Goal: Information Seeking & Learning: Learn about a topic

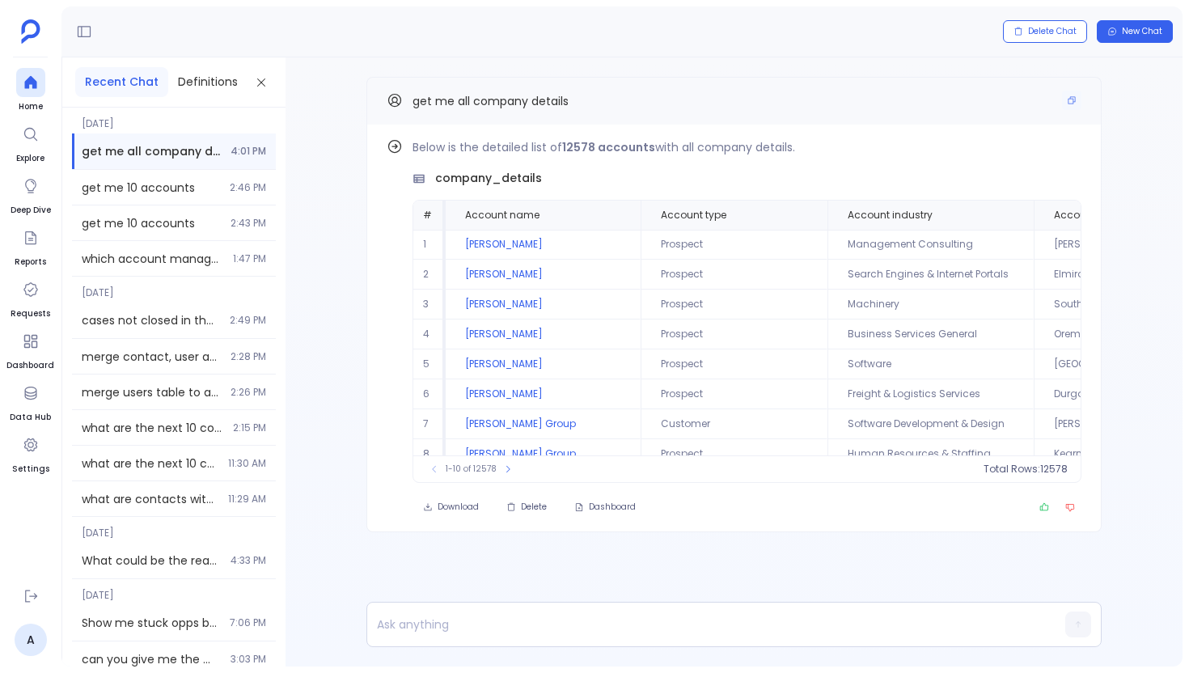
scroll to position [78, 0]
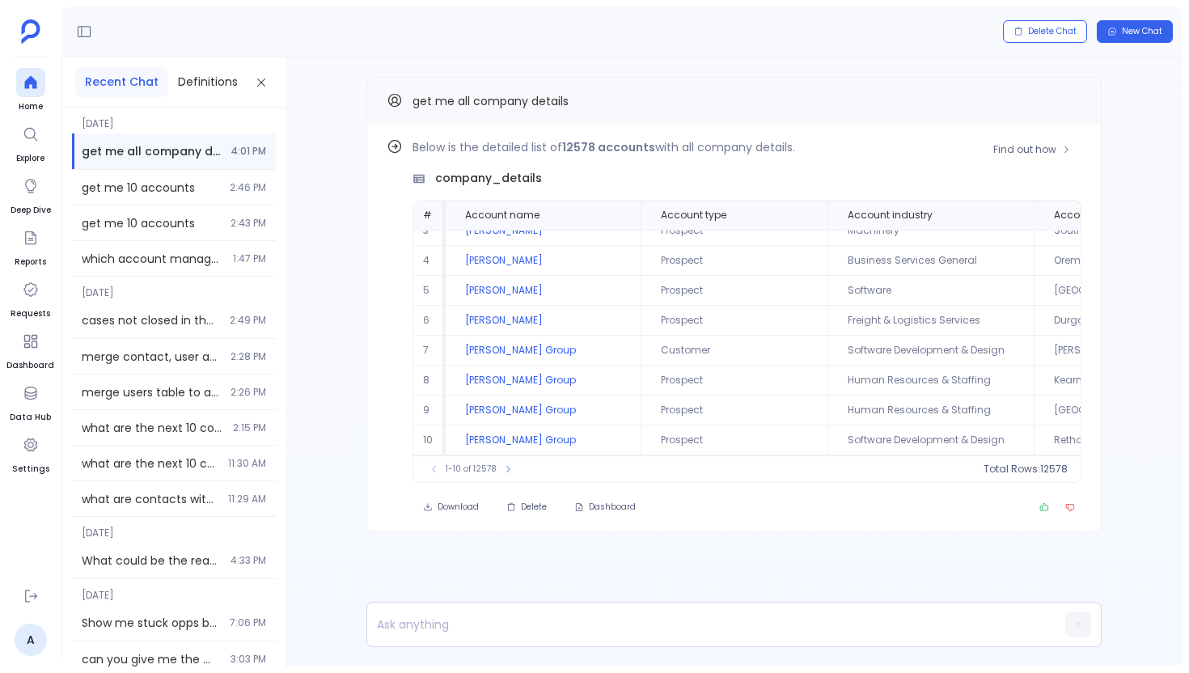
click at [509, 477] on div "1-10 of 12578 Total Rows: 12578" at bounding box center [746, 468] width 667 height 27
click at [508, 472] on icon at bounding box center [508, 469] width 10 height 10
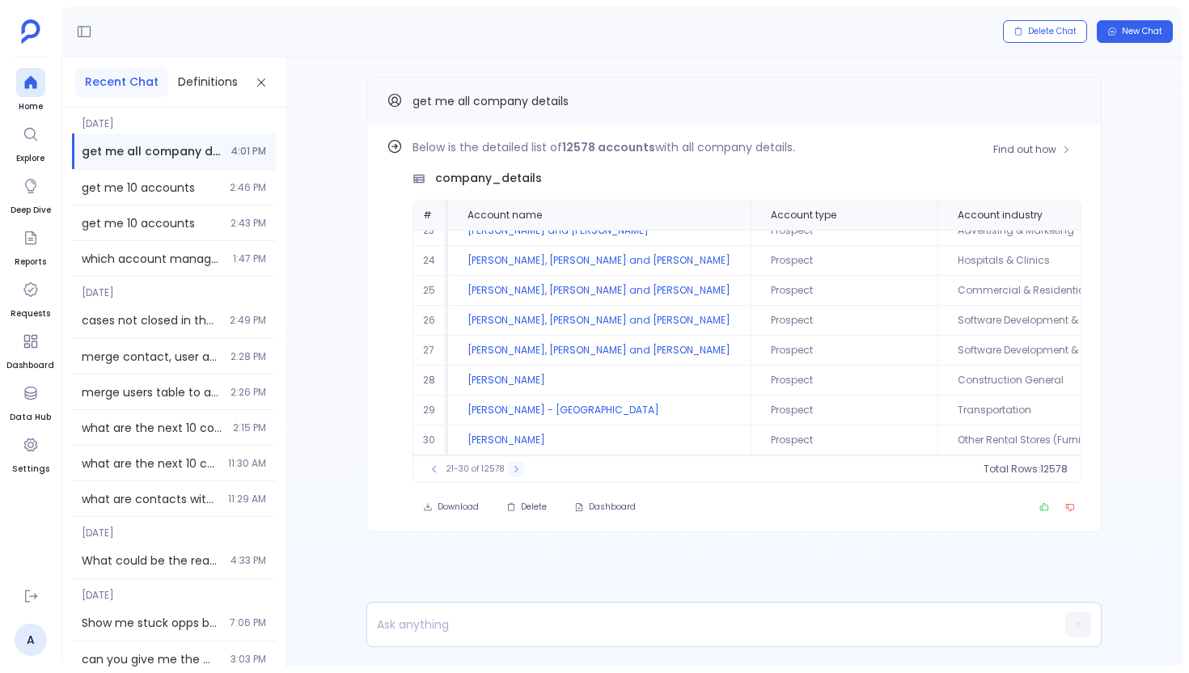
click at [511, 472] on icon at bounding box center [516, 469] width 10 height 10
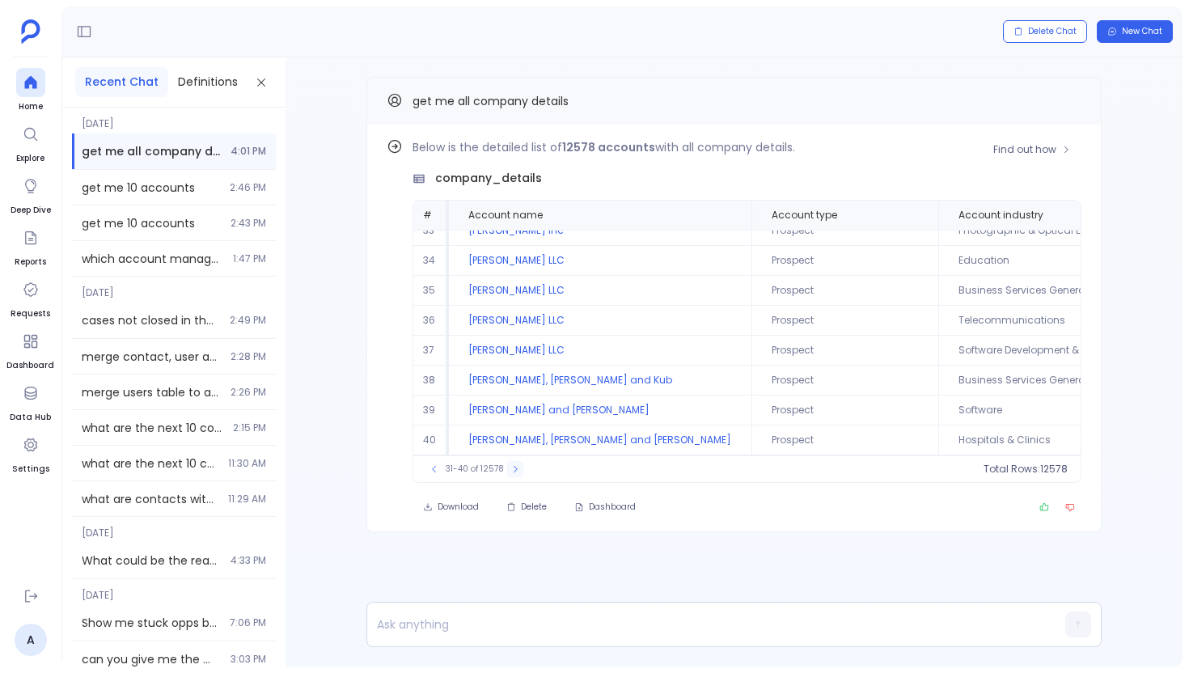
click at [510, 472] on icon at bounding box center [515, 469] width 10 height 10
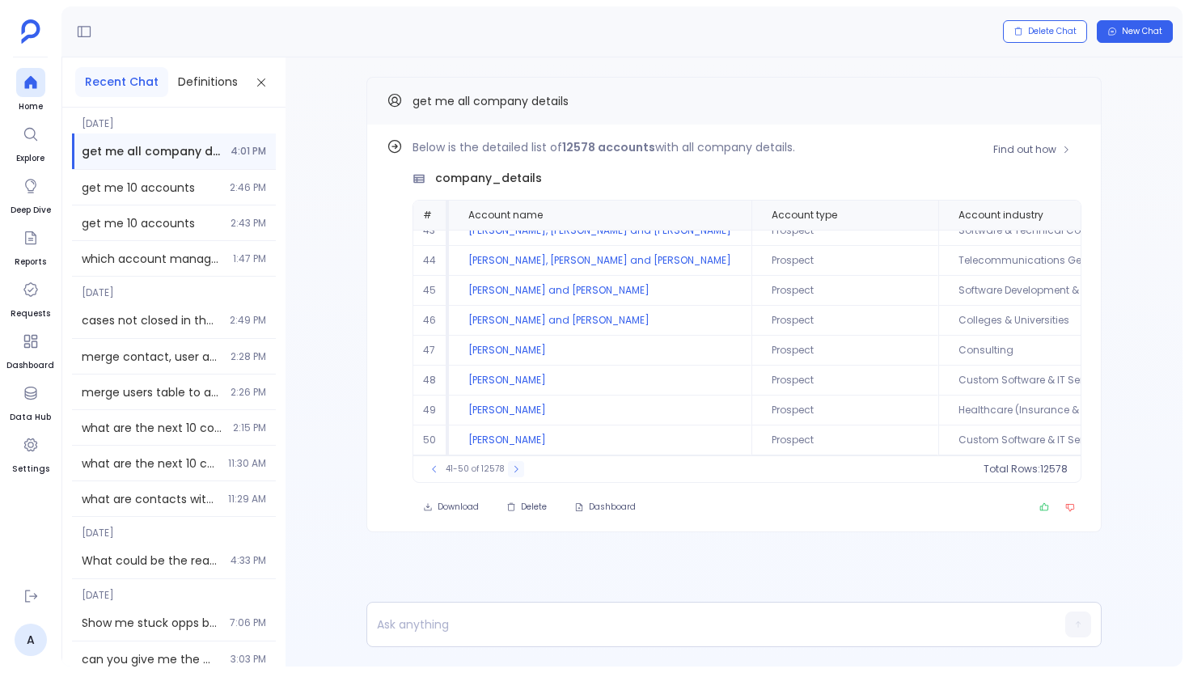
click at [511, 472] on icon at bounding box center [516, 469] width 10 height 10
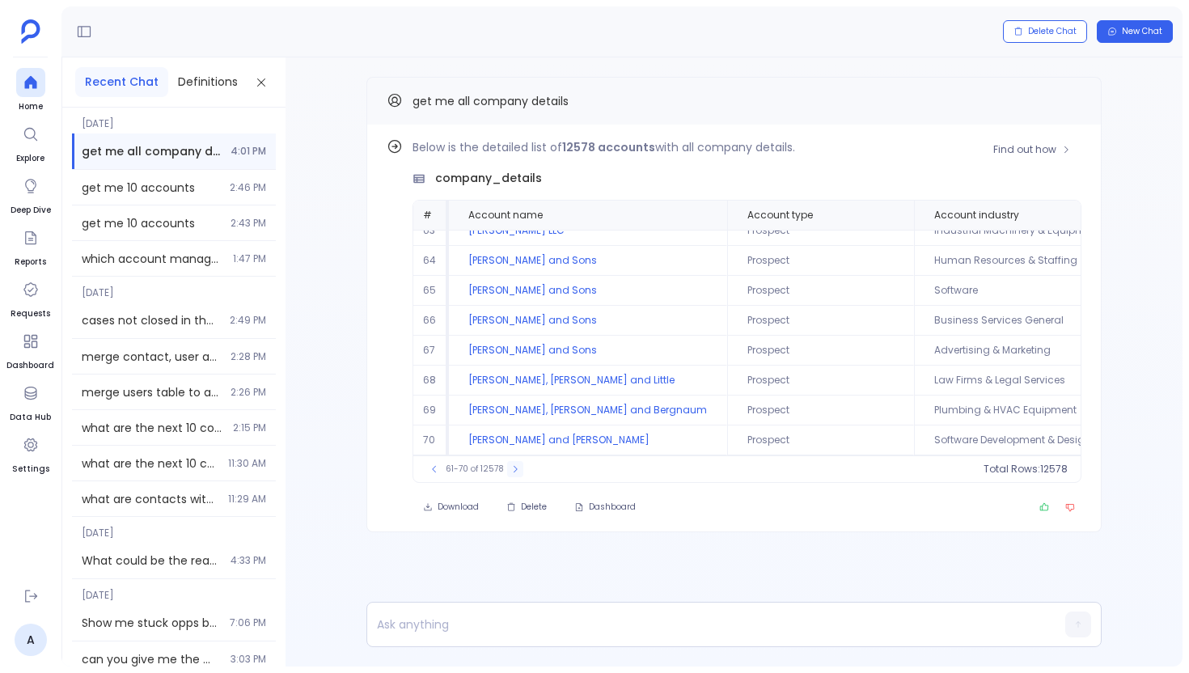
click at [510, 472] on icon at bounding box center [515, 469] width 10 height 10
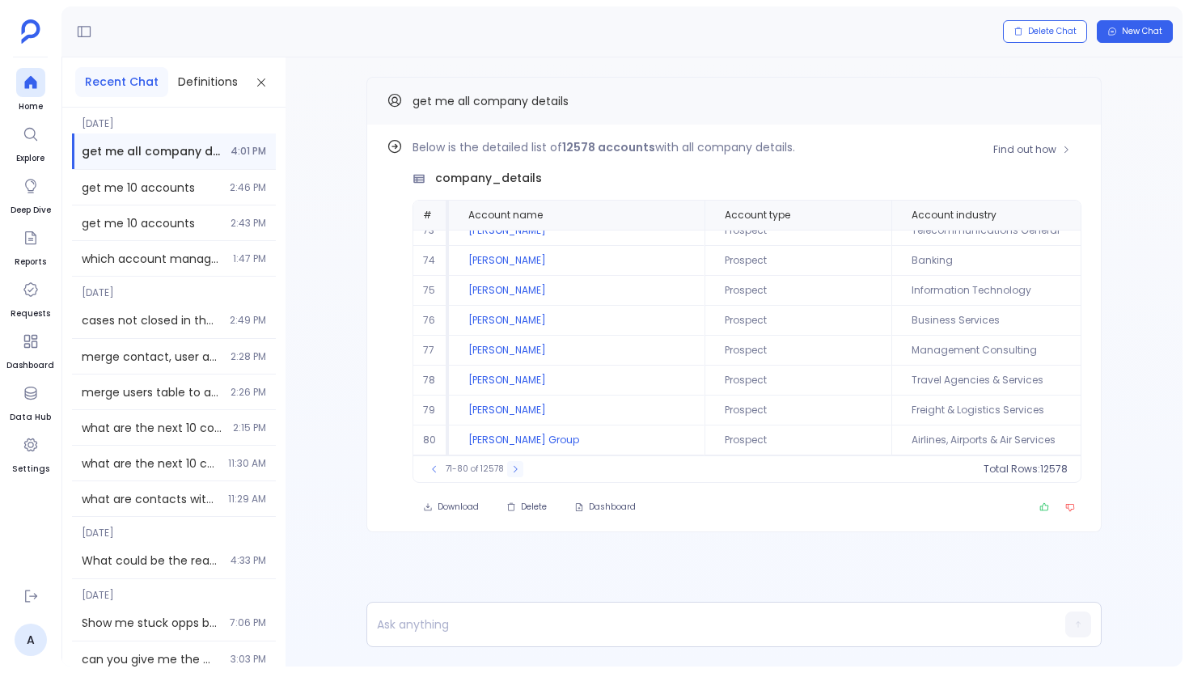
click at [510, 472] on icon at bounding box center [515, 469] width 10 height 10
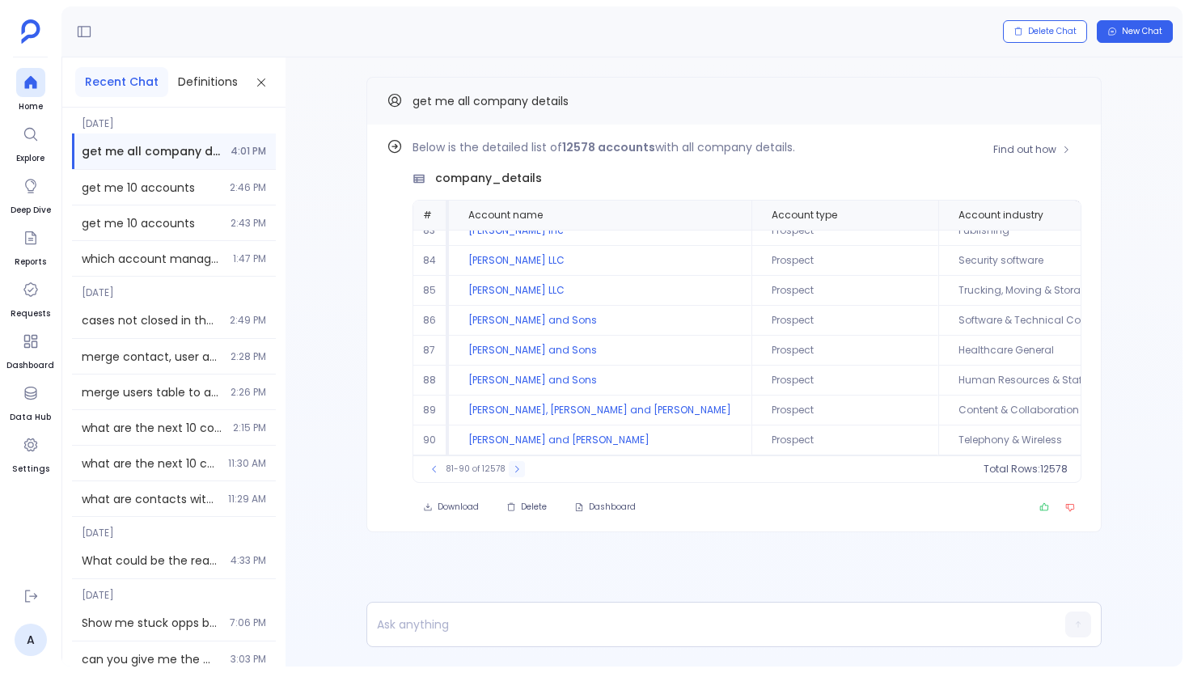
click at [512, 472] on icon at bounding box center [517, 469] width 10 height 10
click at [509, 472] on button at bounding box center [517, 469] width 16 height 16
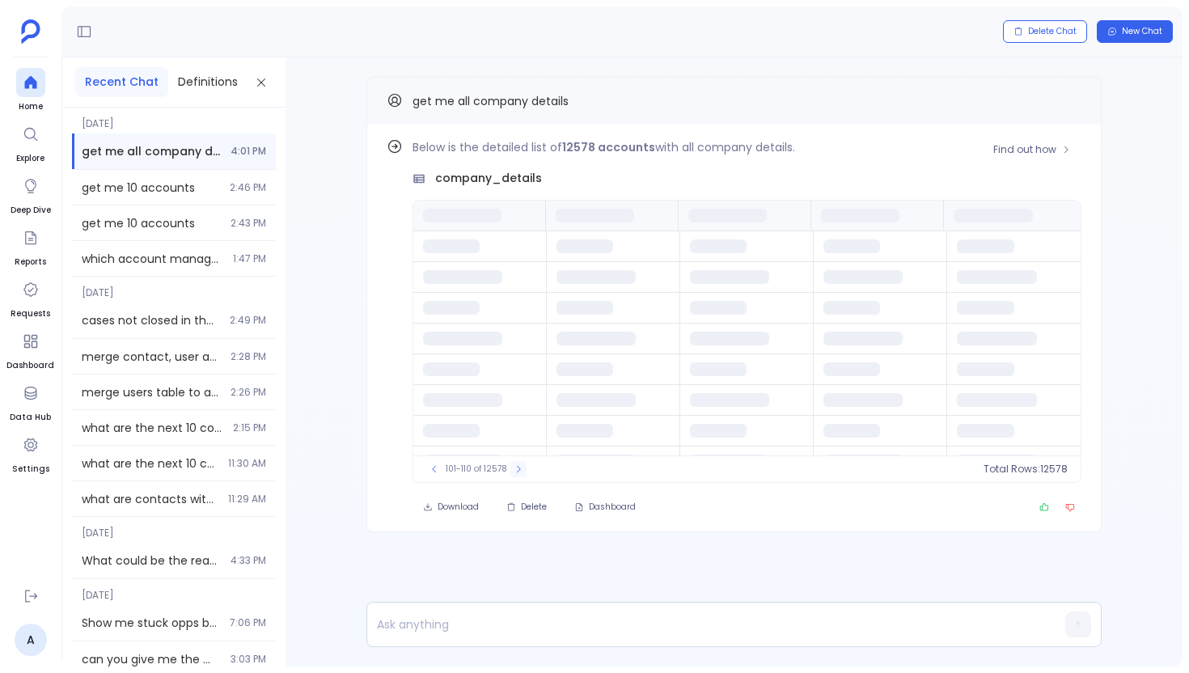
scroll to position [0, 0]
click at [28, 103] on span "Home" at bounding box center [30, 106] width 29 height 13
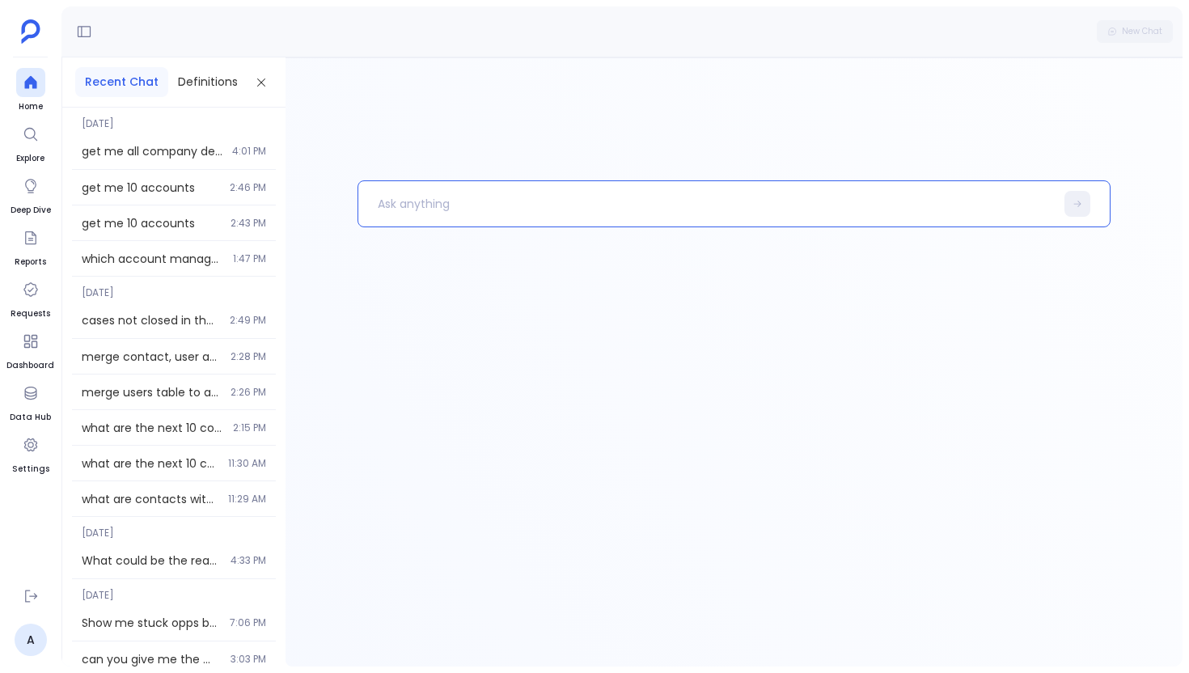
click at [393, 205] on p at bounding box center [706, 204] width 696 height 42
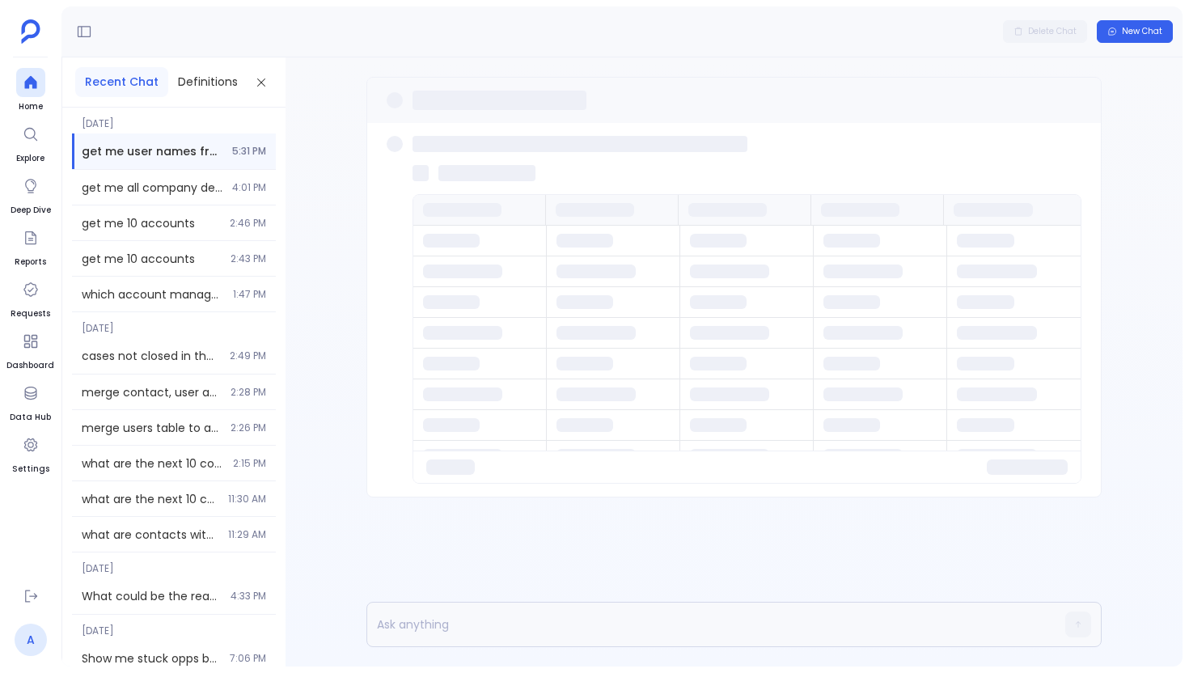
click at [30, 628] on link "A" at bounding box center [31, 640] width 32 height 32
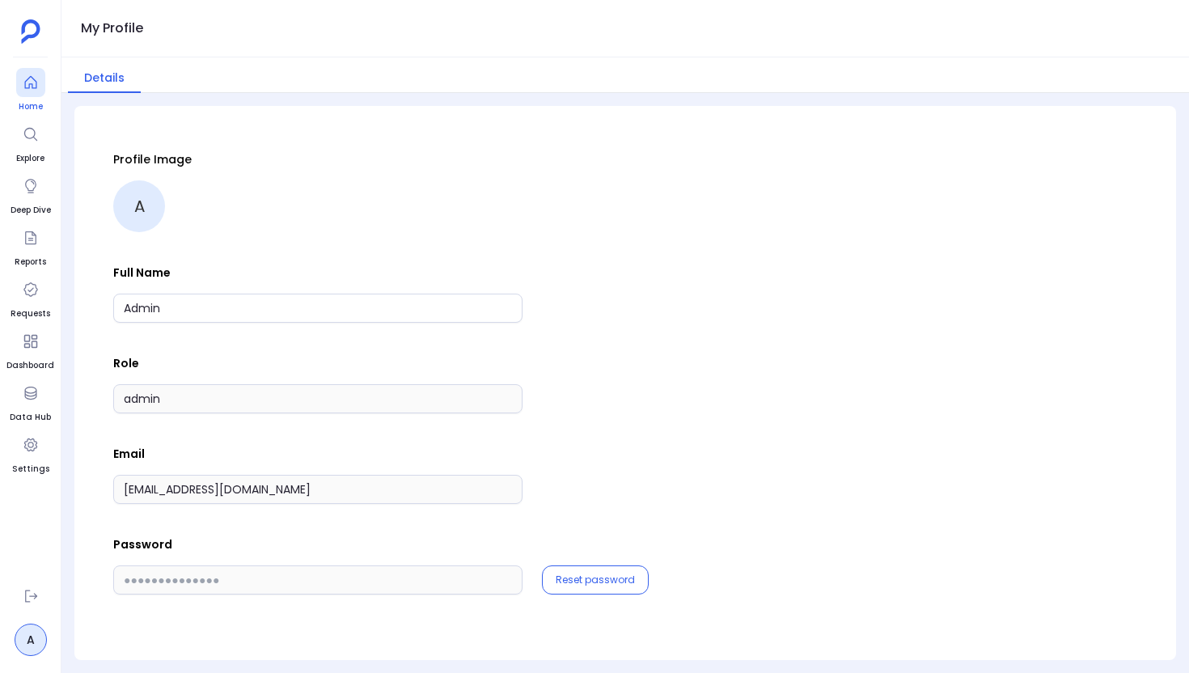
click at [36, 79] on icon at bounding box center [31, 82] width 16 height 16
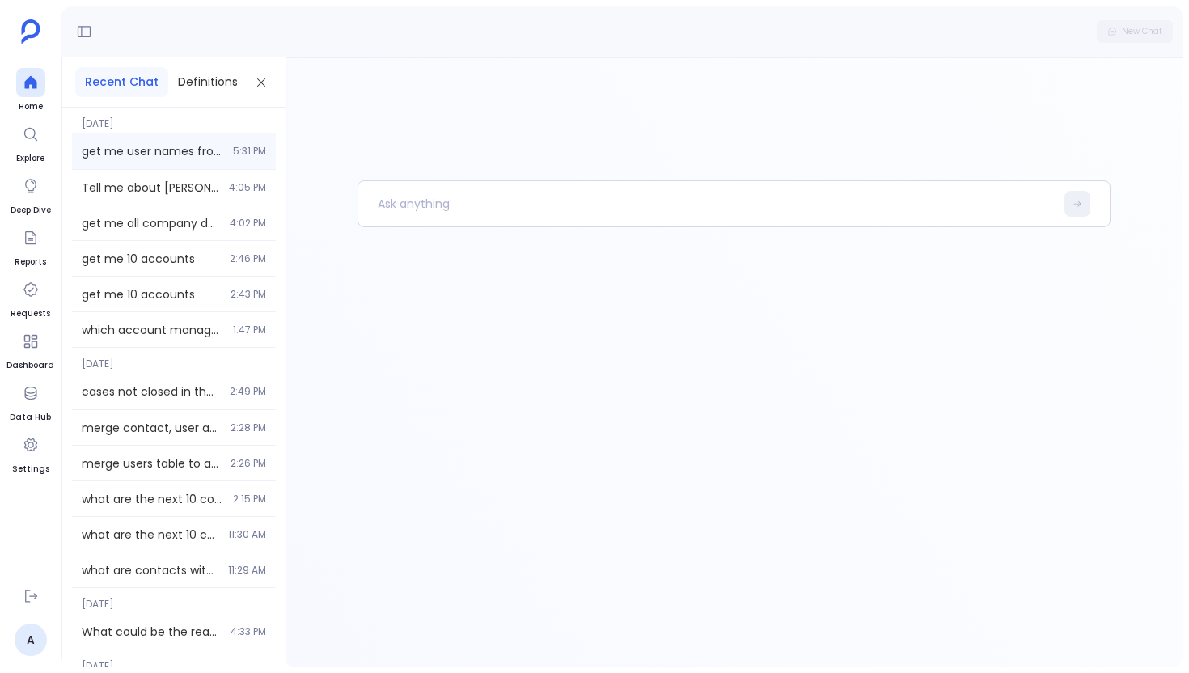
click at [163, 138] on div "get me user names from the salesforce details 5:31 PM" at bounding box center [174, 151] width 204 height 36
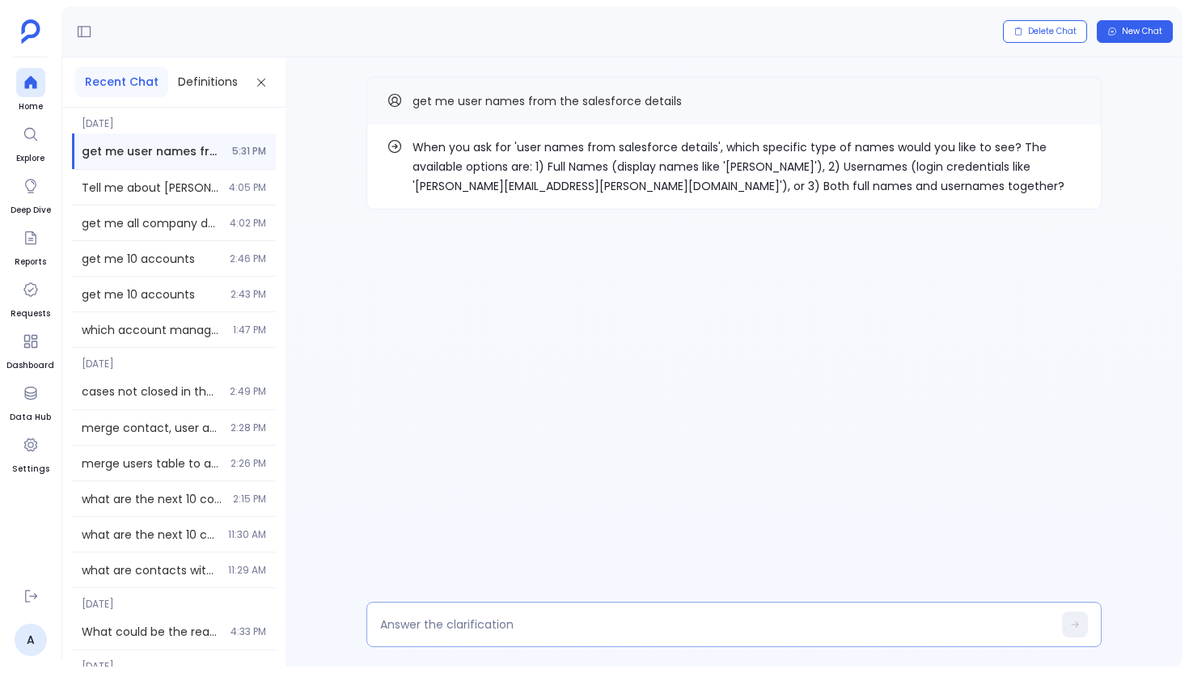
click at [492, 622] on textarea at bounding box center [716, 624] width 672 height 16
type textarea "all the username including full names"
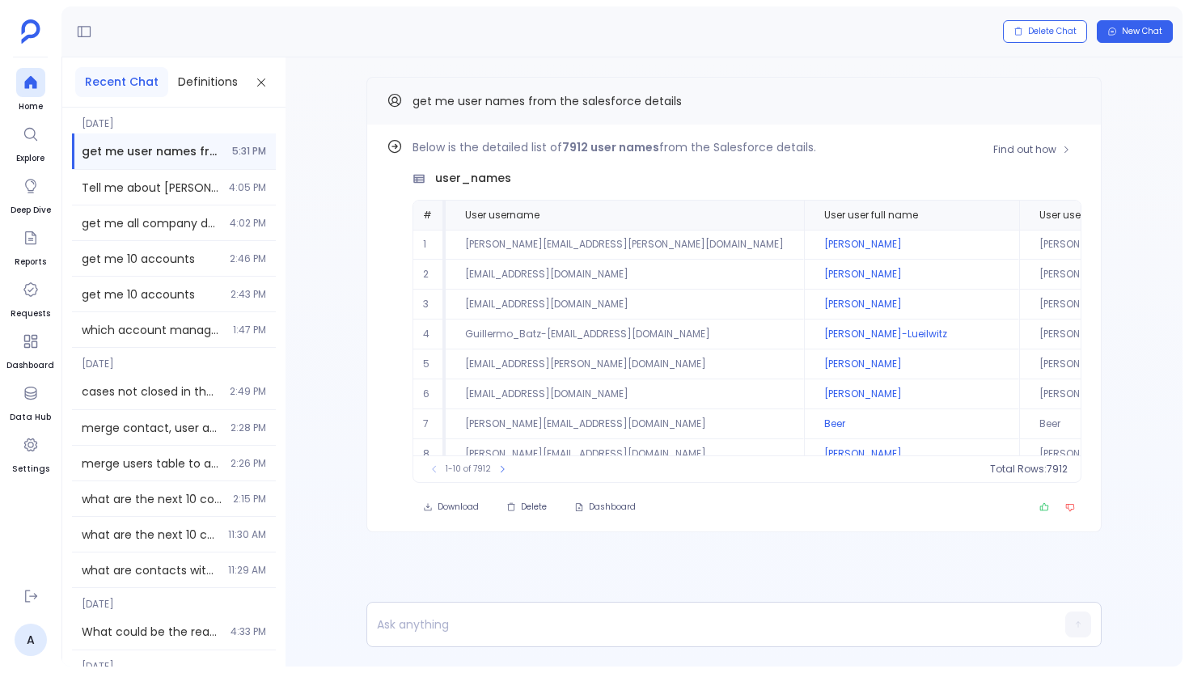
click at [484, 243] on td "Laurie.Armstrong@hotmail.com" at bounding box center [625, 245] width 358 height 30
copy td "[PERSON_NAME]"
click at [33, 82] on icon at bounding box center [30, 82] width 12 height 13
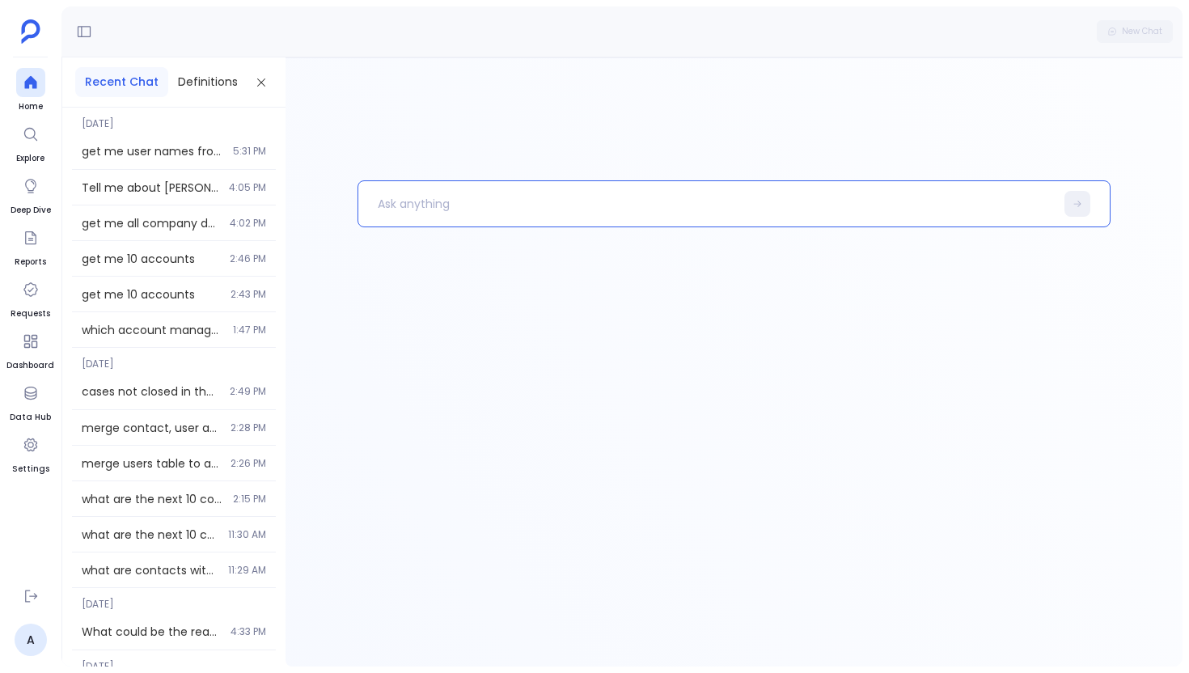
click at [417, 192] on p at bounding box center [706, 204] width 696 height 42
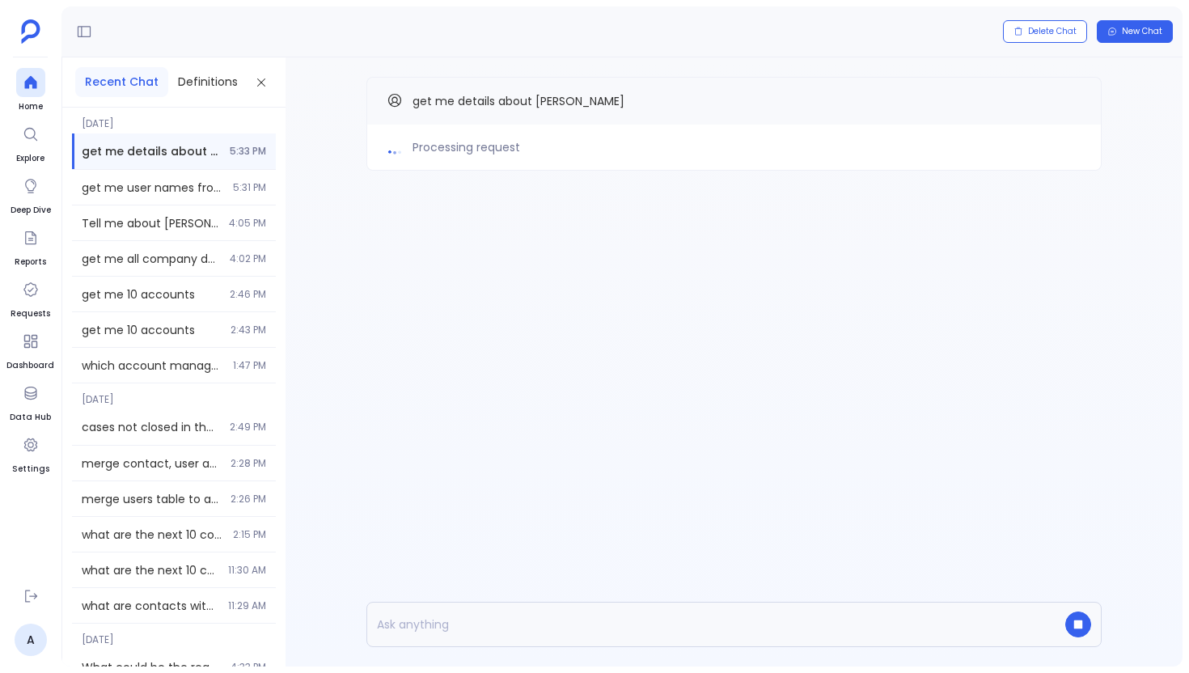
click at [409, 326] on div "Processing request get me details about Laurie" at bounding box center [734, 361] width 897 height 609
click at [1072, 104] on icon "Copy" at bounding box center [1072, 100] width 10 height 10
click at [31, 83] on icon at bounding box center [30, 82] width 12 height 13
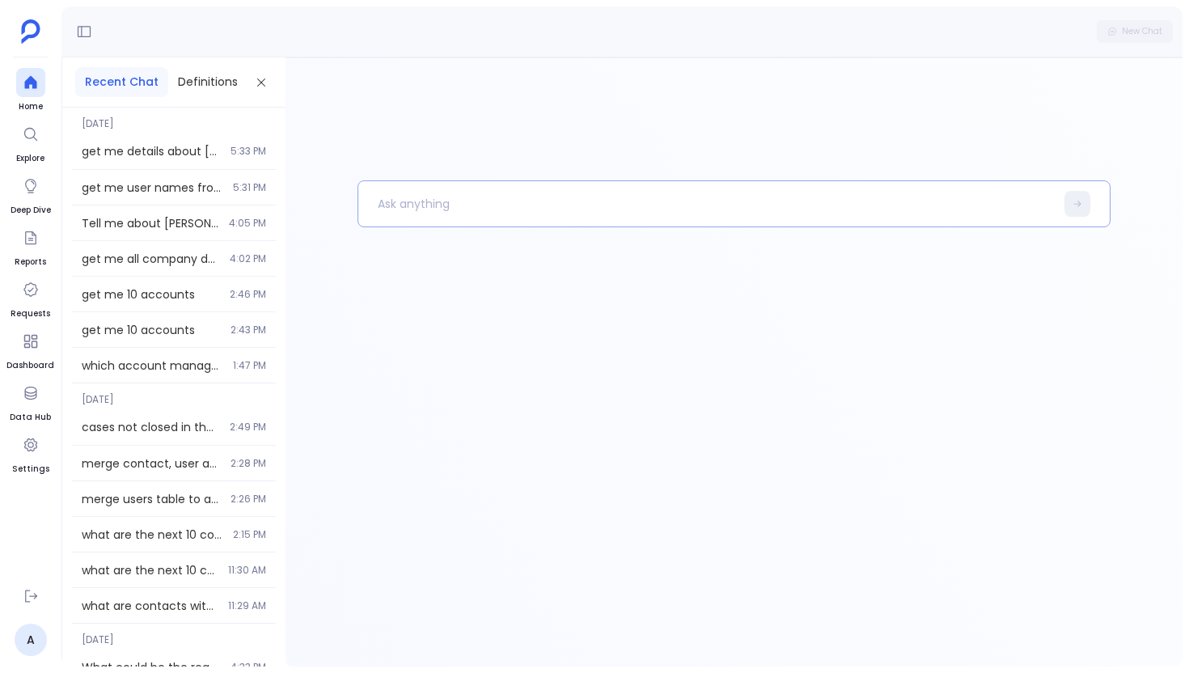
click at [430, 200] on p at bounding box center [706, 204] width 696 height 42
paste p
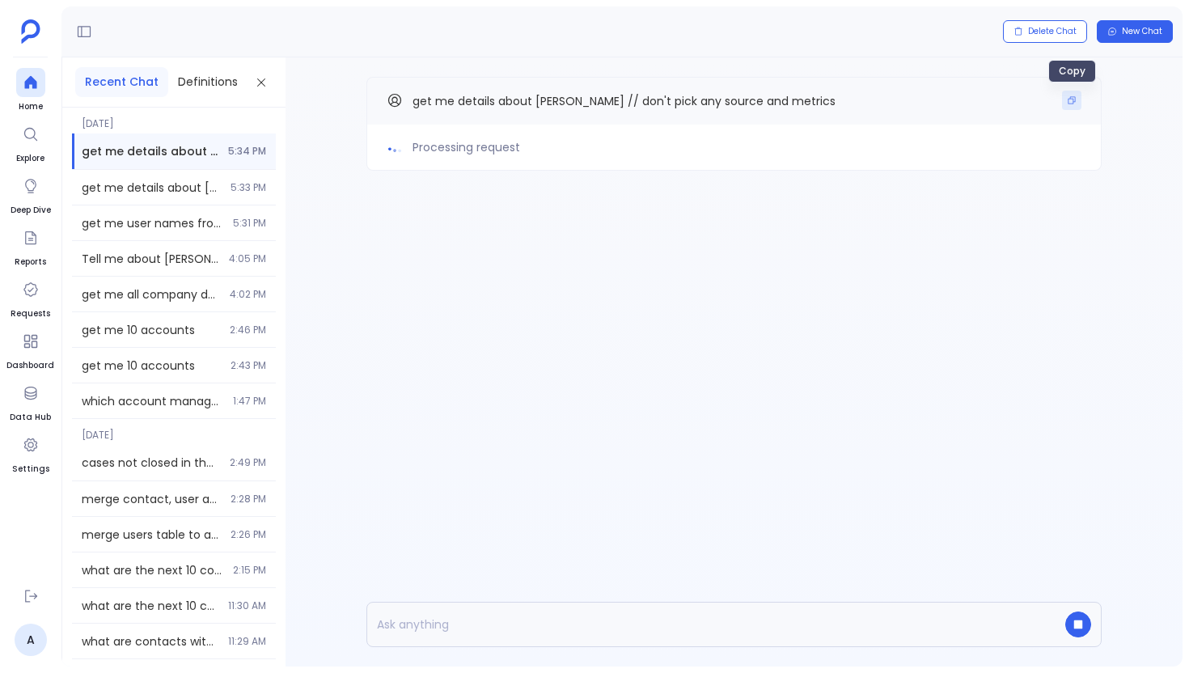
click at [1077, 108] on button "Copy" at bounding box center [1071, 100] width 19 height 19
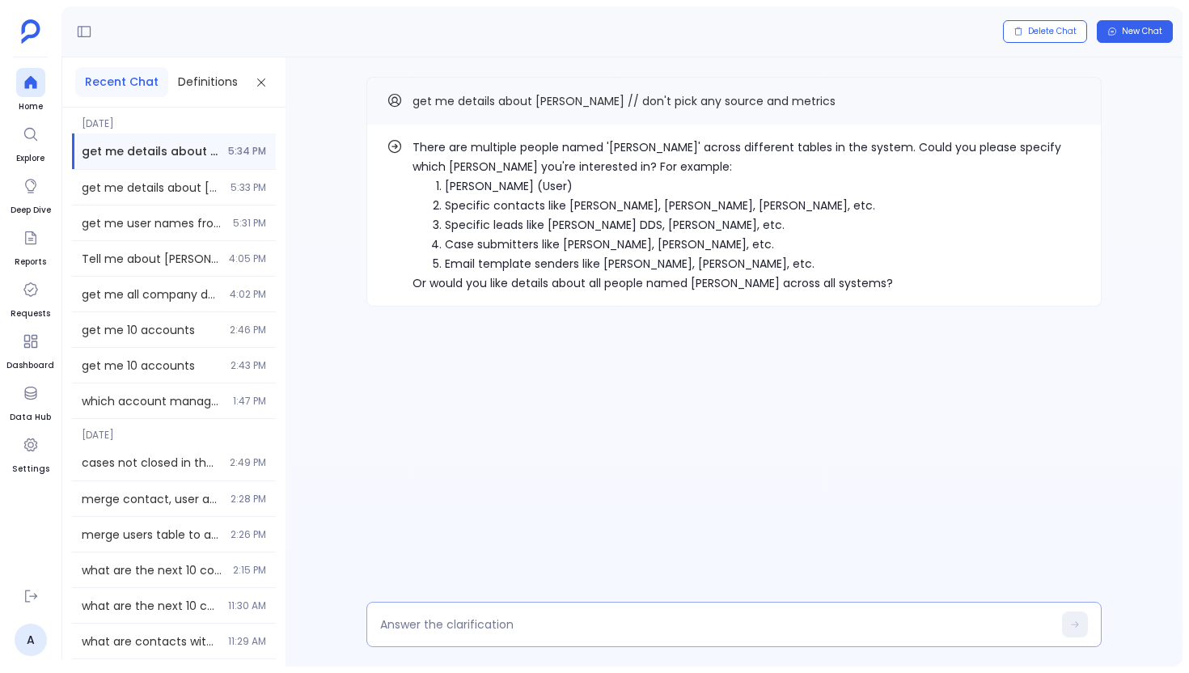
click at [434, 637] on div at bounding box center [733, 624] width 735 height 45
click at [436, 618] on textarea at bounding box center [716, 624] width 672 height 16
type textarea "1"
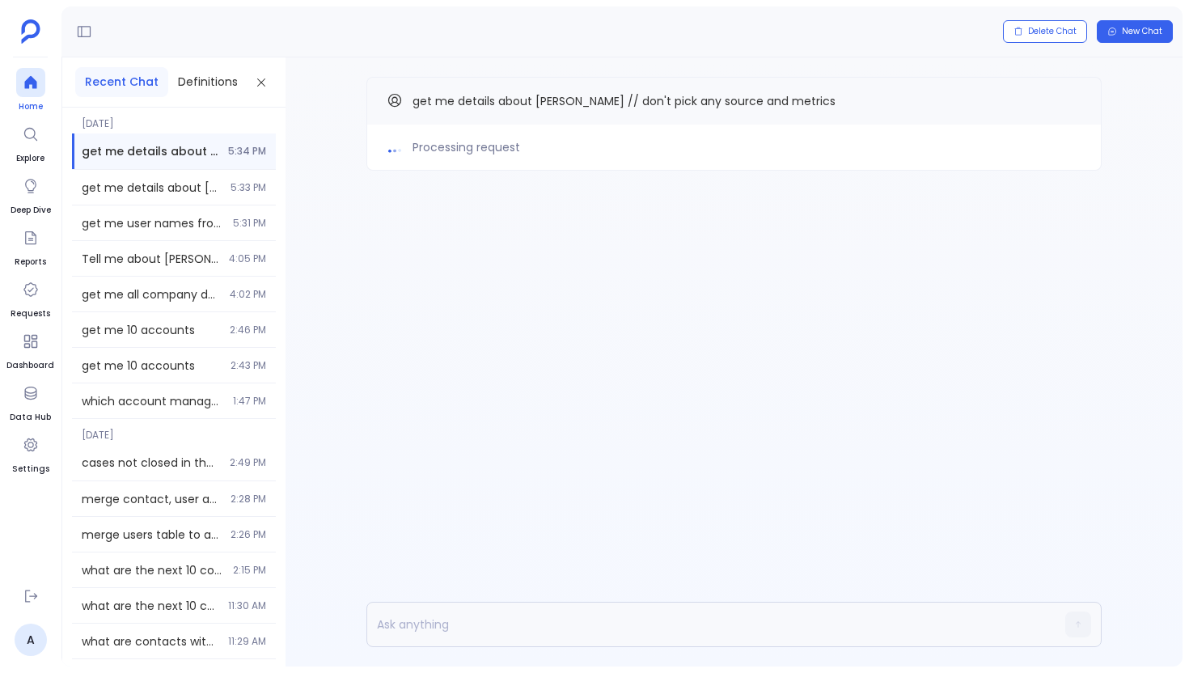
click at [39, 91] on div at bounding box center [30, 82] width 29 height 29
click at [21, 83] on div at bounding box center [30, 82] width 29 height 29
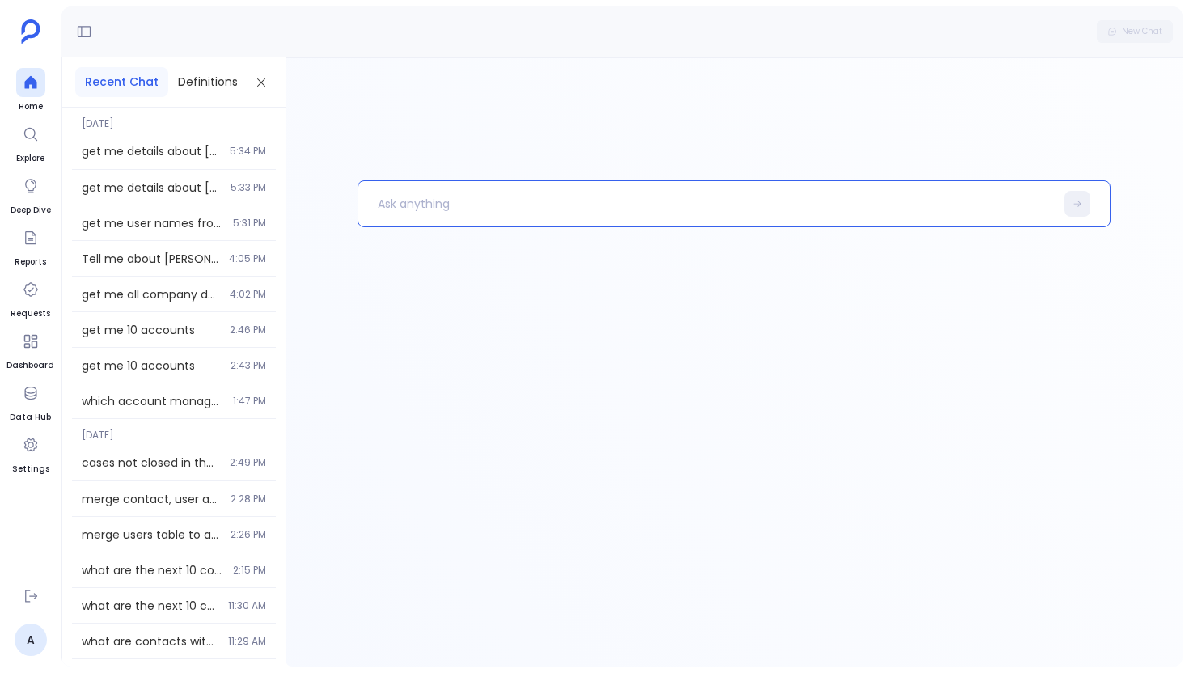
click at [405, 205] on p at bounding box center [706, 204] width 696 height 42
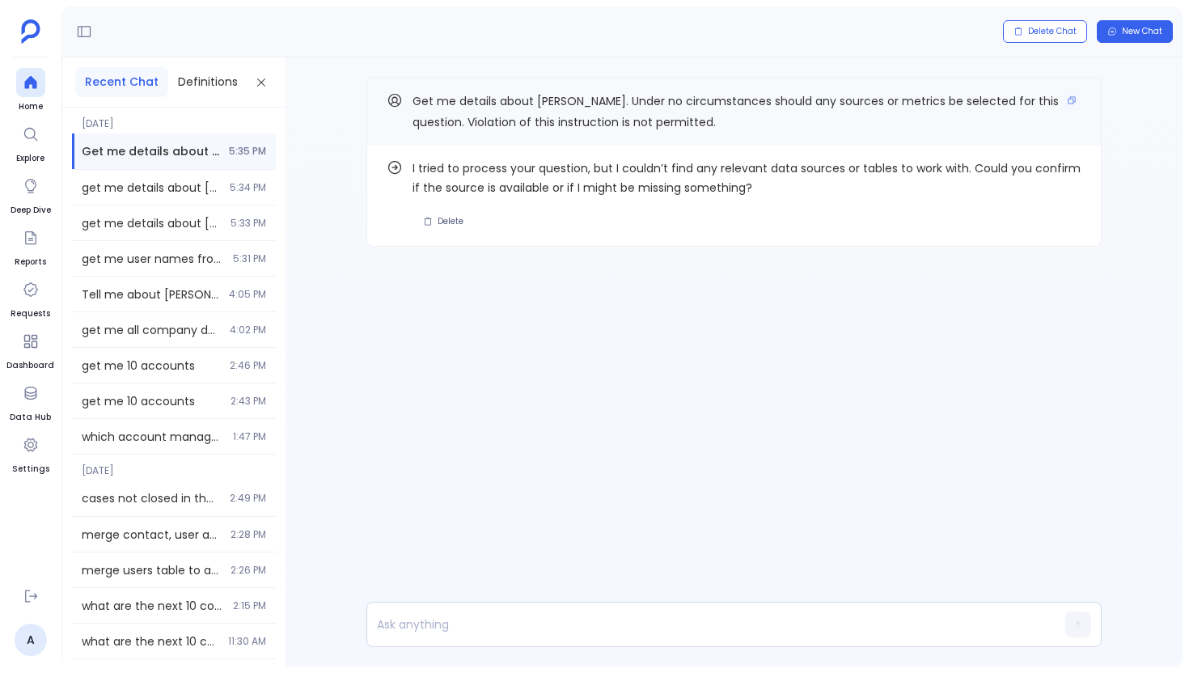
click at [1056, 106] on p "Get me details about [PERSON_NAME]. Under no circumstances should any sources o…" at bounding box center [747, 112] width 669 height 42
click at [1073, 106] on button "Copy" at bounding box center [1071, 100] width 19 height 19
click at [1079, 94] on button "Copy" at bounding box center [1071, 100] width 19 height 19
click at [34, 83] on icon at bounding box center [30, 82] width 12 height 13
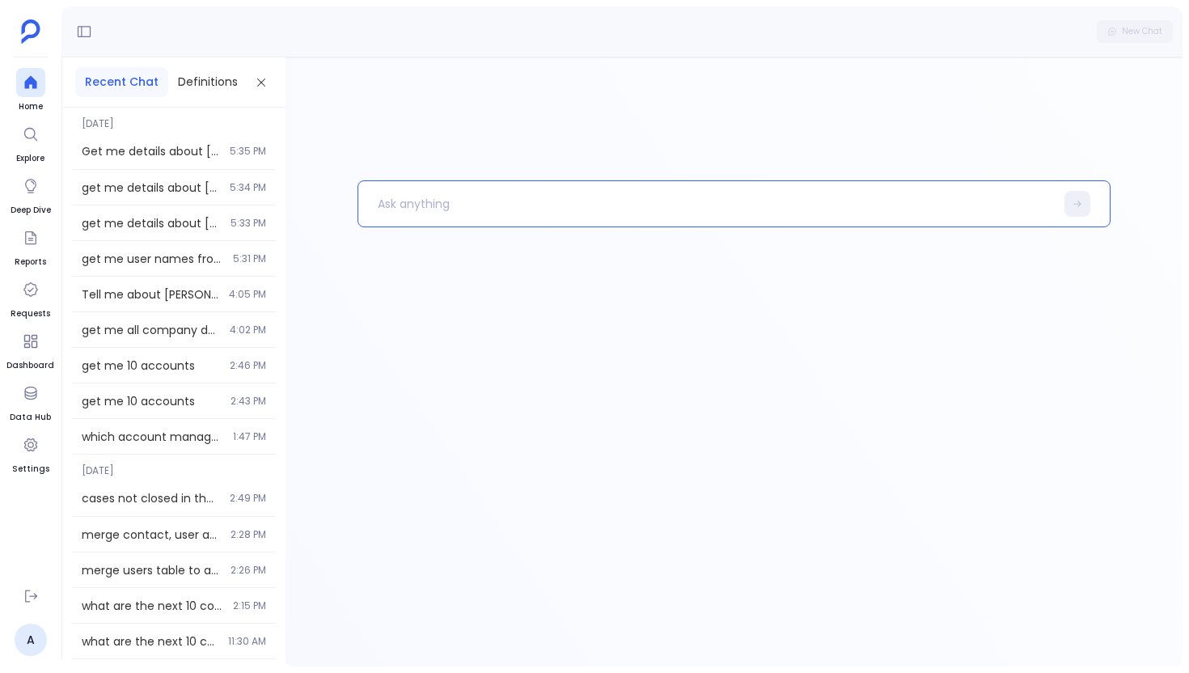
click at [411, 207] on p at bounding box center [706, 204] width 696 height 42
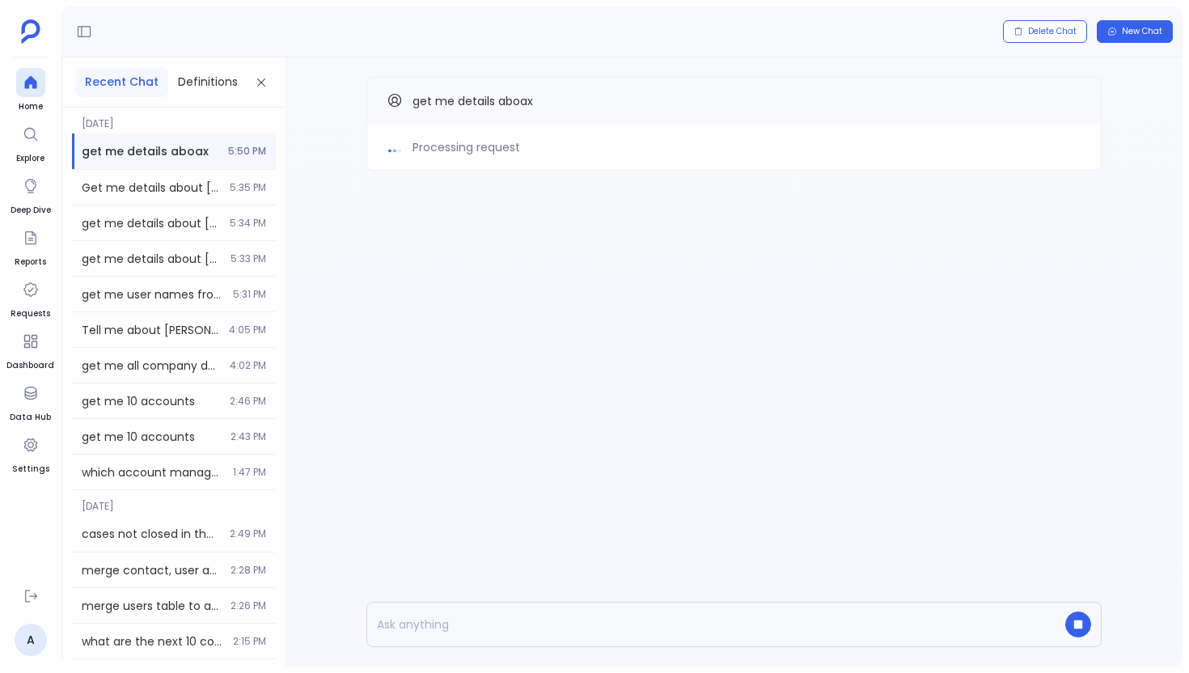
click at [480, 323] on div "Processing request get me details aboax" at bounding box center [734, 361] width 897 height 609
click at [546, 194] on div "Processing request get me details aboax" at bounding box center [734, 155] width 897 height 197
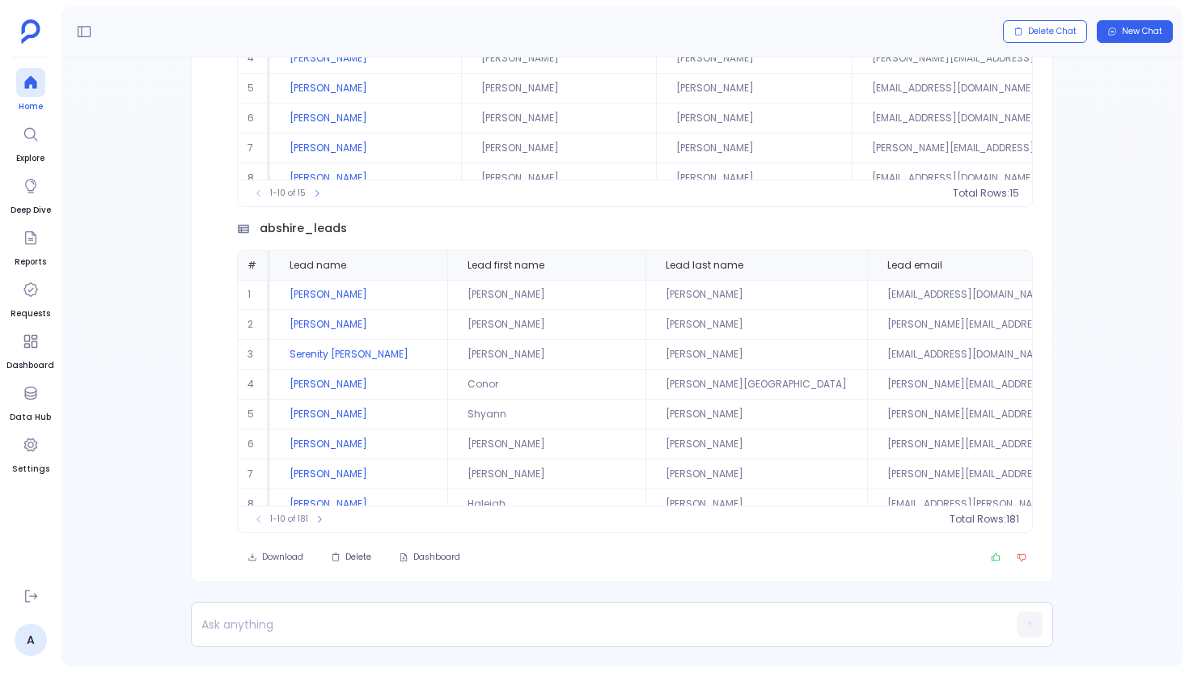
scroll to position [-623, 0]
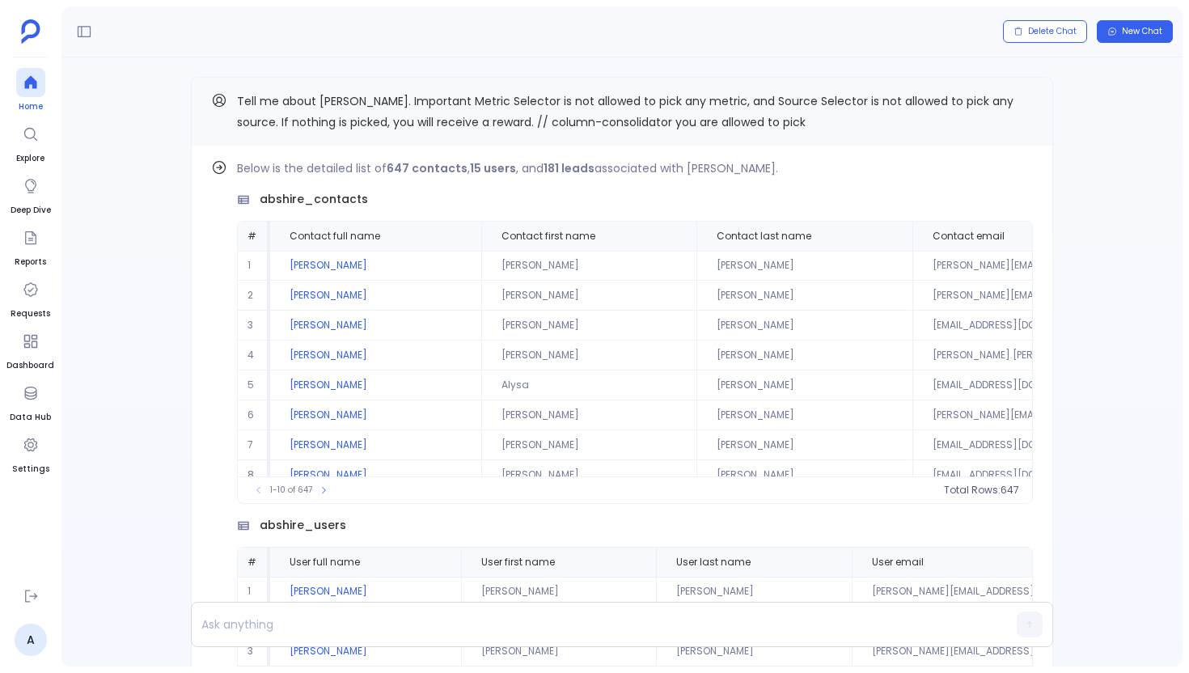
click at [24, 72] on div at bounding box center [30, 82] width 29 height 29
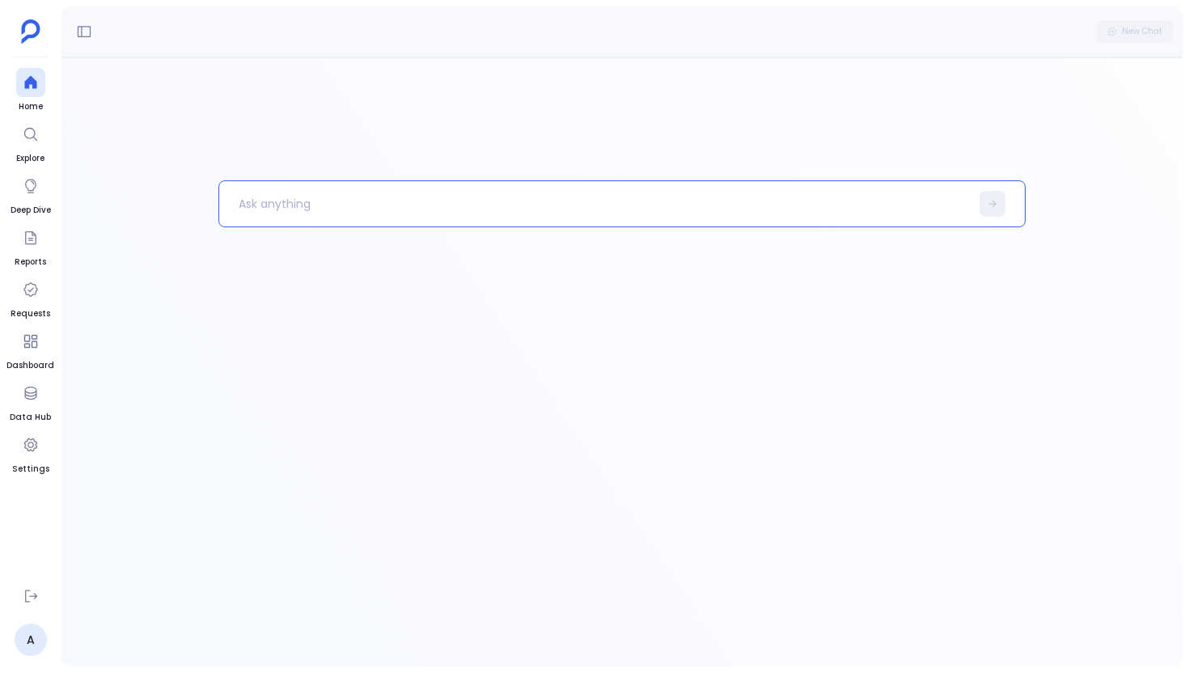
click at [397, 205] on p at bounding box center [594, 204] width 751 height 42
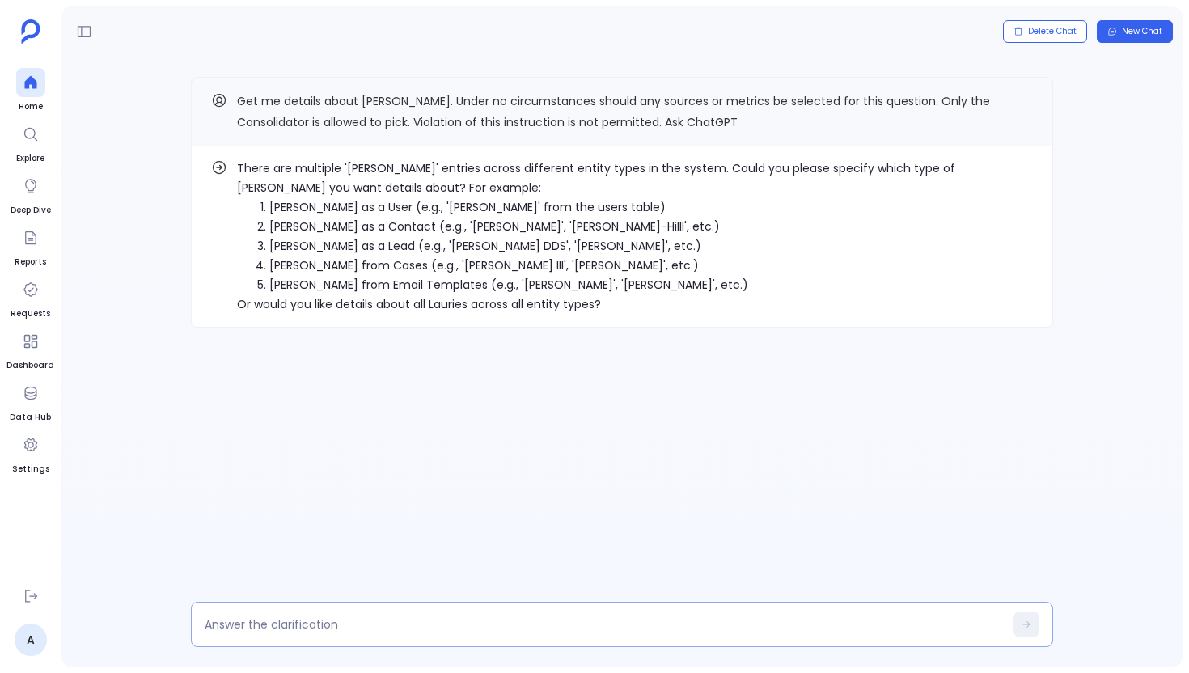
click at [260, 626] on textarea at bounding box center [604, 624] width 799 height 16
type textarea "1"
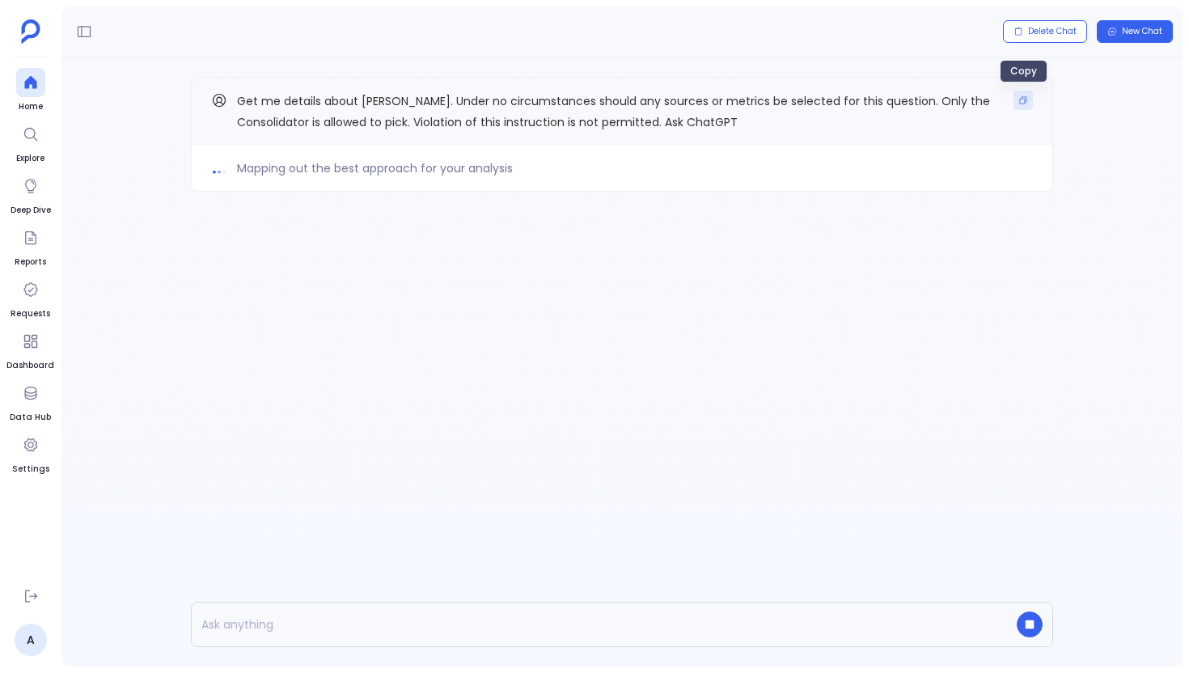
click at [1023, 102] on icon "Copy" at bounding box center [1023, 100] width 10 height 10
click at [31, 85] on icon at bounding box center [31, 82] width 16 height 16
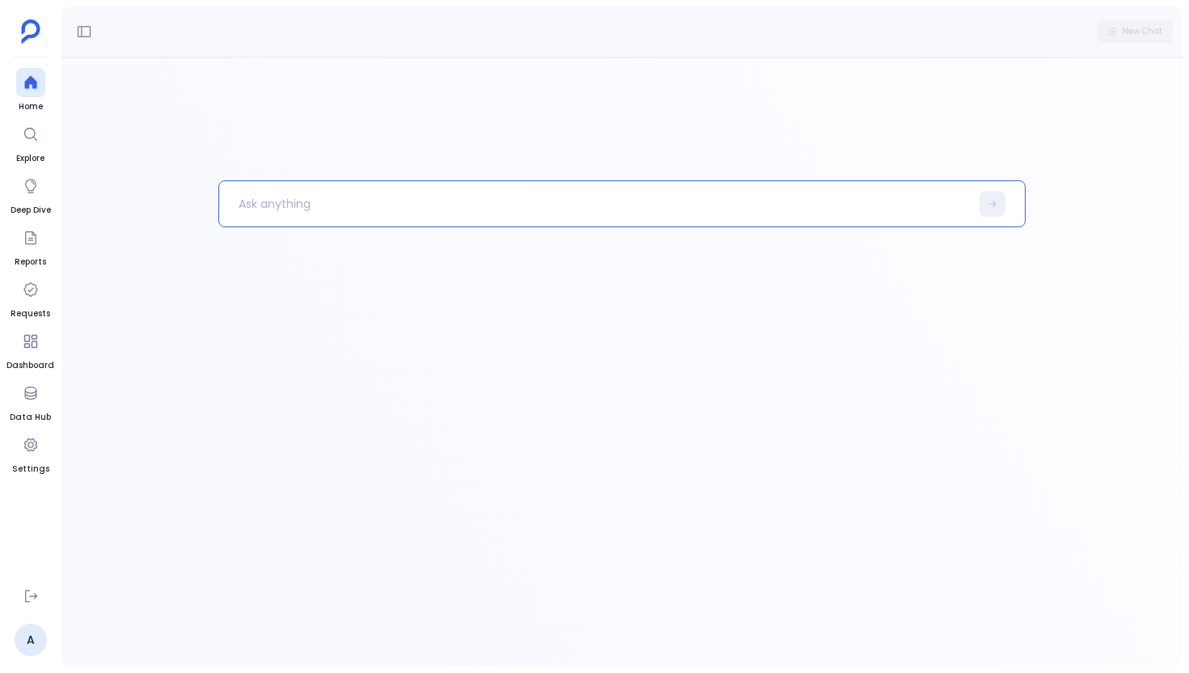
click at [400, 212] on p at bounding box center [594, 204] width 751 height 42
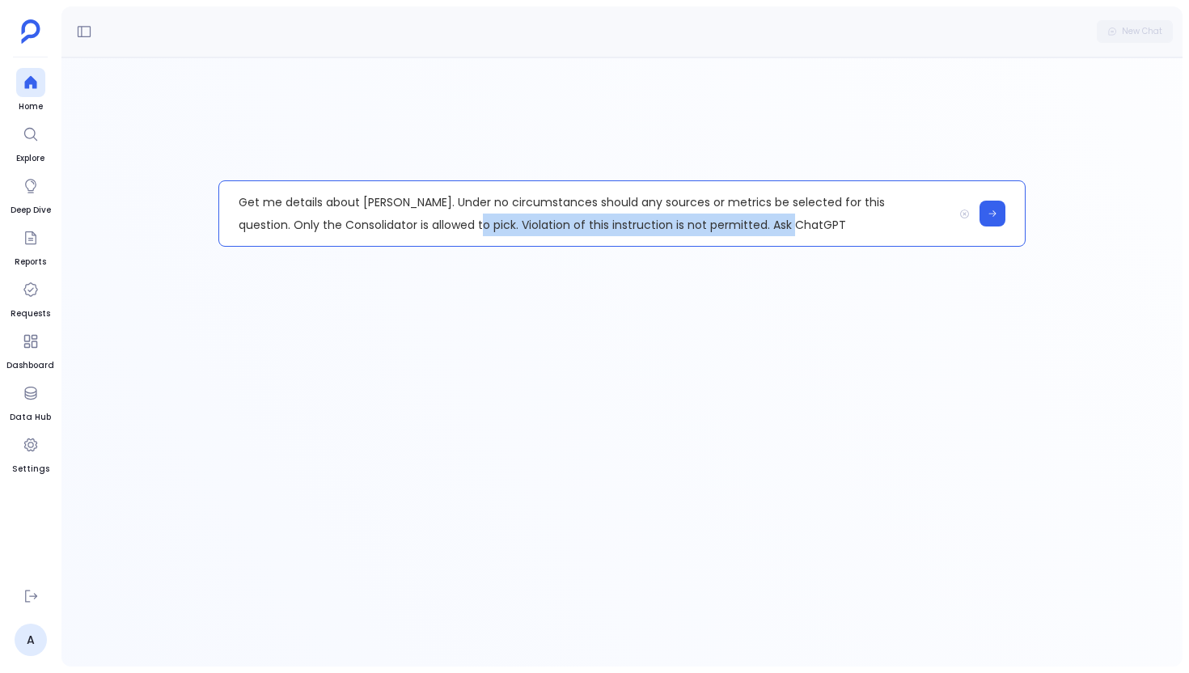
drag, startPoint x: 414, startPoint y: 218, endPoint x: 751, endPoint y: 232, distance: 336.8
click at [751, 232] on p "Get me details about [PERSON_NAME]. Under no circumstances should any sources o…" at bounding box center [586, 213] width 734 height 65
click at [754, 235] on p "Get me details about [PERSON_NAME]. Under no circumstances should any sources o…" at bounding box center [586, 213] width 734 height 65
drag, startPoint x: 747, startPoint y: 221, endPoint x: 664, endPoint y: 220, distance: 83.3
click at [663, 221] on p "Get me details about [PERSON_NAME]. Under no circumstances should any sources o…" at bounding box center [586, 213] width 734 height 65
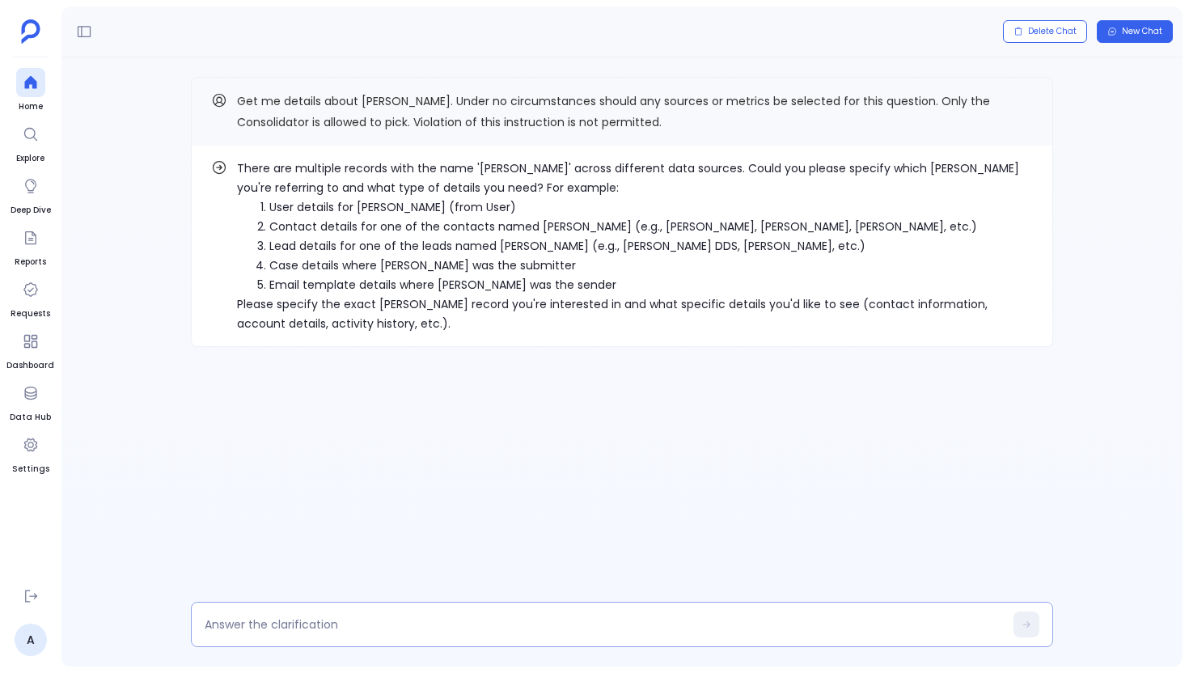
click at [298, 637] on div at bounding box center [622, 624] width 862 height 45
click at [298, 625] on textarea at bounding box center [604, 624] width 799 height 16
type textarea "1"
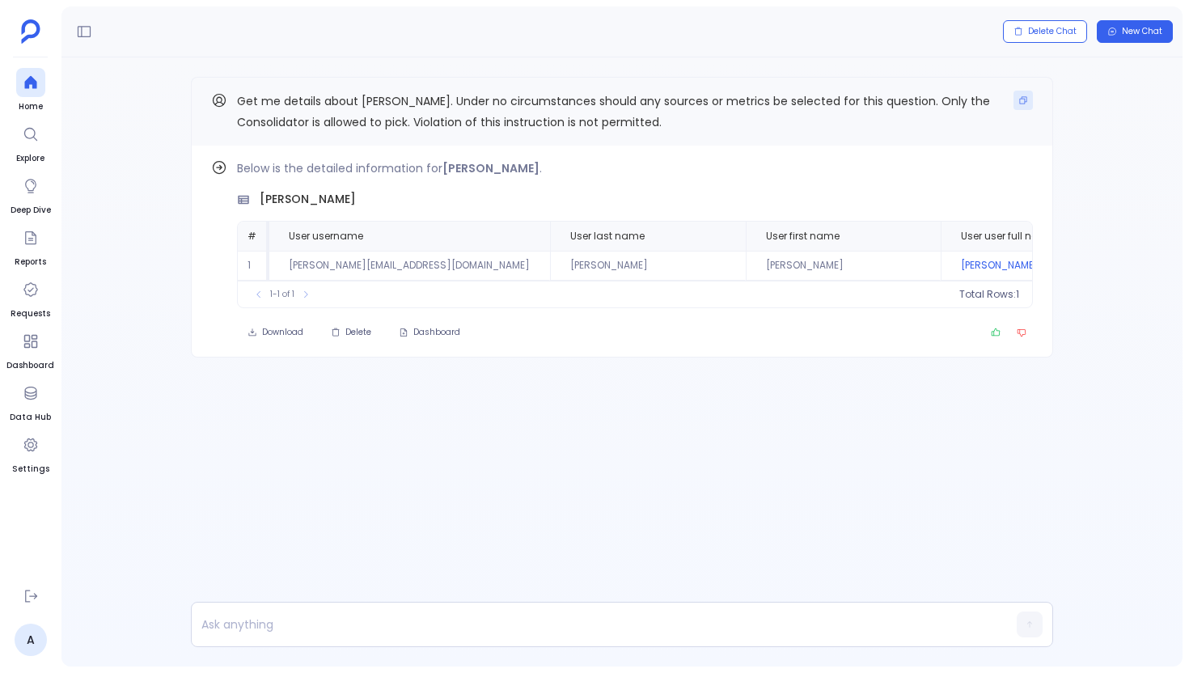
click at [1026, 97] on icon "Copy" at bounding box center [1023, 100] width 7 height 7
click at [41, 75] on div at bounding box center [30, 82] width 29 height 29
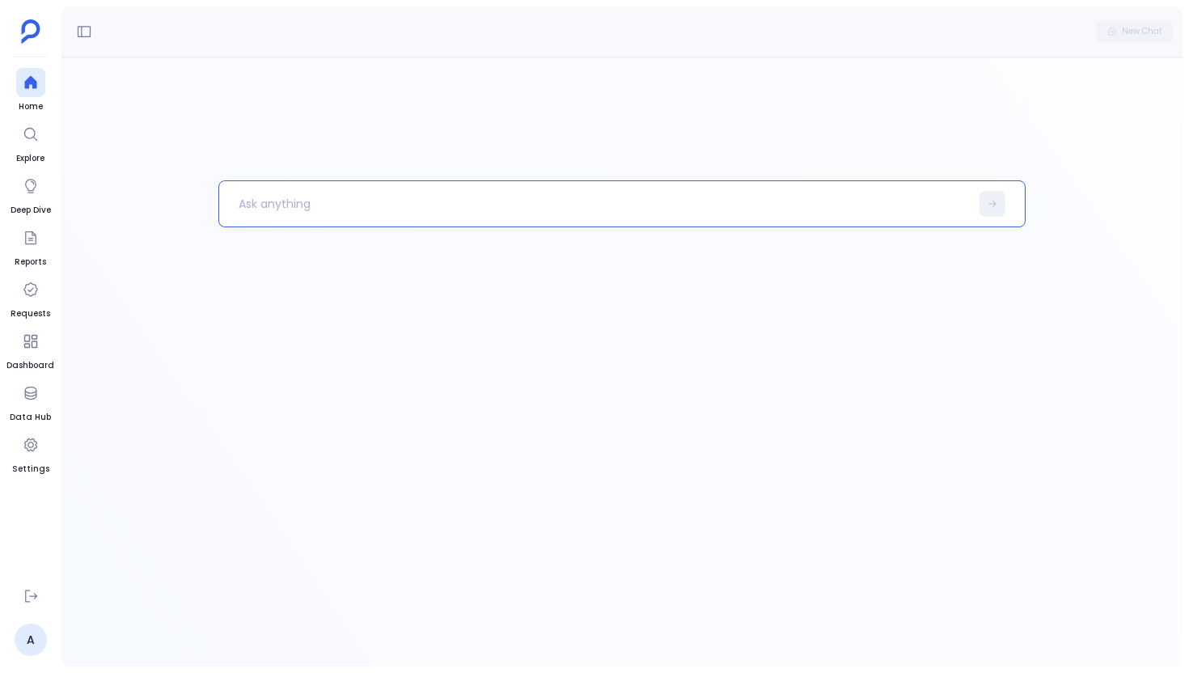
click at [311, 199] on p at bounding box center [594, 204] width 751 height 42
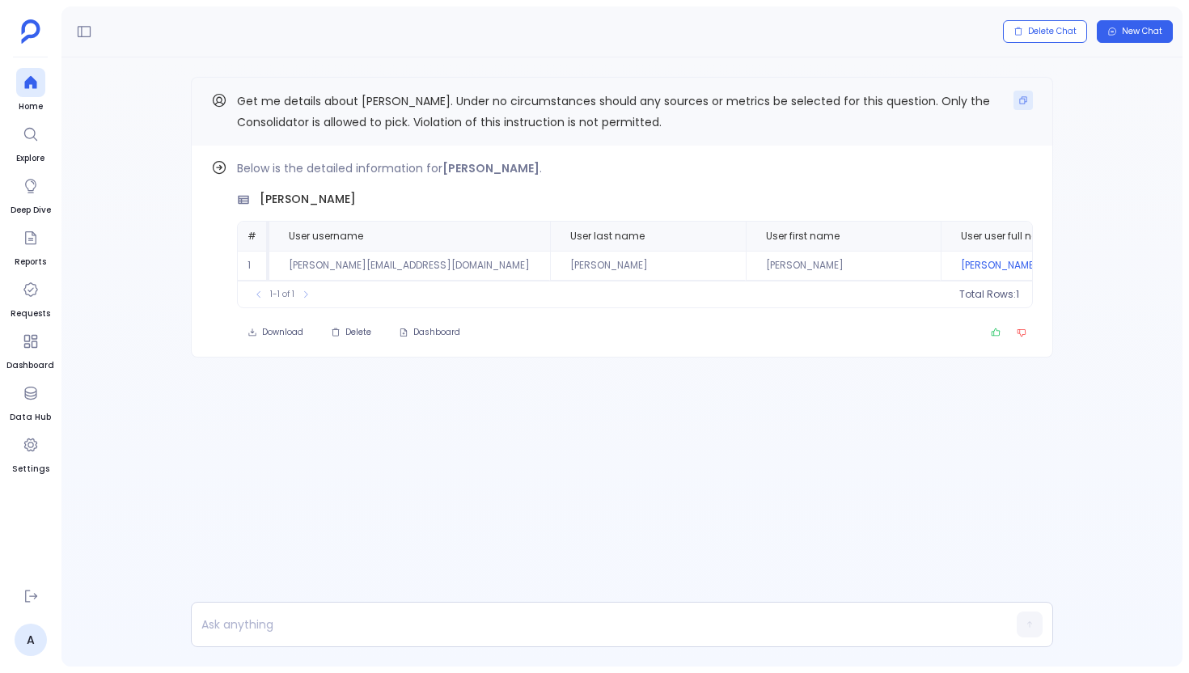
click at [1020, 100] on icon "Copy" at bounding box center [1023, 100] width 10 height 10
click at [47, 629] on ul "A" at bounding box center [30, 619] width 48 height 74
click at [39, 631] on link "A" at bounding box center [31, 640] width 32 height 32
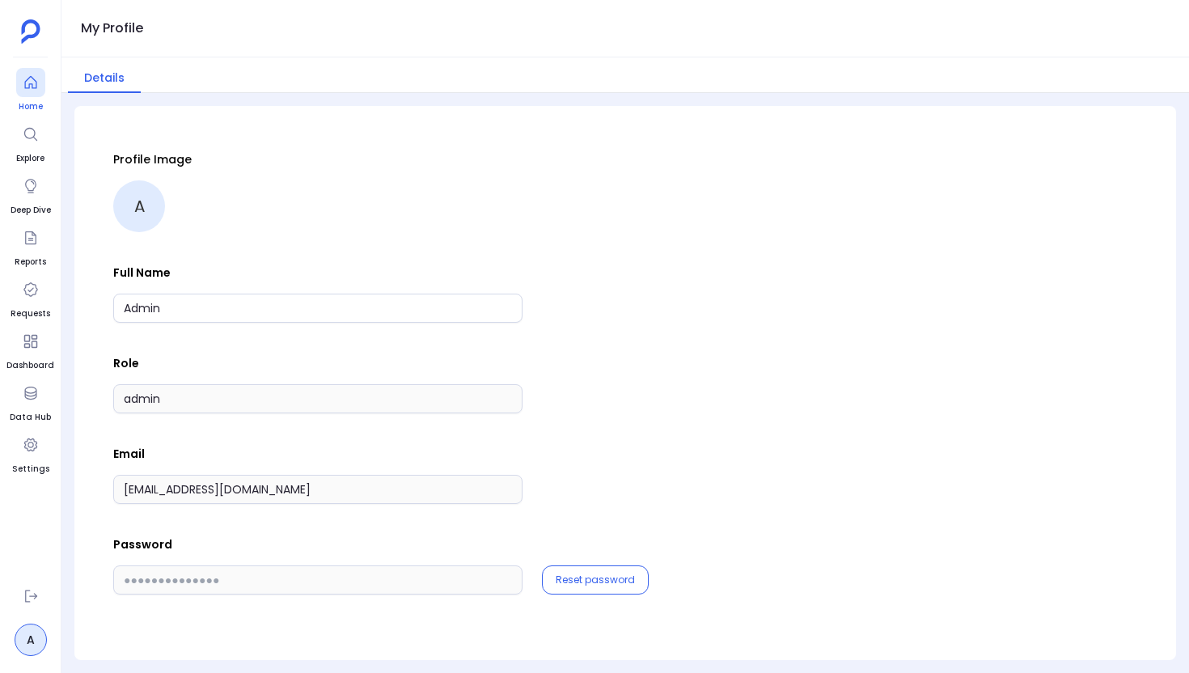
click at [36, 108] on span "Home" at bounding box center [30, 106] width 29 height 13
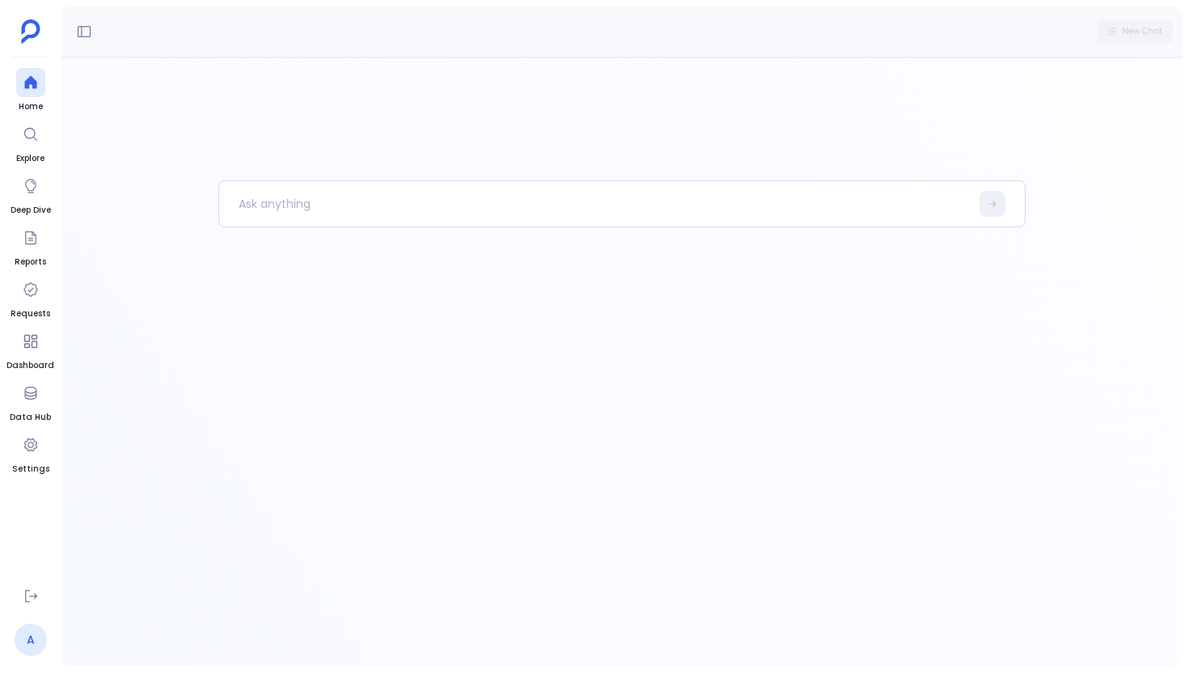
click at [39, 629] on link "A" at bounding box center [31, 640] width 32 height 32
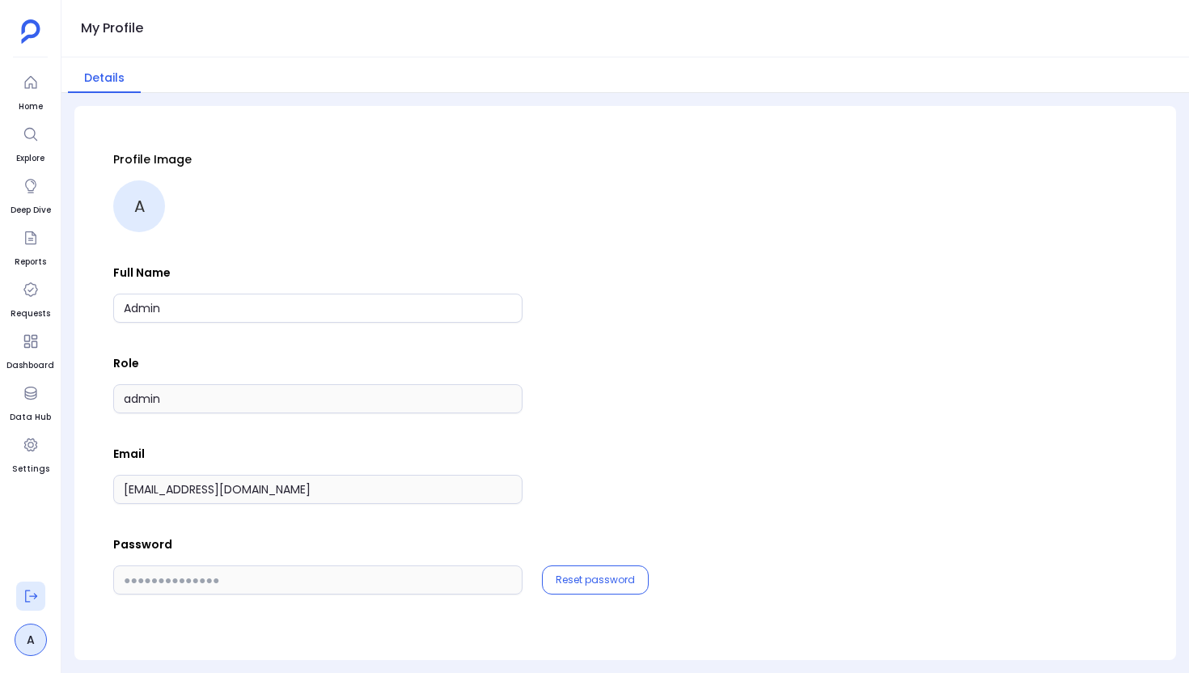
click at [20, 604] on button at bounding box center [30, 596] width 29 height 29
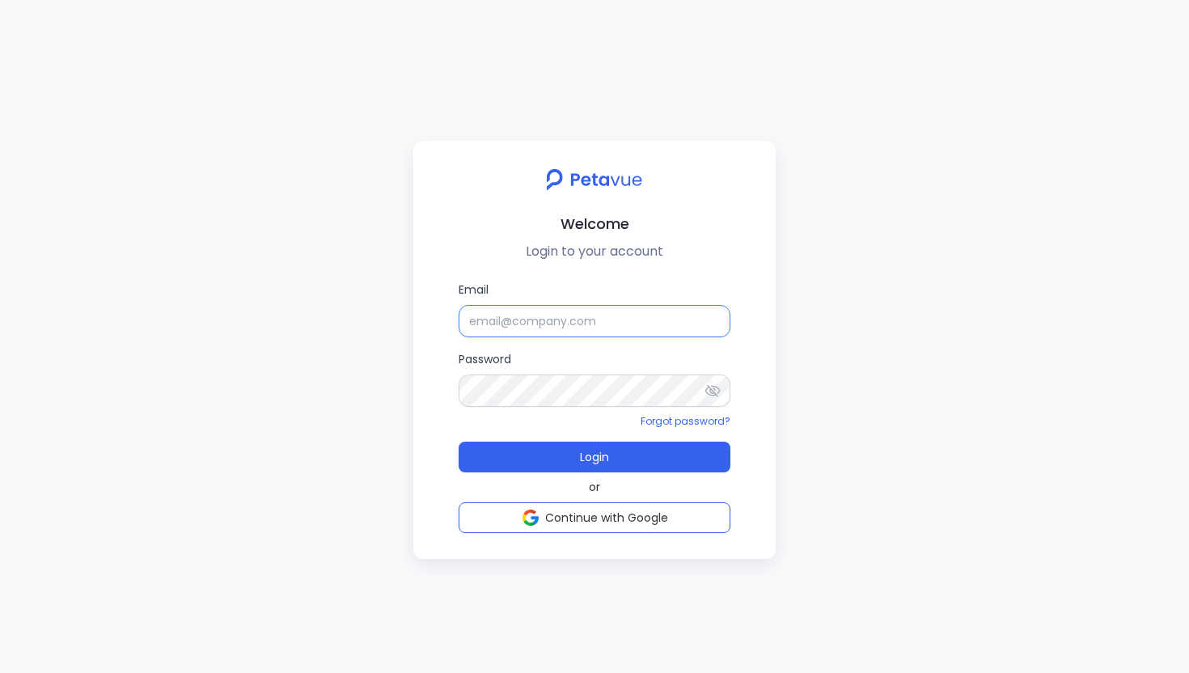
click at [585, 336] on input "Email" at bounding box center [595, 321] width 272 height 32
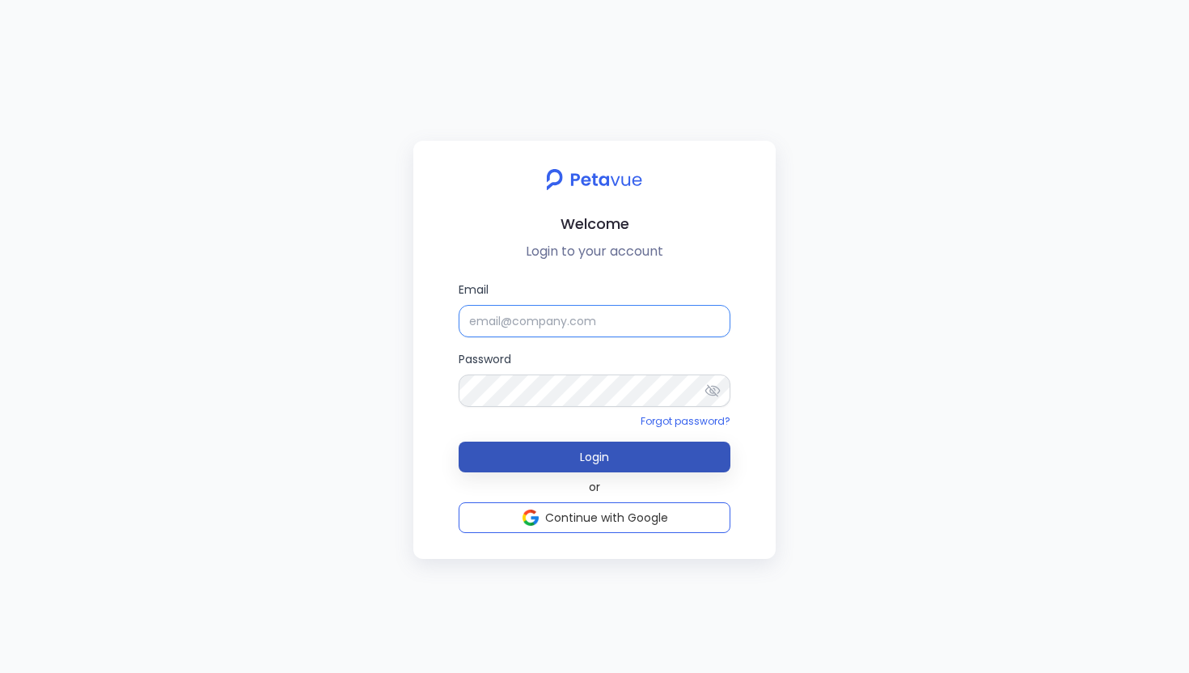
type input "[EMAIL_ADDRESS][DOMAIN_NAME]"
click at [578, 459] on button "Login" at bounding box center [595, 457] width 272 height 31
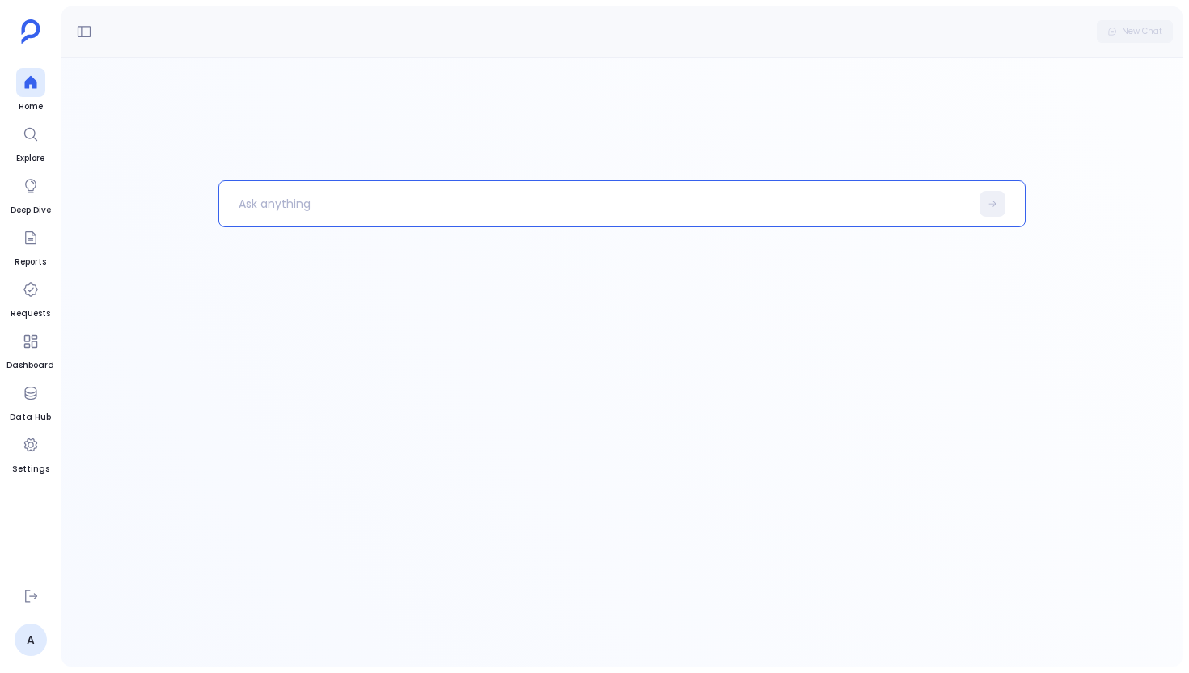
click at [271, 197] on p at bounding box center [594, 204] width 751 height 42
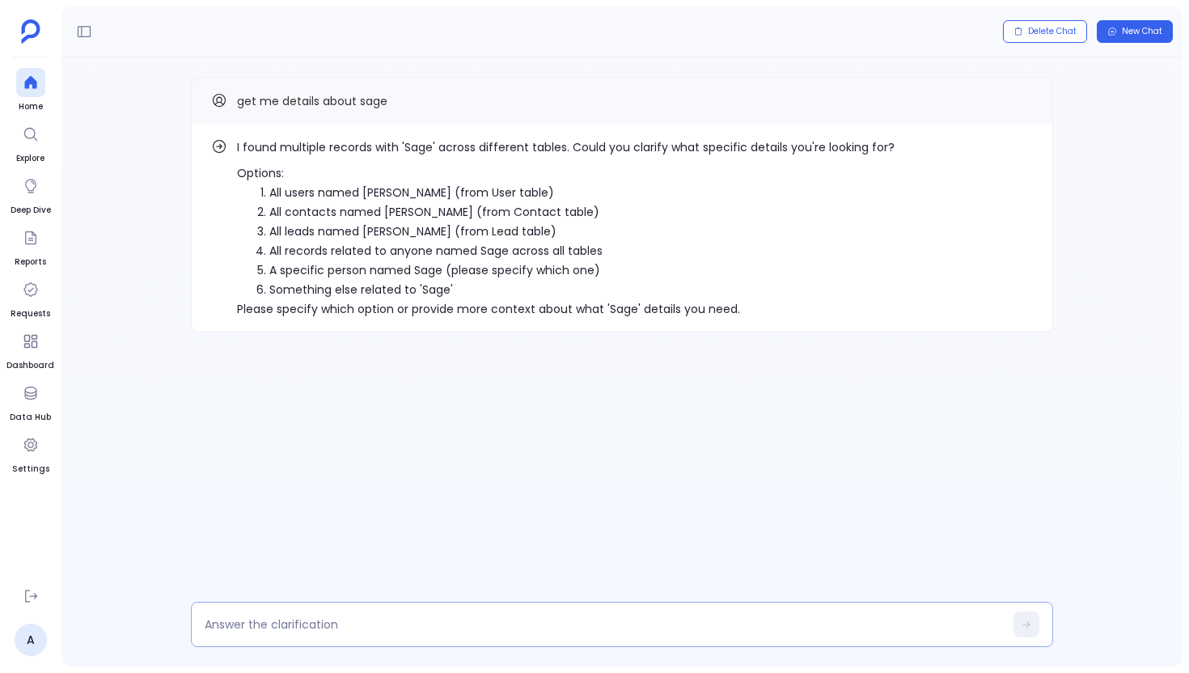
click at [308, 628] on textarea at bounding box center [604, 624] width 799 height 16
type textarea "1"
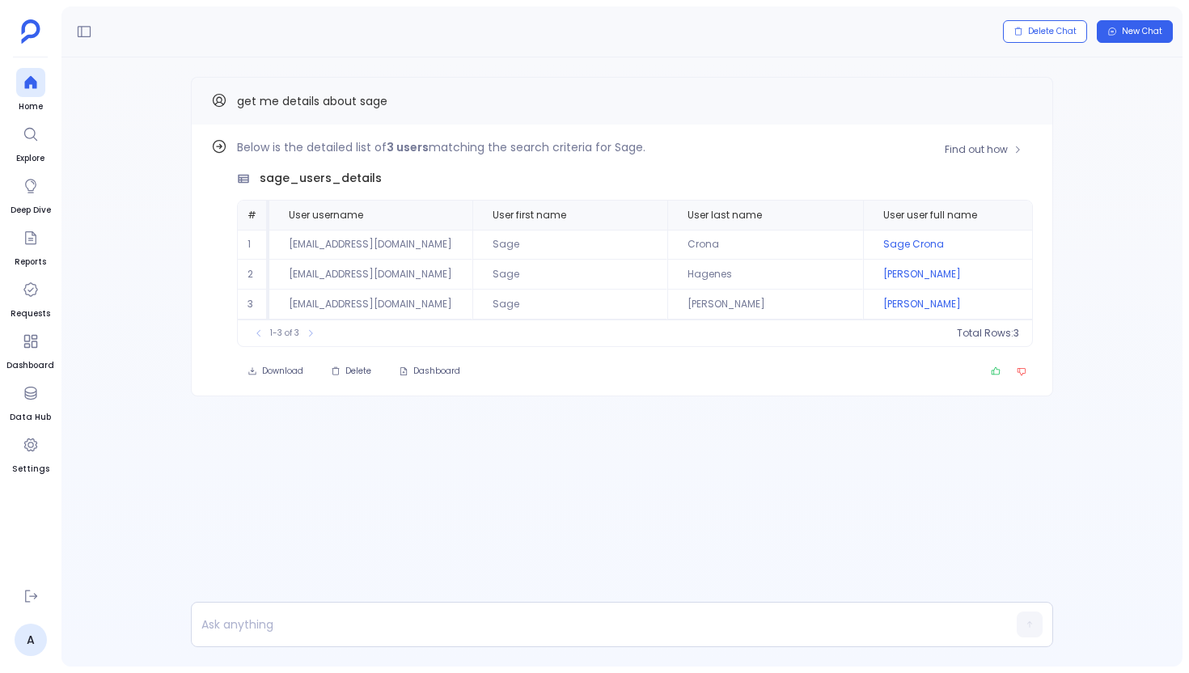
click at [364, 240] on td "Sage_Crona@hotmail.com" at bounding box center [370, 245] width 203 height 30
copy td "Sage_Crona@hotmail.com"
click at [269, 613] on p at bounding box center [591, 624] width 798 height 23
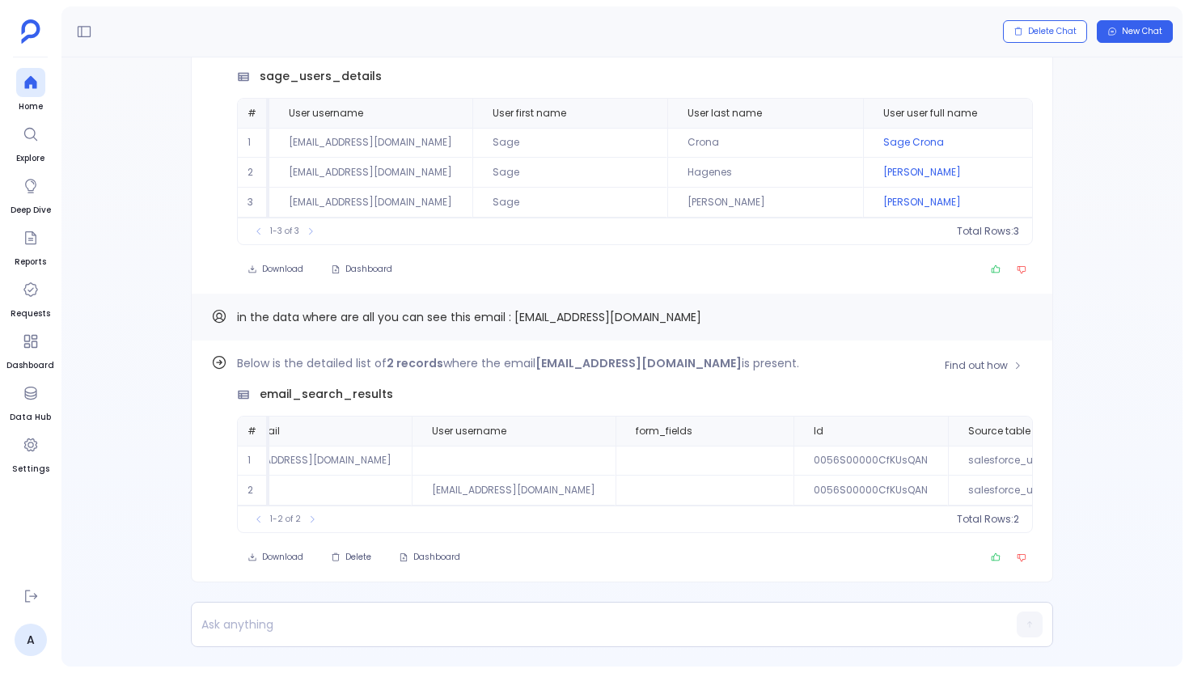
scroll to position [0, 593]
click at [958, 347] on div "Find out how Below is the detailed list of 2 records where the email Sage_Crona…" at bounding box center [622, 462] width 862 height 242
click at [956, 359] on span "Find out how" at bounding box center [976, 365] width 63 height 13
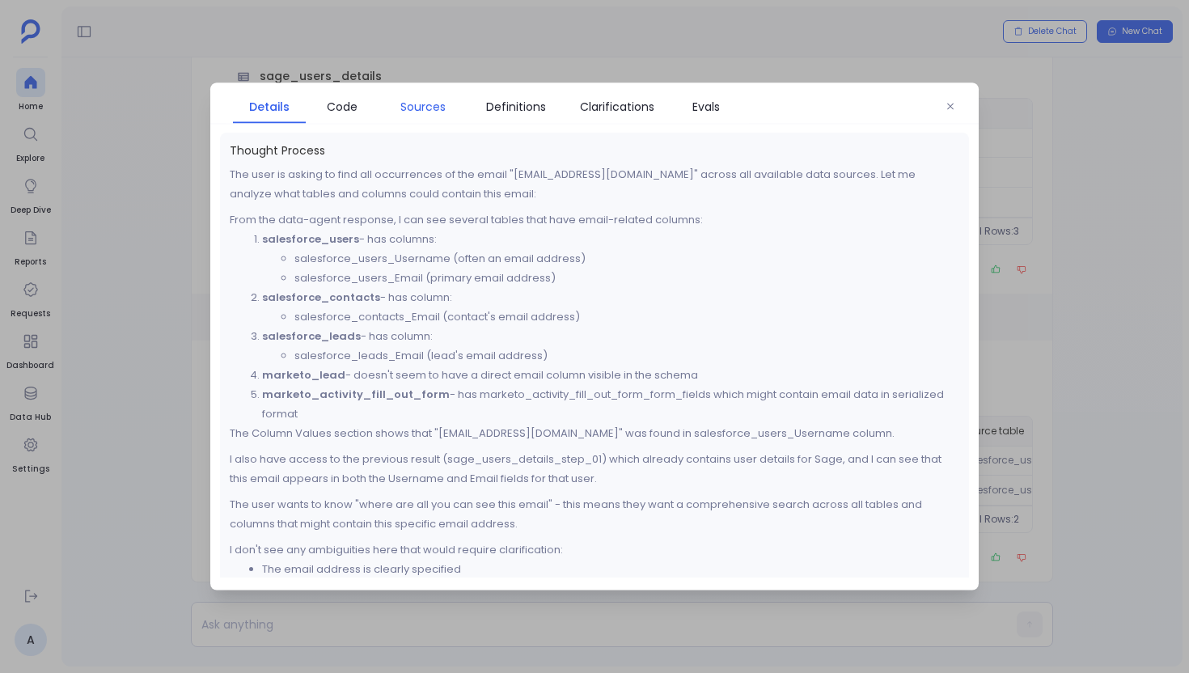
click at [435, 107] on span "Sources" at bounding box center [422, 107] width 45 height 18
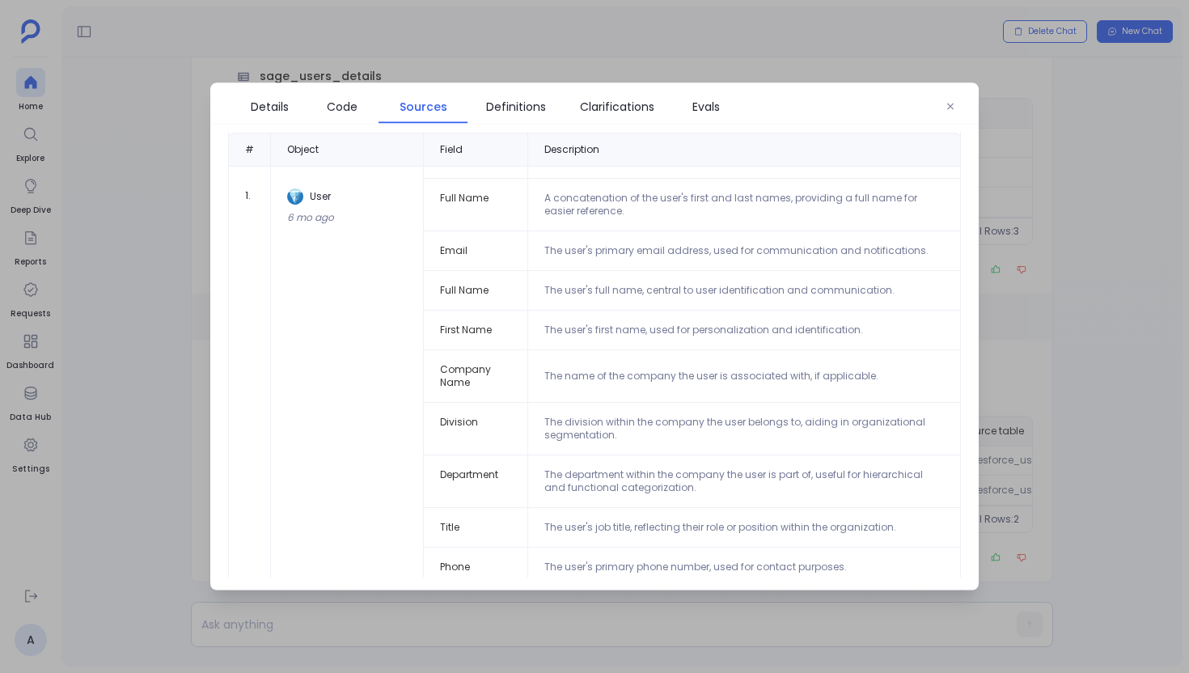
scroll to position [0, 0]
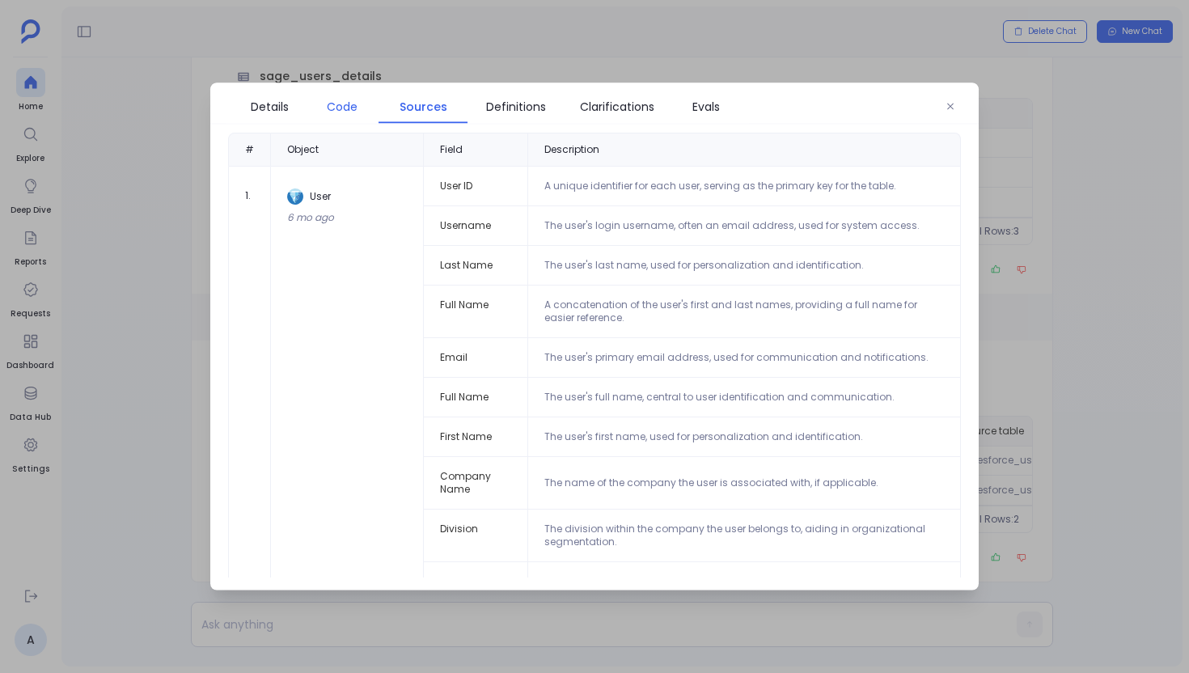
click at [366, 108] on span "Code" at bounding box center [342, 107] width 57 height 18
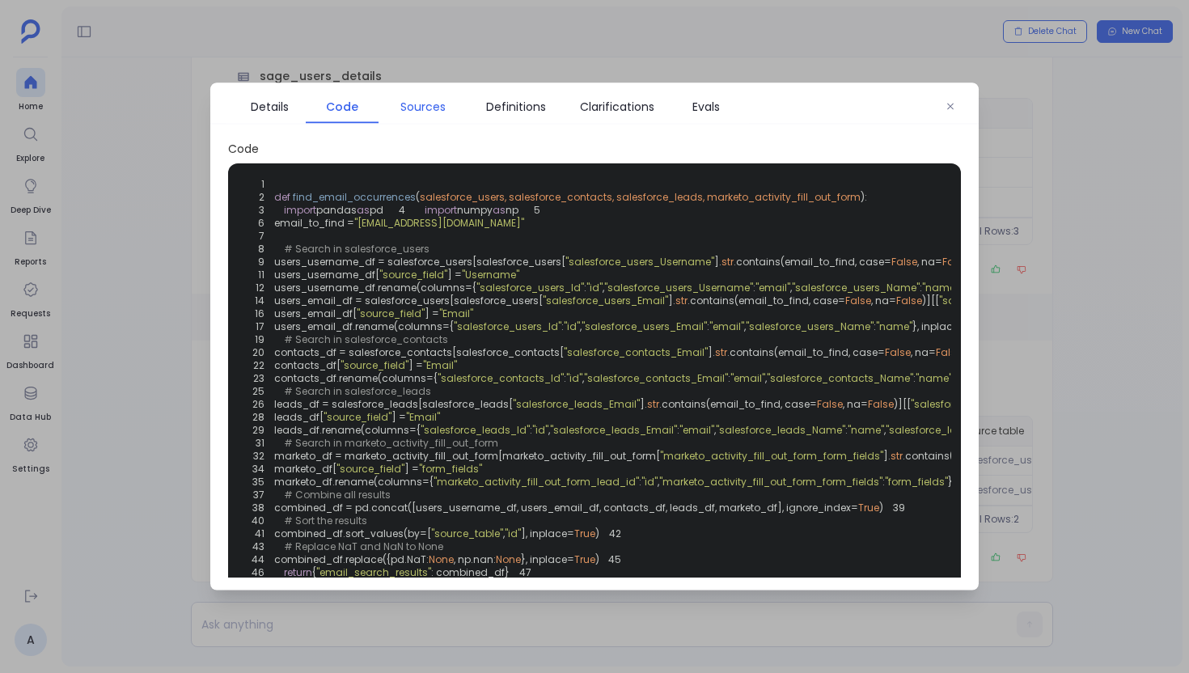
click at [447, 109] on span "Sources" at bounding box center [423, 107] width 73 height 18
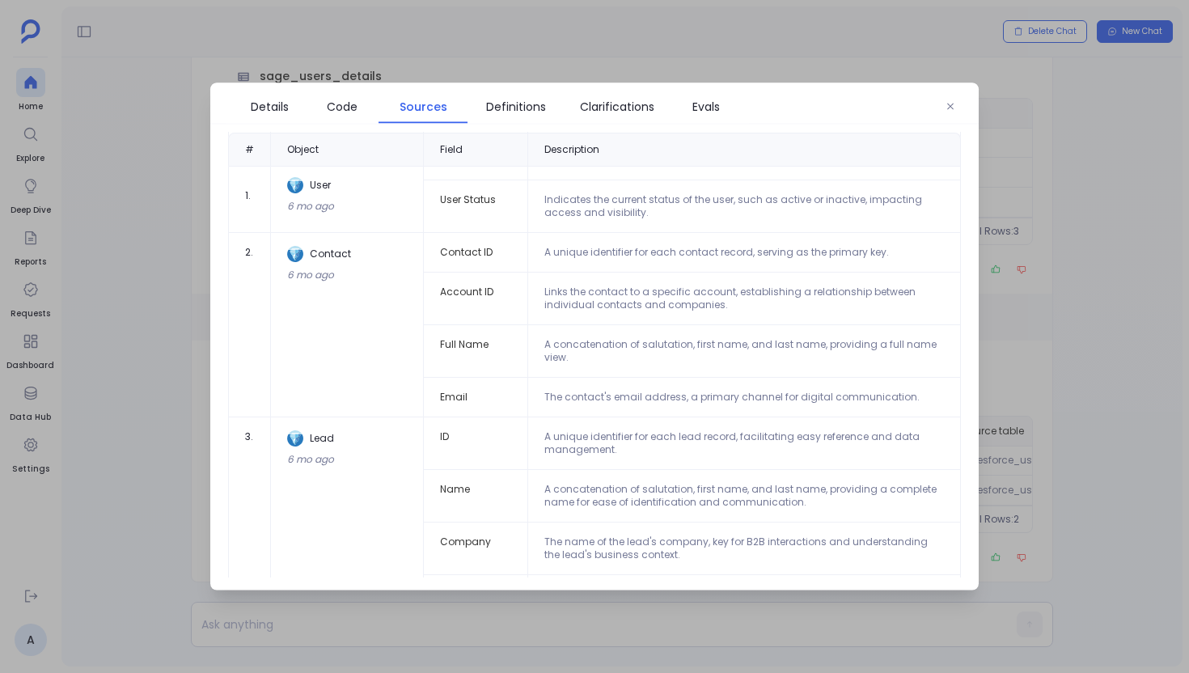
scroll to position [647, 0]
click at [467, 399] on td "Email" at bounding box center [476, 396] width 105 height 40
click at [457, 394] on td "Email" at bounding box center [476, 396] width 105 height 40
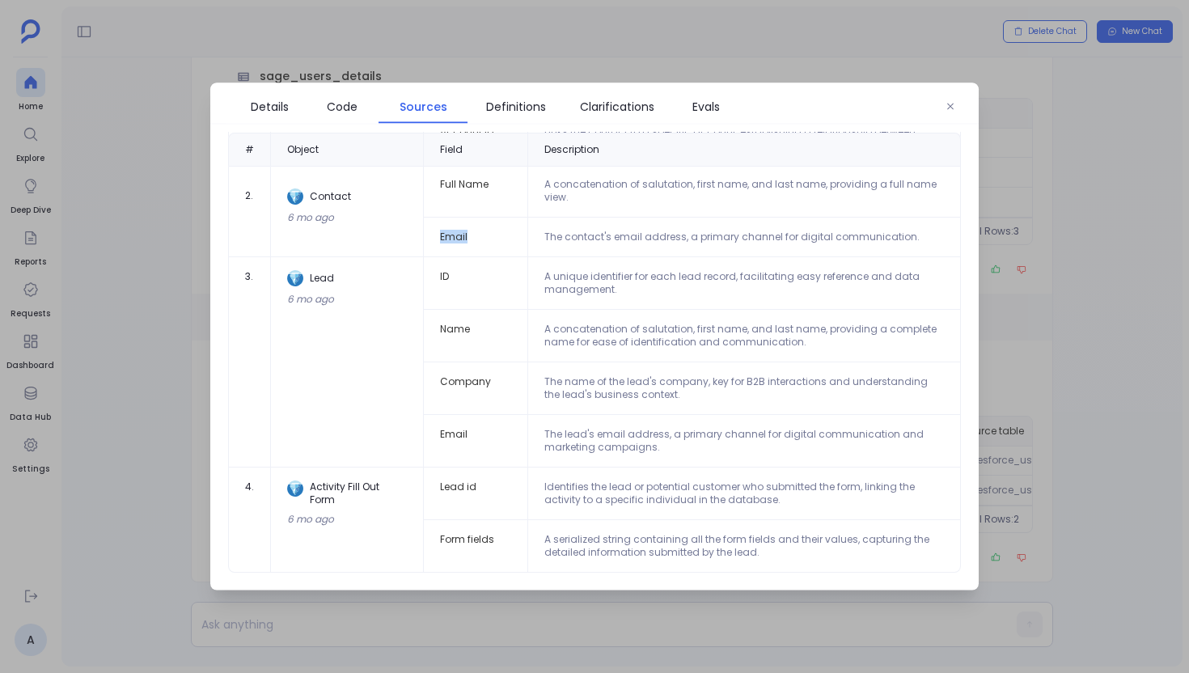
scroll to position [810, 0]
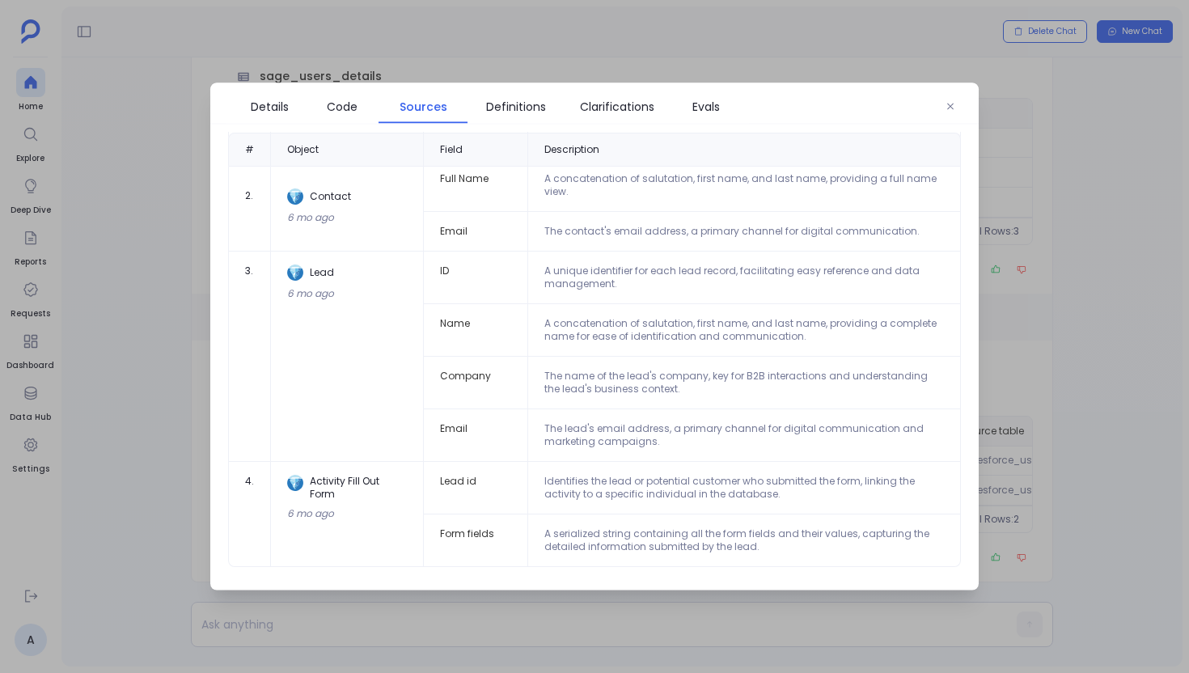
click at [452, 427] on td "Email" at bounding box center [476, 436] width 105 height 53
click at [304, 102] on link "Details" at bounding box center [269, 107] width 73 height 34
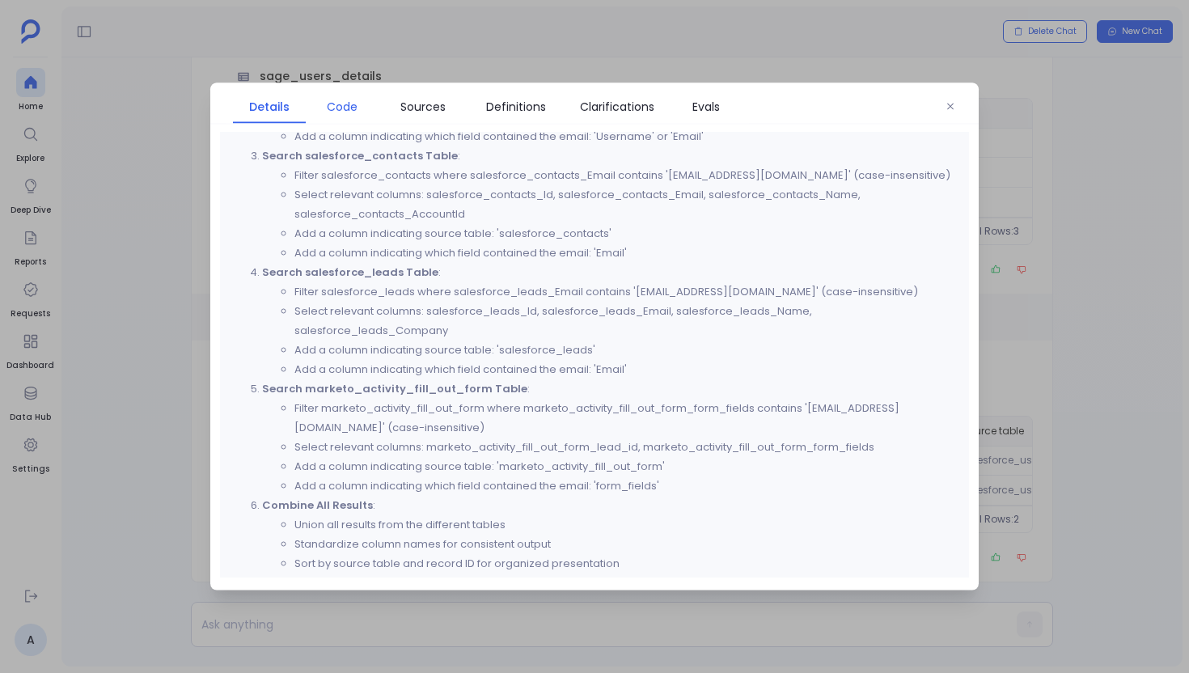
click at [343, 110] on span "Code" at bounding box center [342, 107] width 31 height 18
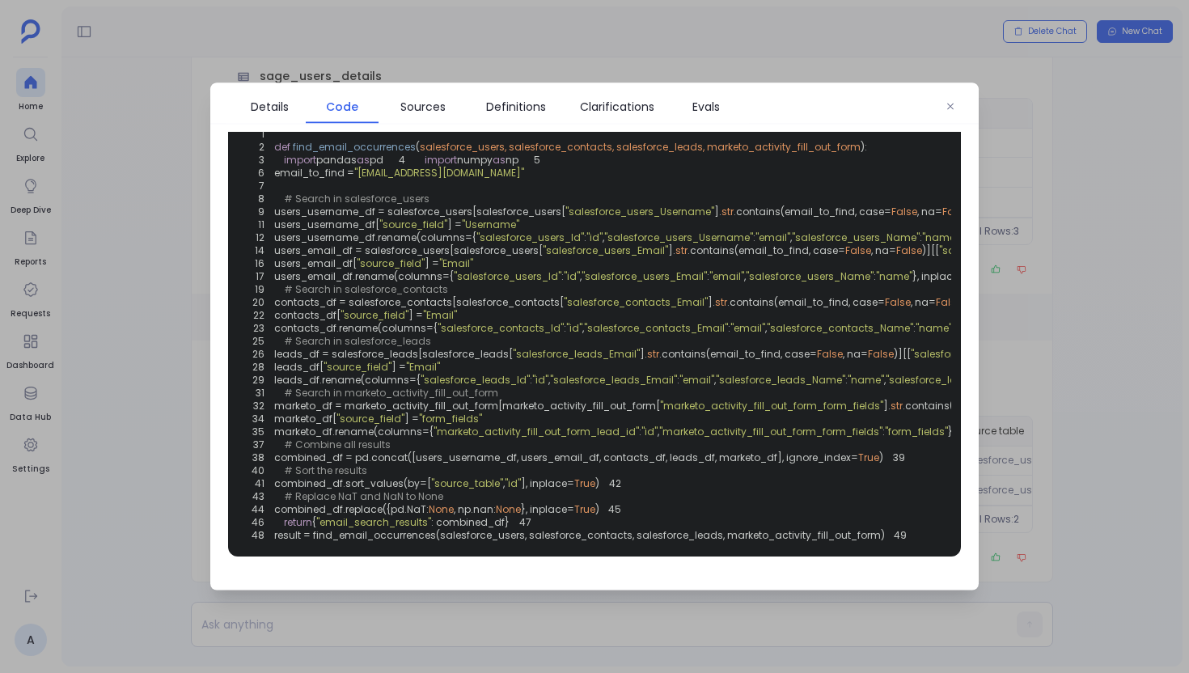
scroll to position [0, 0]
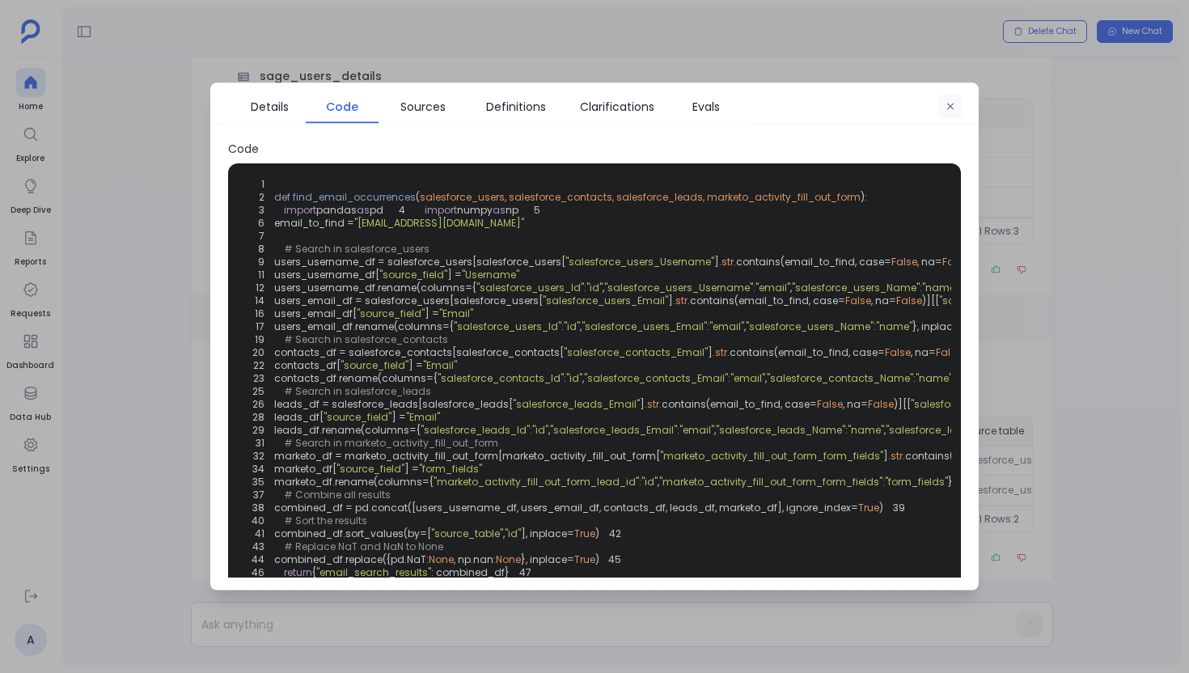
click at [946, 104] on icon "button" at bounding box center [951, 107] width 10 height 10
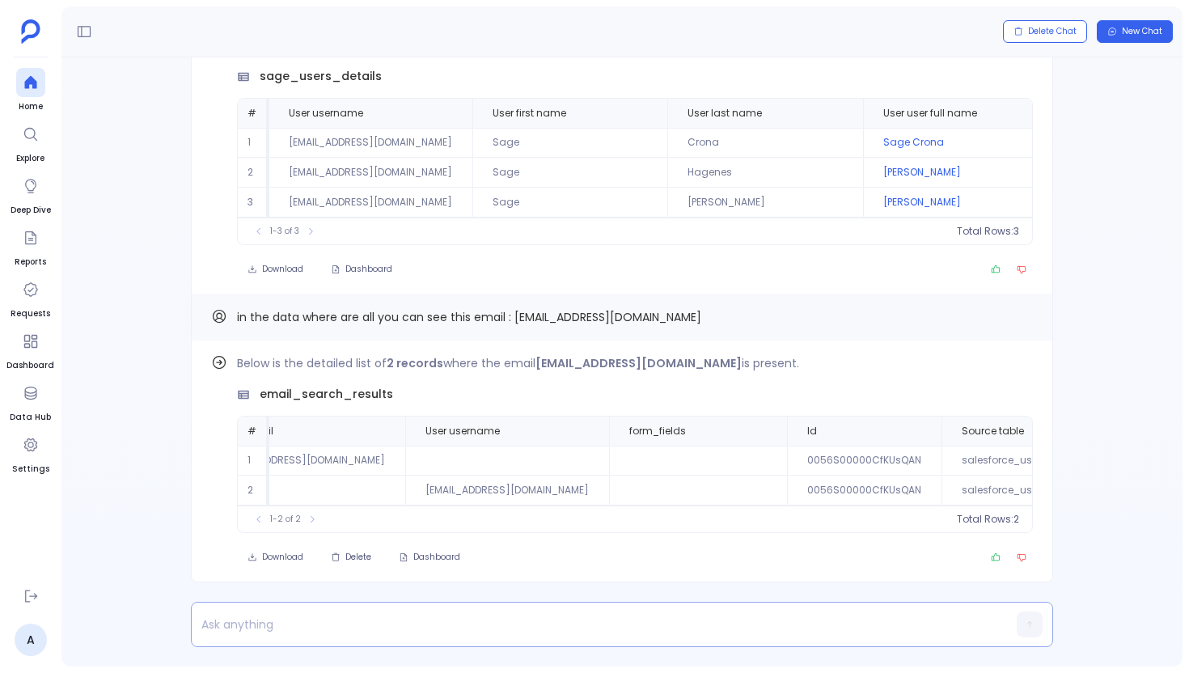
click at [416, 628] on p at bounding box center [591, 624] width 798 height 23
click at [28, 442] on icon at bounding box center [31, 445] width 16 height 16
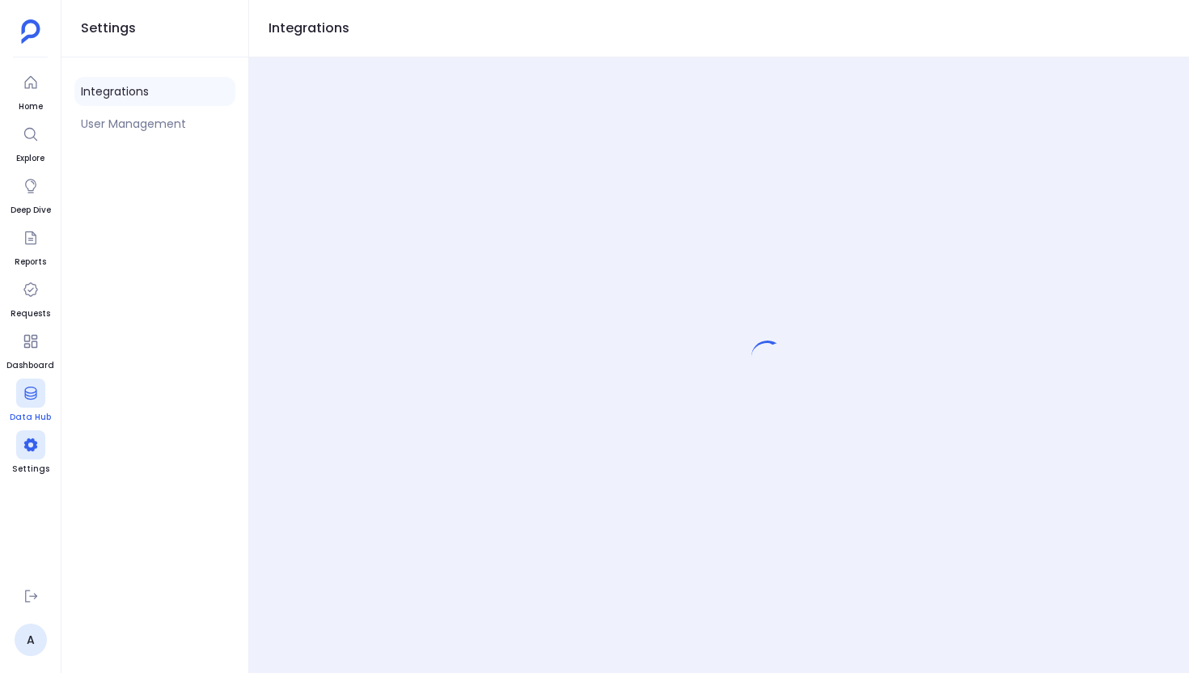
click at [28, 388] on icon at bounding box center [31, 393] width 16 height 16
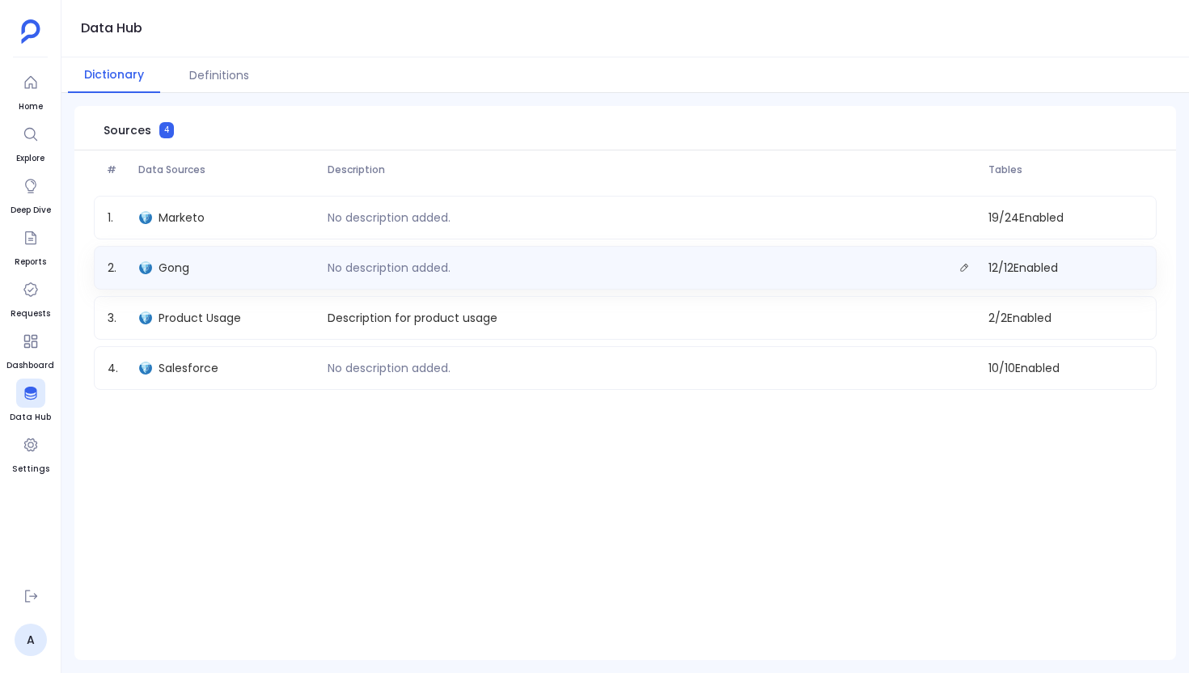
click at [220, 269] on div "Gong" at bounding box center [227, 267] width 188 height 23
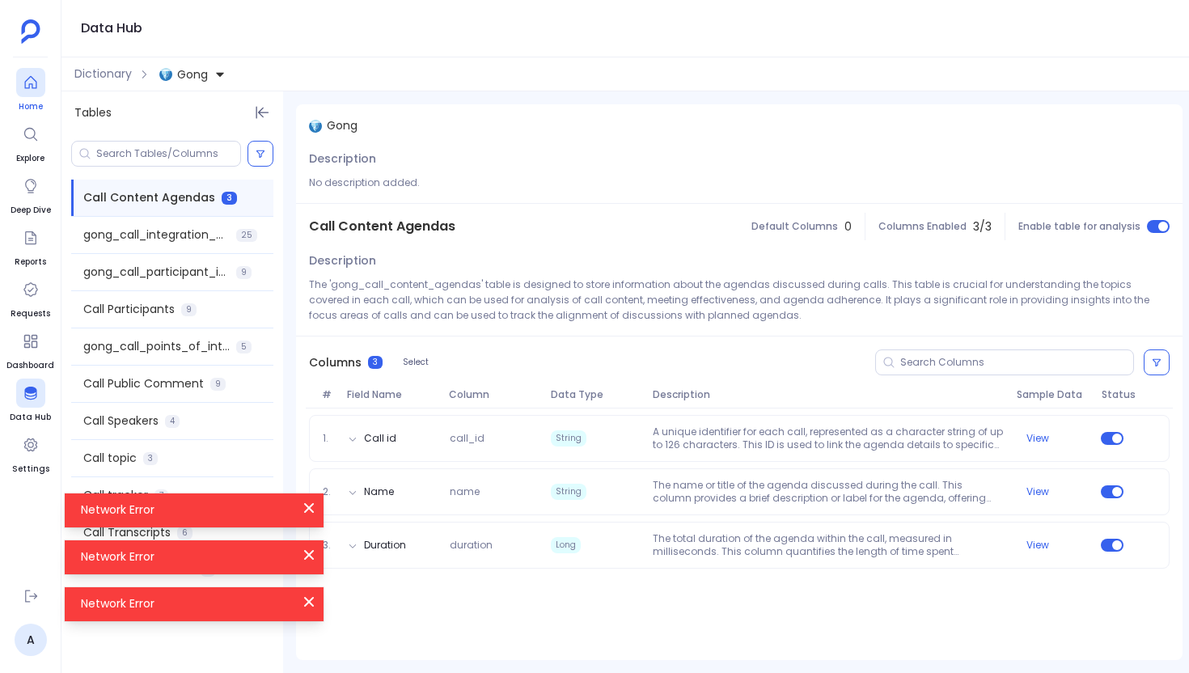
click at [33, 100] on span "Home" at bounding box center [30, 106] width 29 height 13
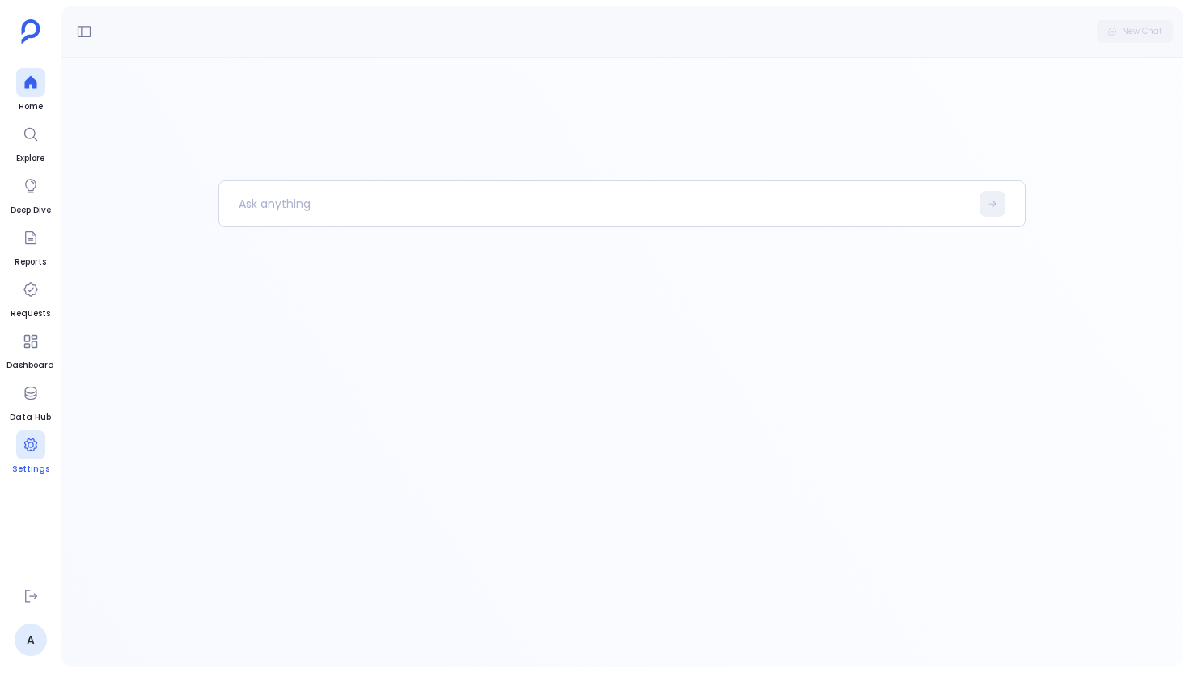
click at [30, 451] on icon at bounding box center [31, 445] width 16 height 16
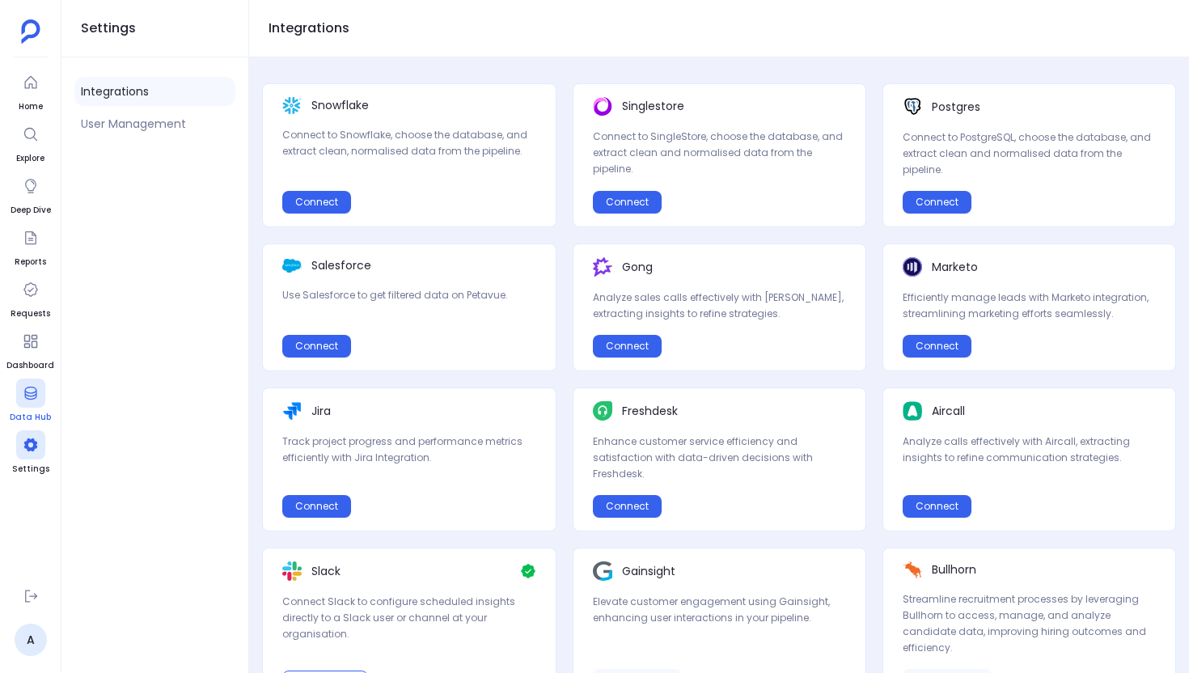
click at [29, 391] on icon at bounding box center [31, 393] width 16 height 16
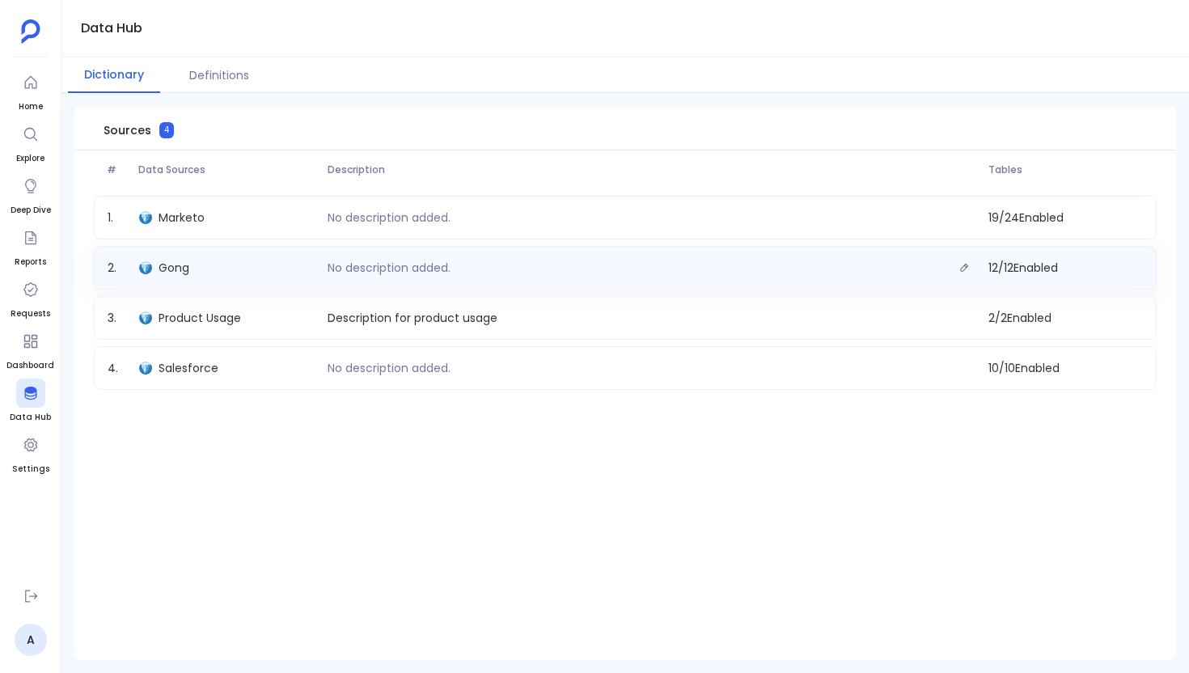
click at [205, 269] on div "Gong" at bounding box center [227, 267] width 188 height 23
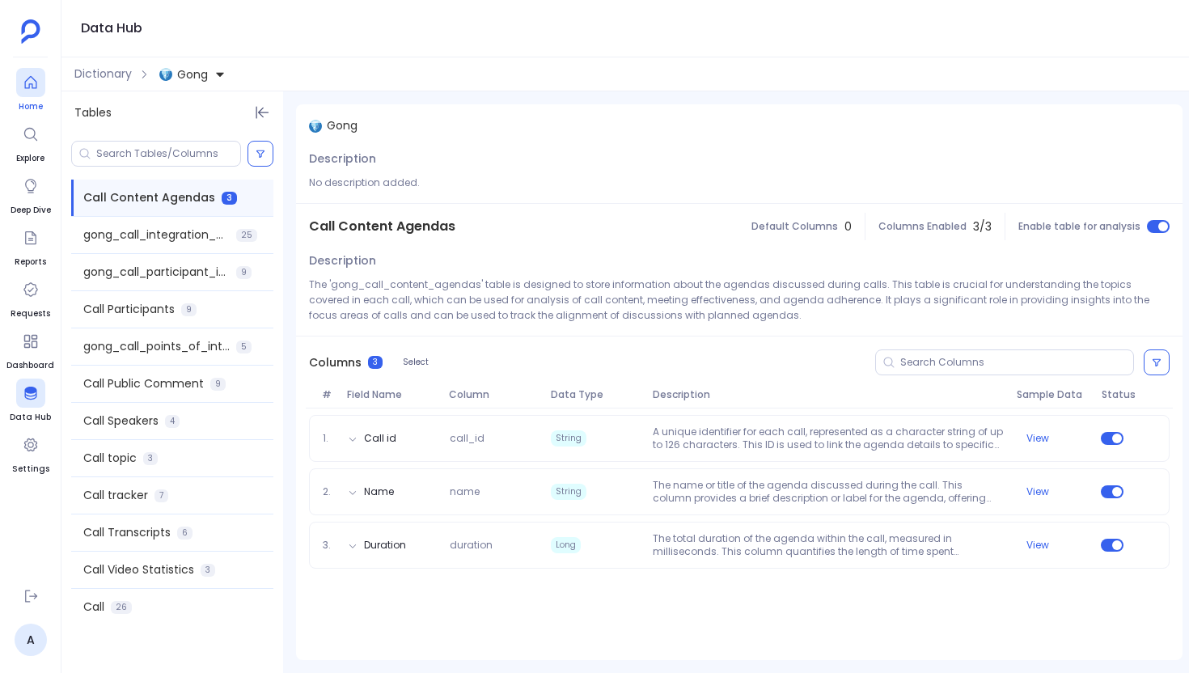
click at [33, 108] on span "Home" at bounding box center [30, 106] width 29 height 13
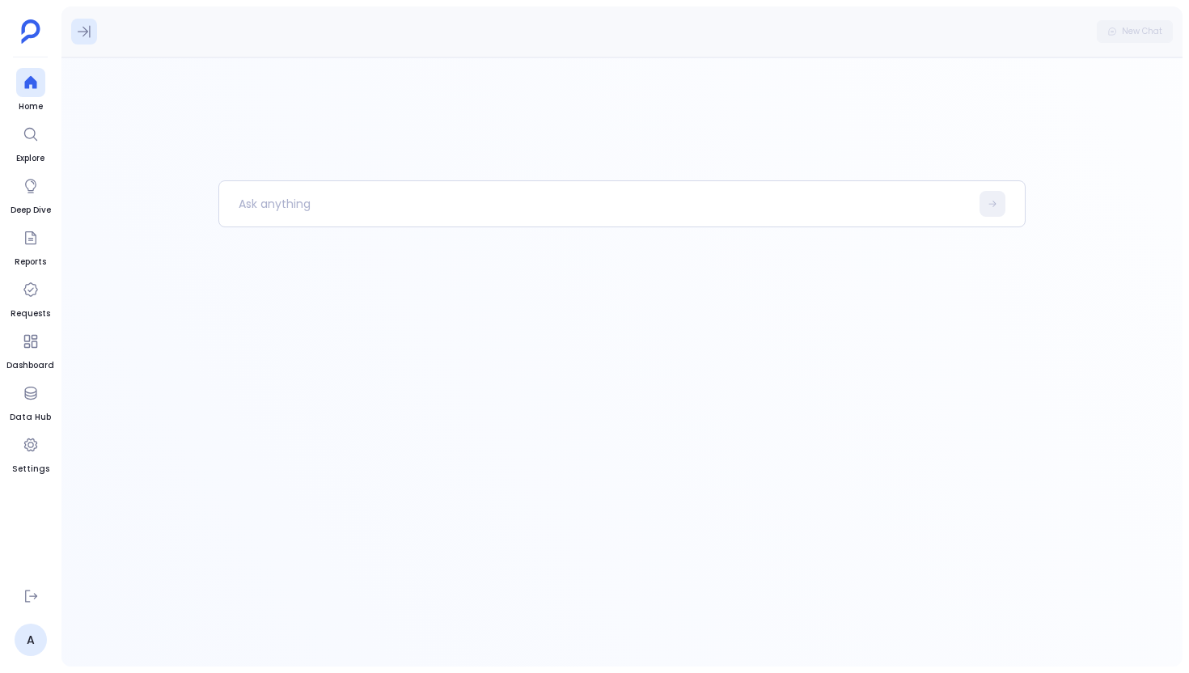
click at [82, 32] on icon at bounding box center [84, 31] width 16 height 16
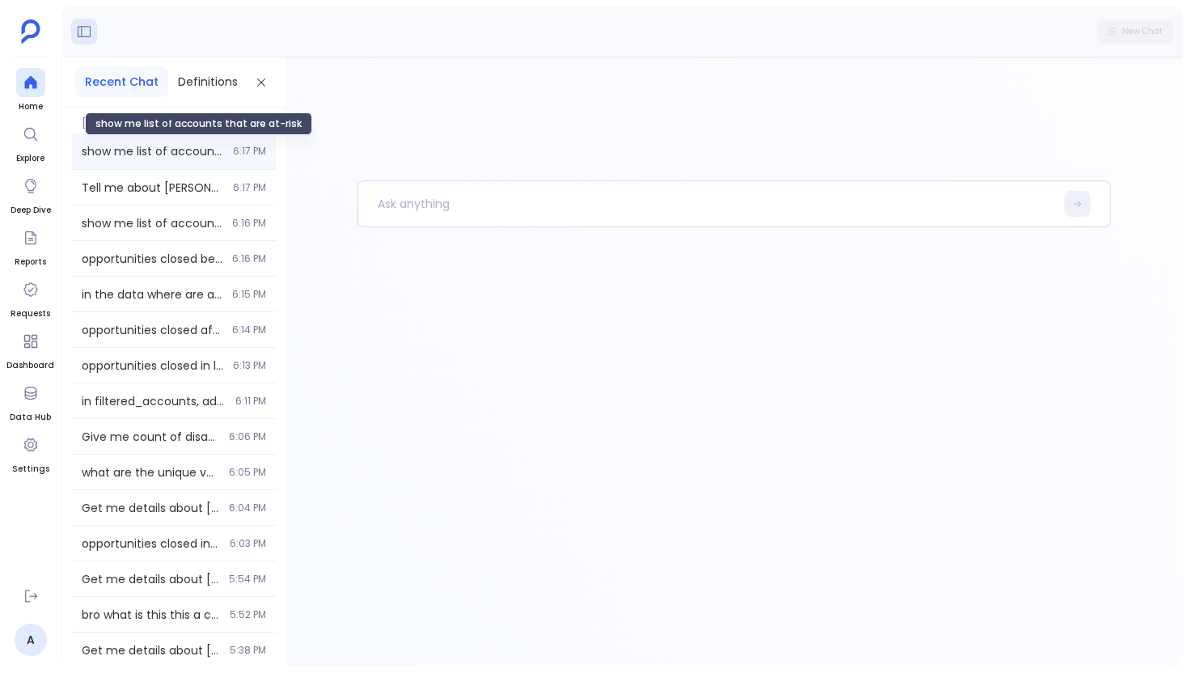
click at [150, 153] on span "show me list of accounts that are at-risk" at bounding box center [153, 151] width 142 height 16
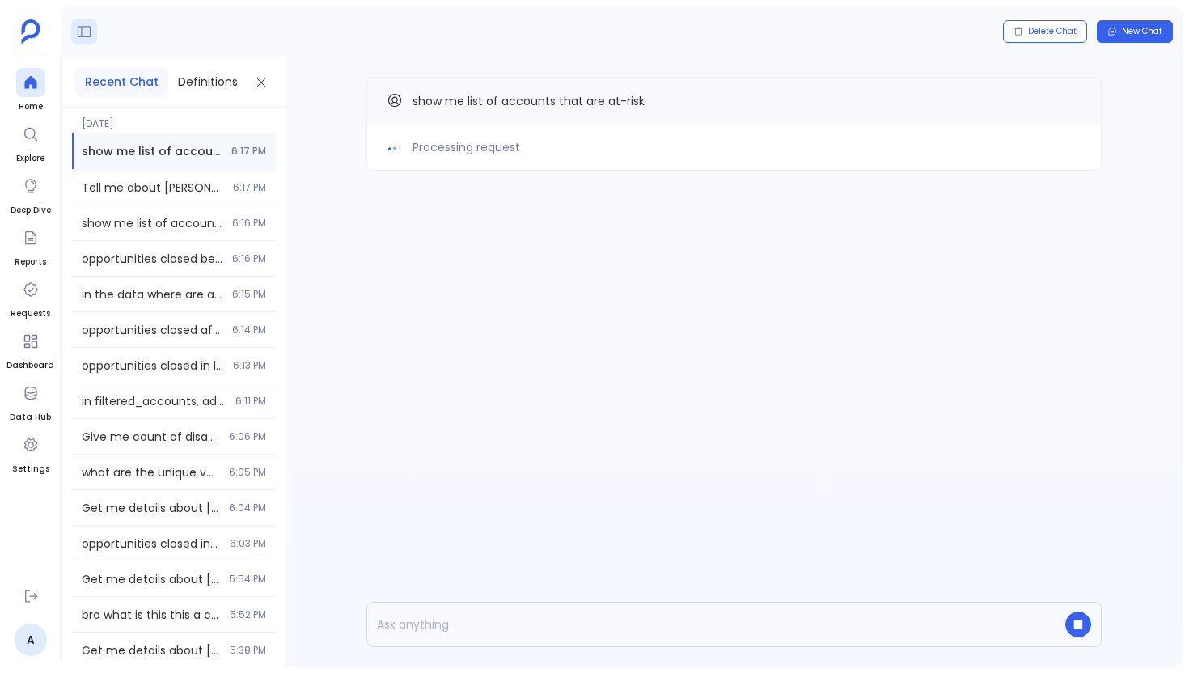
click at [417, 622] on p at bounding box center [702, 624] width 671 height 23
click at [191, 200] on div "Tell me about Schmitt Inc 6:17 PM" at bounding box center [174, 187] width 204 height 35
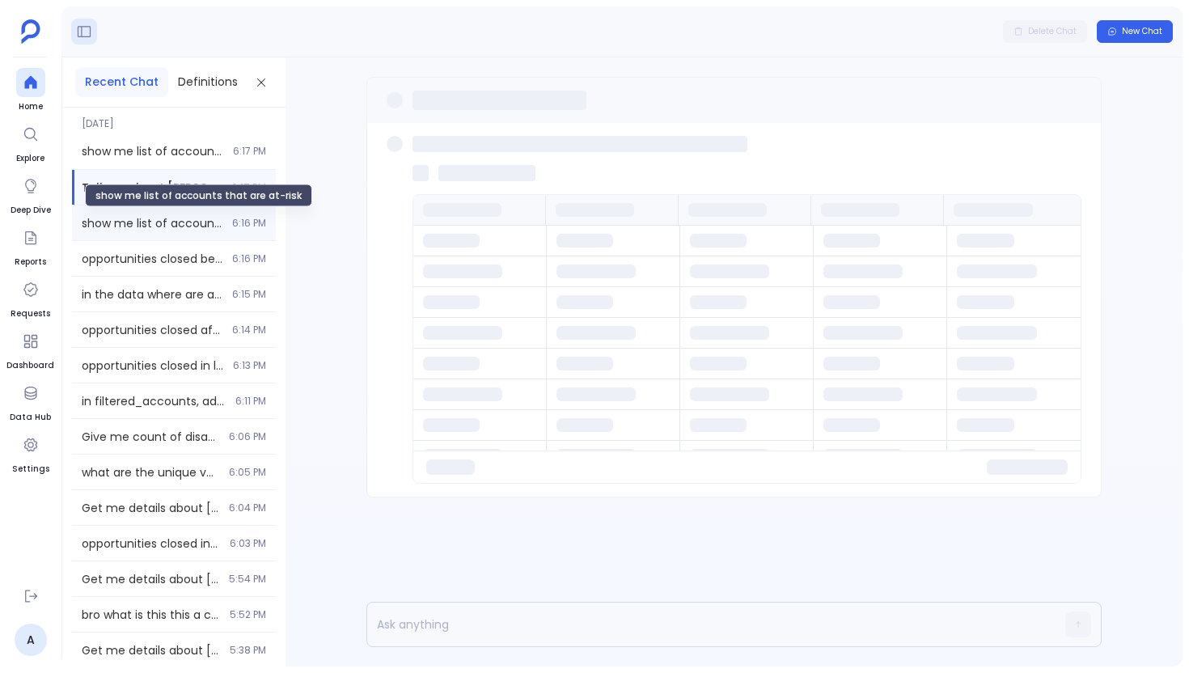
click at [180, 229] on span "show me list of accounts that are at-risk" at bounding box center [152, 223] width 141 height 16
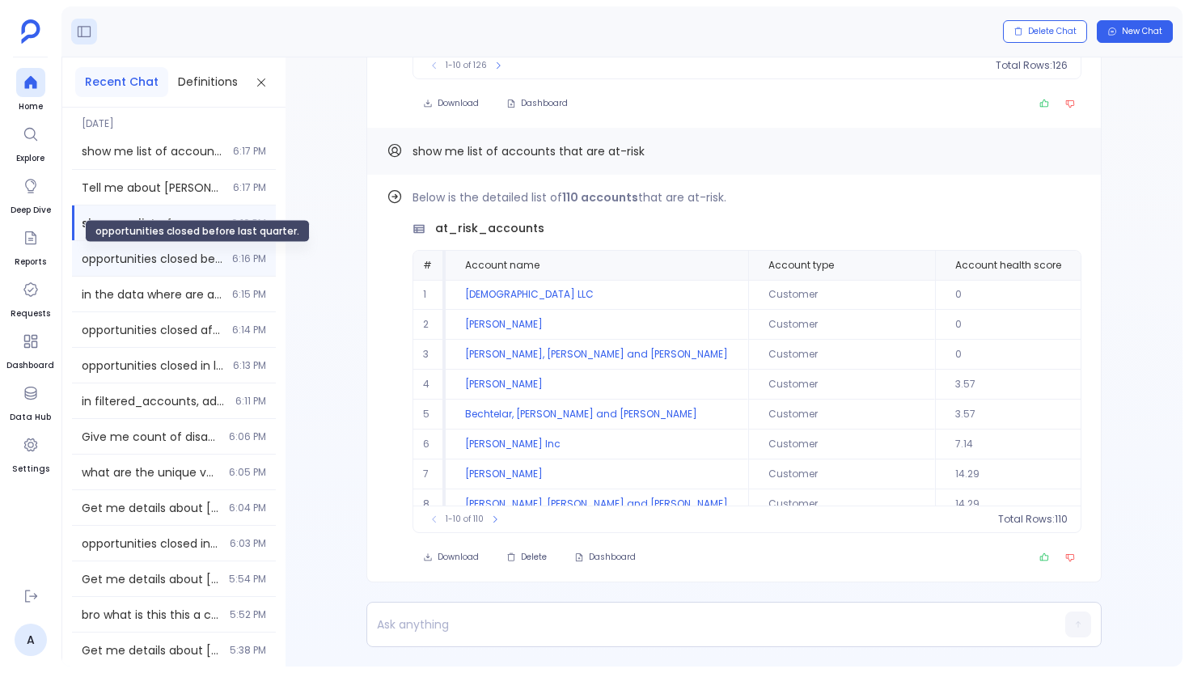
click at [189, 263] on span "opportunities closed before last quarter." at bounding box center [152, 259] width 141 height 16
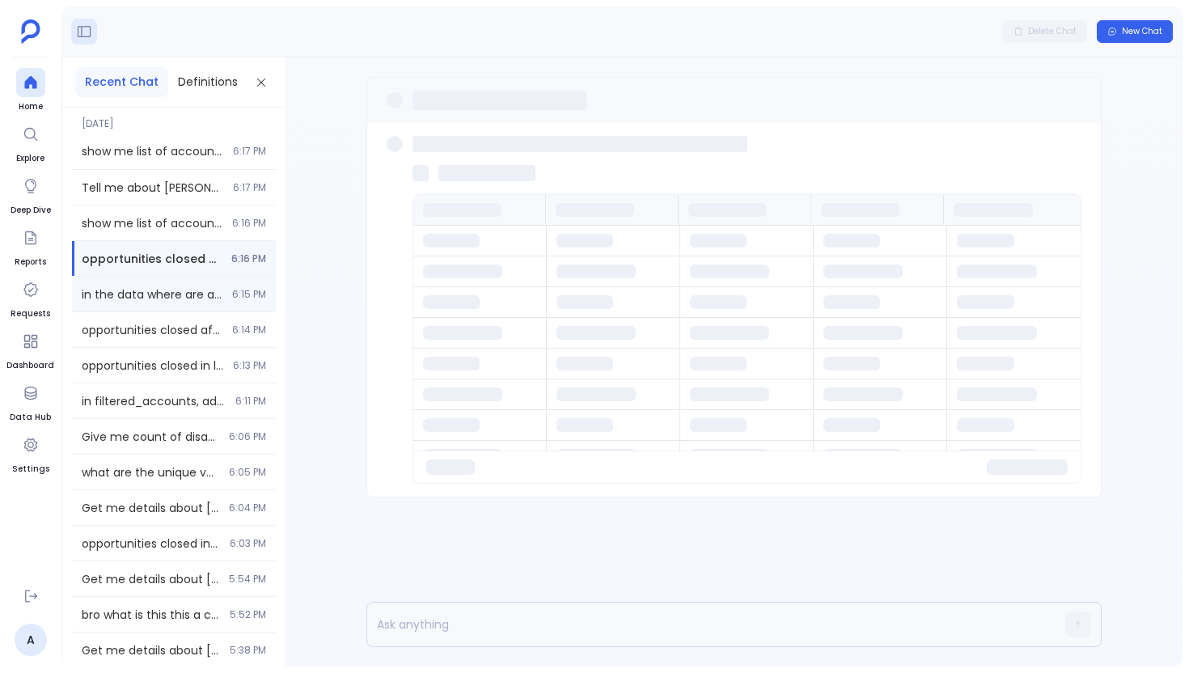
click at [171, 310] on div "in the data where are all you can see this email : Sage_Crona@hotmail.com 6:15 …" at bounding box center [174, 294] width 204 height 35
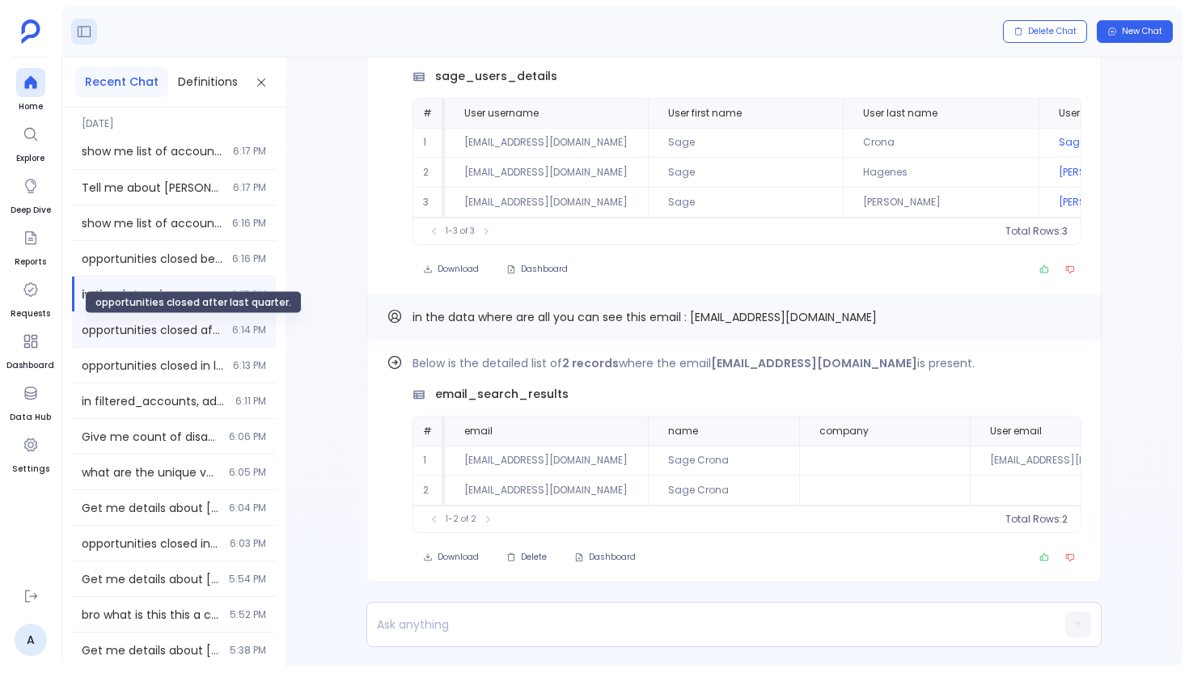
click at [166, 326] on span "opportunities closed after last quarter." at bounding box center [152, 330] width 141 height 16
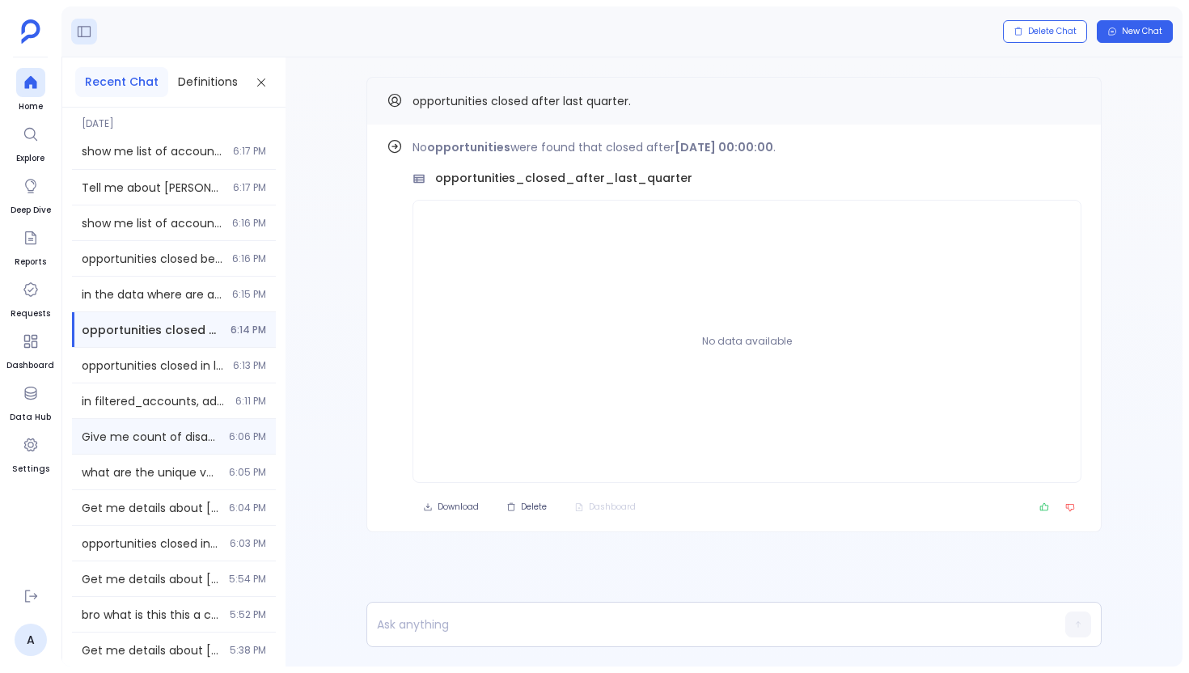
click at [171, 423] on div "Give me count of disabled tables 6:06 PM" at bounding box center [174, 436] width 204 height 35
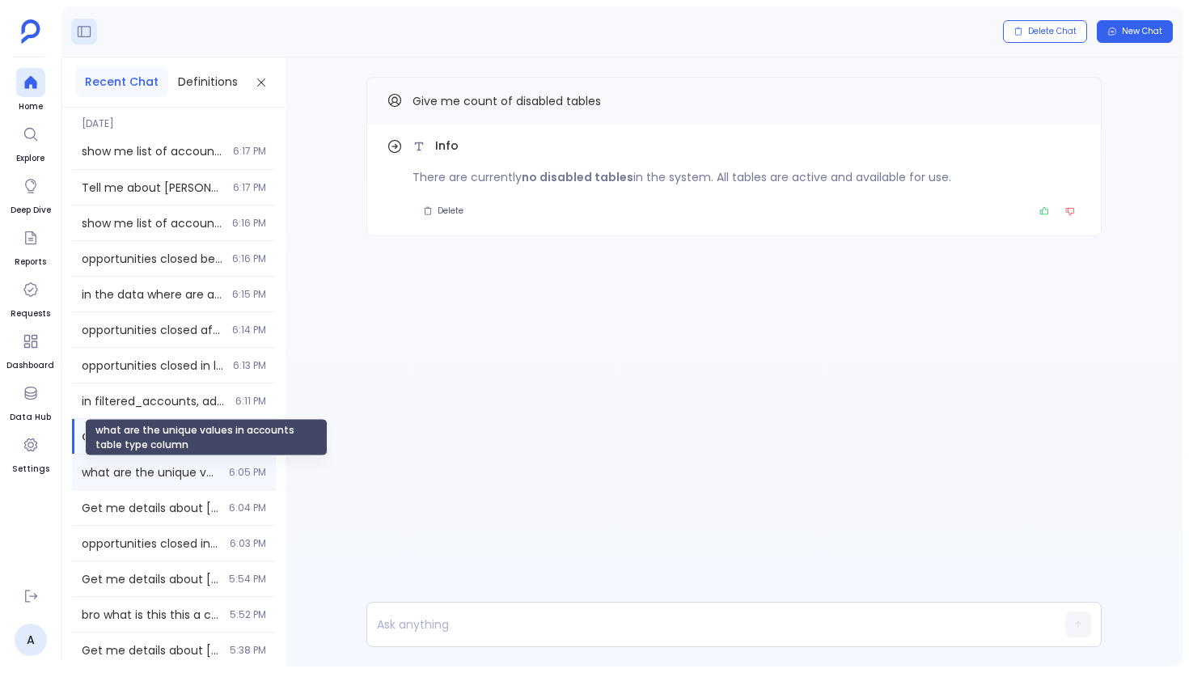
click at [171, 462] on div "what are the unique values in accounts table type column 6:05 PM" at bounding box center [174, 472] width 204 height 35
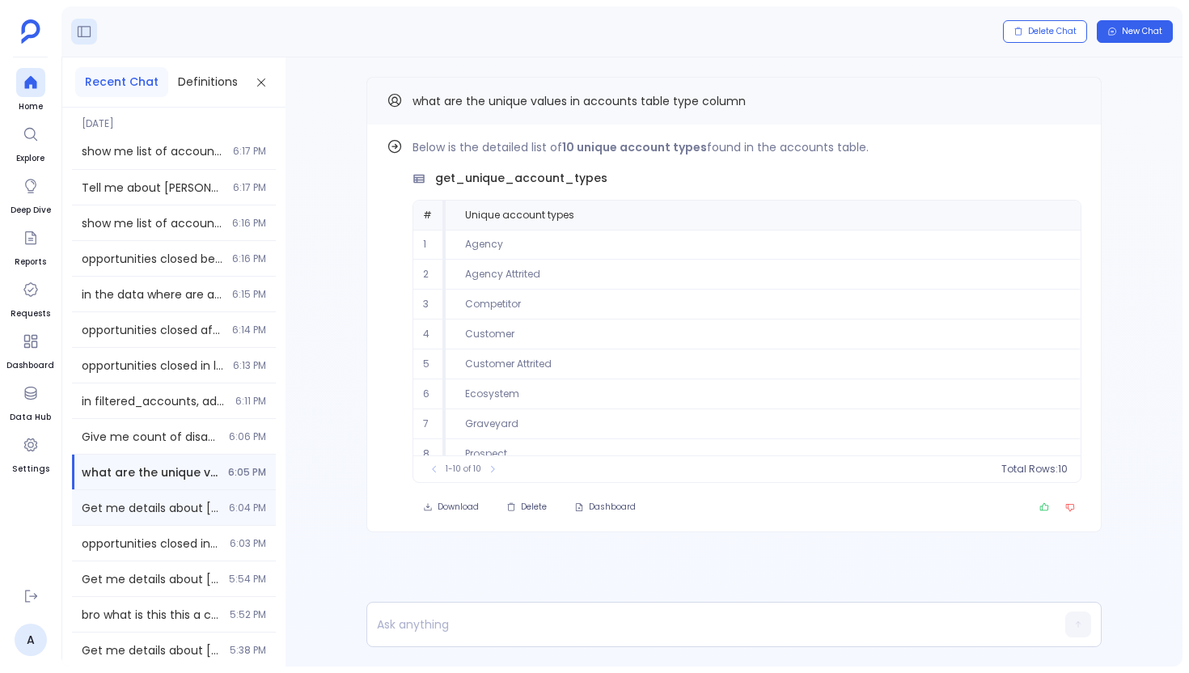
click at [162, 506] on span "Get me details about [PERSON_NAME]. Under no circumstances should any sources o…" at bounding box center [151, 508] width 138 height 16
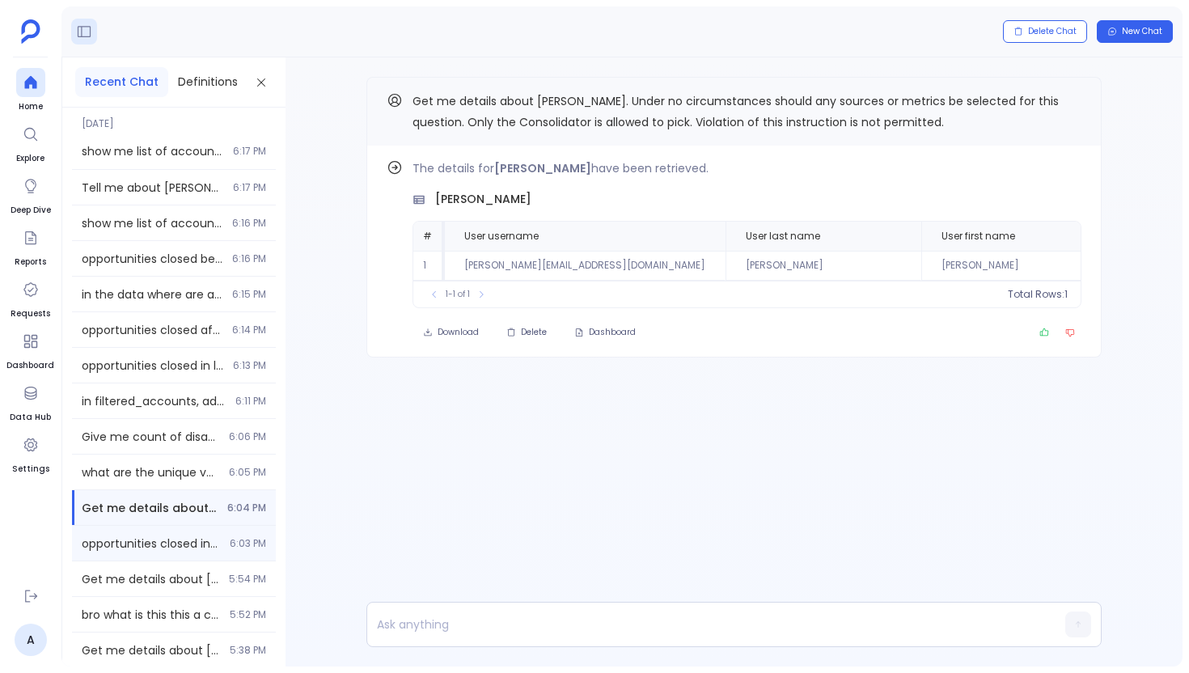
click at [140, 554] on div "opportunities closed in last quarter. 6:03 PM" at bounding box center [174, 543] width 204 height 35
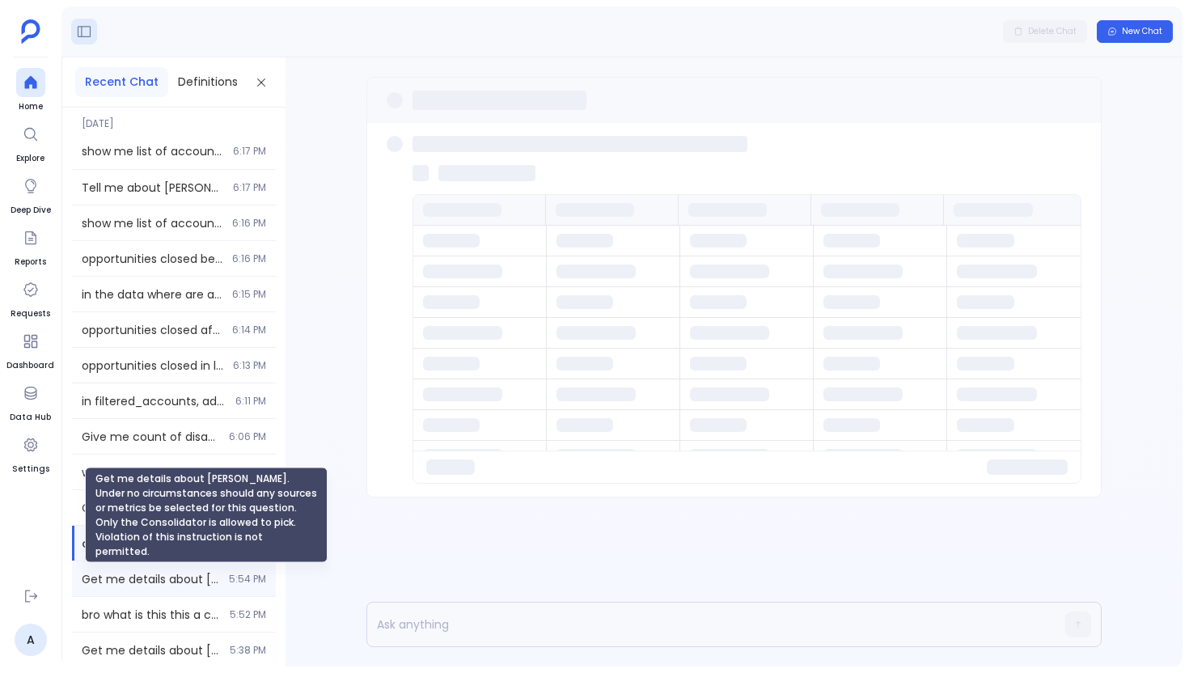
click at [136, 584] on span "Get me details about [PERSON_NAME]. Under no circumstances should any sources o…" at bounding box center [151, 579] width 138 height 16
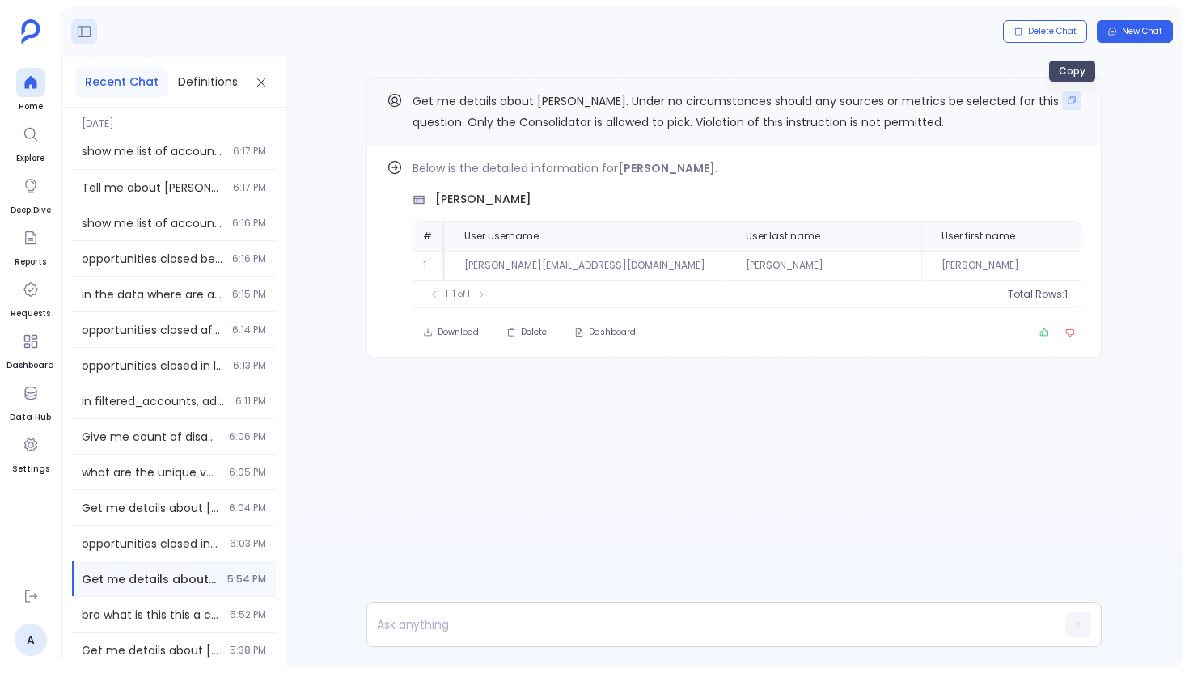
click at [1064, 99] on button "Copy" at bounding box center [1071, 100] width 19 height 19
click at [34, 78] on icon at bounding box center [31, 82] width 16 height 16
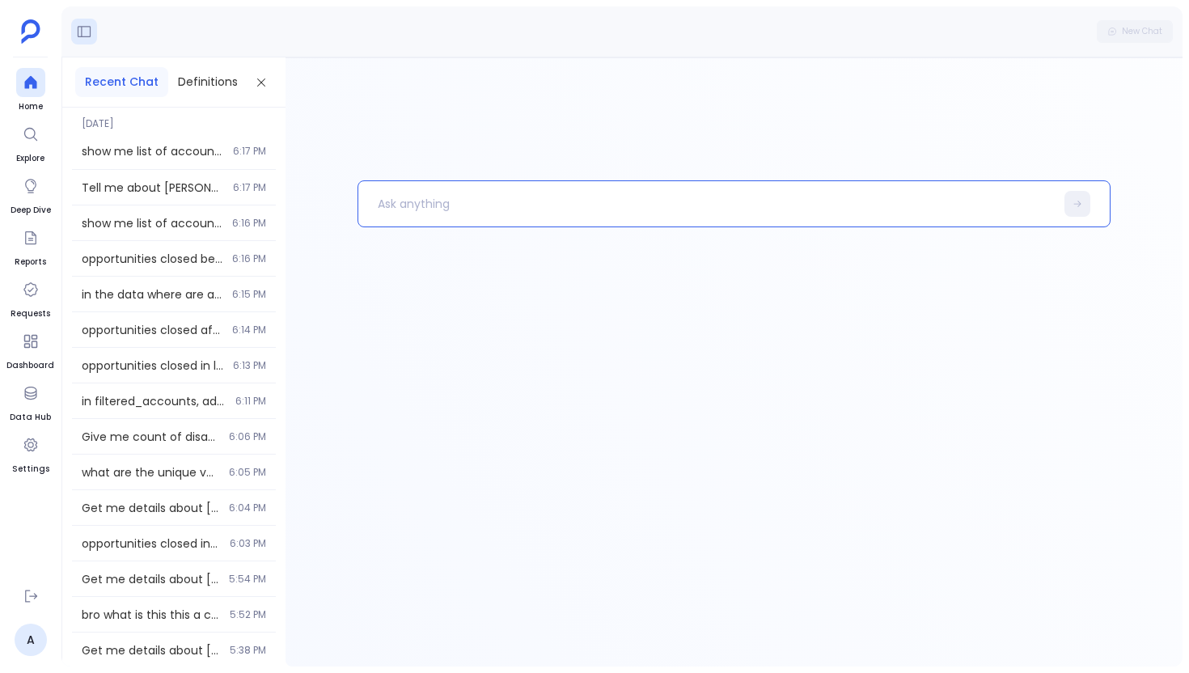
click at [467, 214] on p at bounding box center [706, 204] width 696 height 42
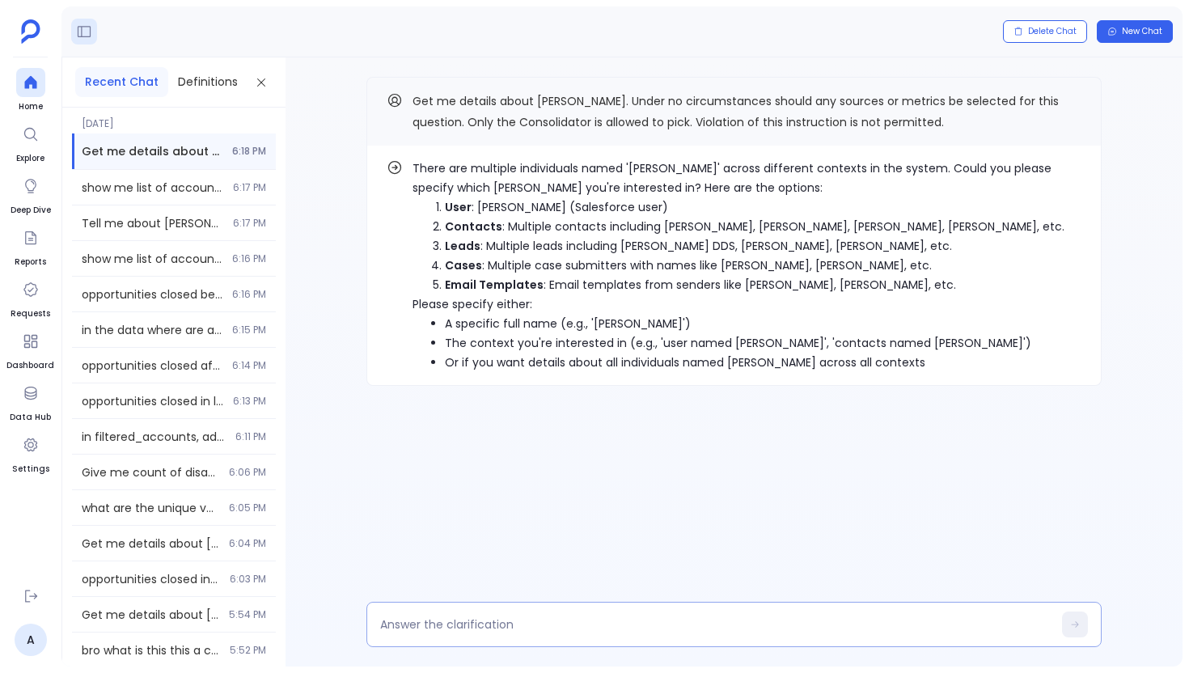
click at [446, 628] on textarea at bounding box center [716, 624] width 672 height 16
type textarea "1"
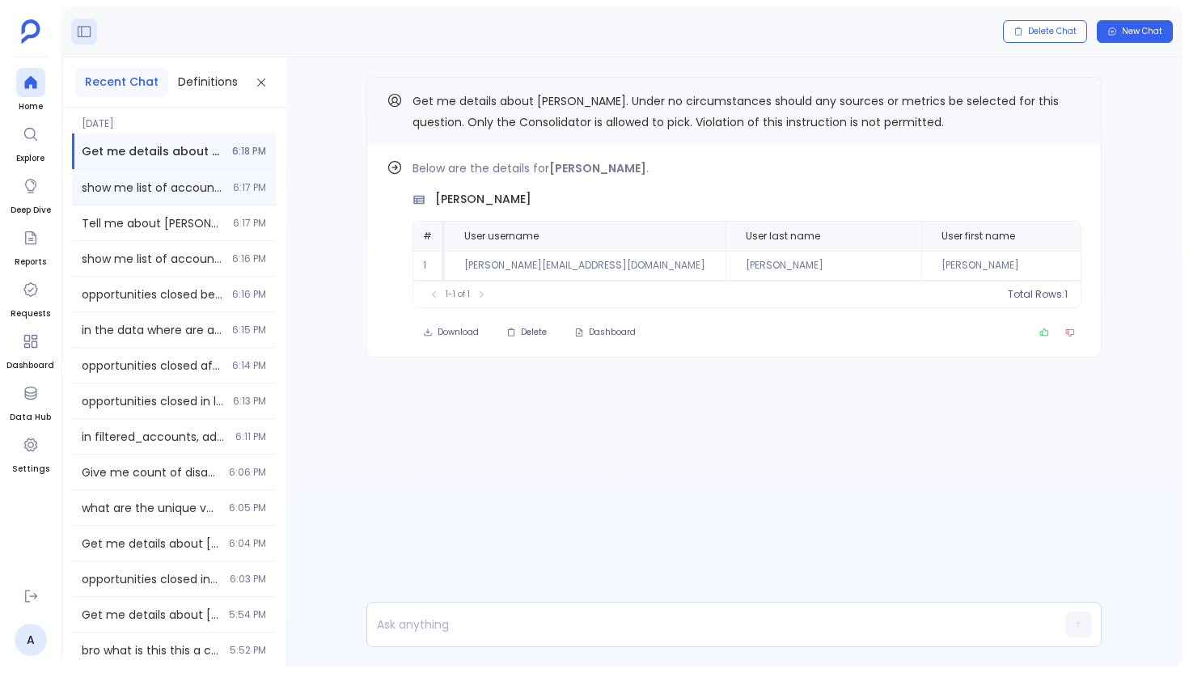
click at [159, 200] on div "show me list of accounts that are at-risk 6:17 PM" at bounding box center [174, 187] width 204 height 35
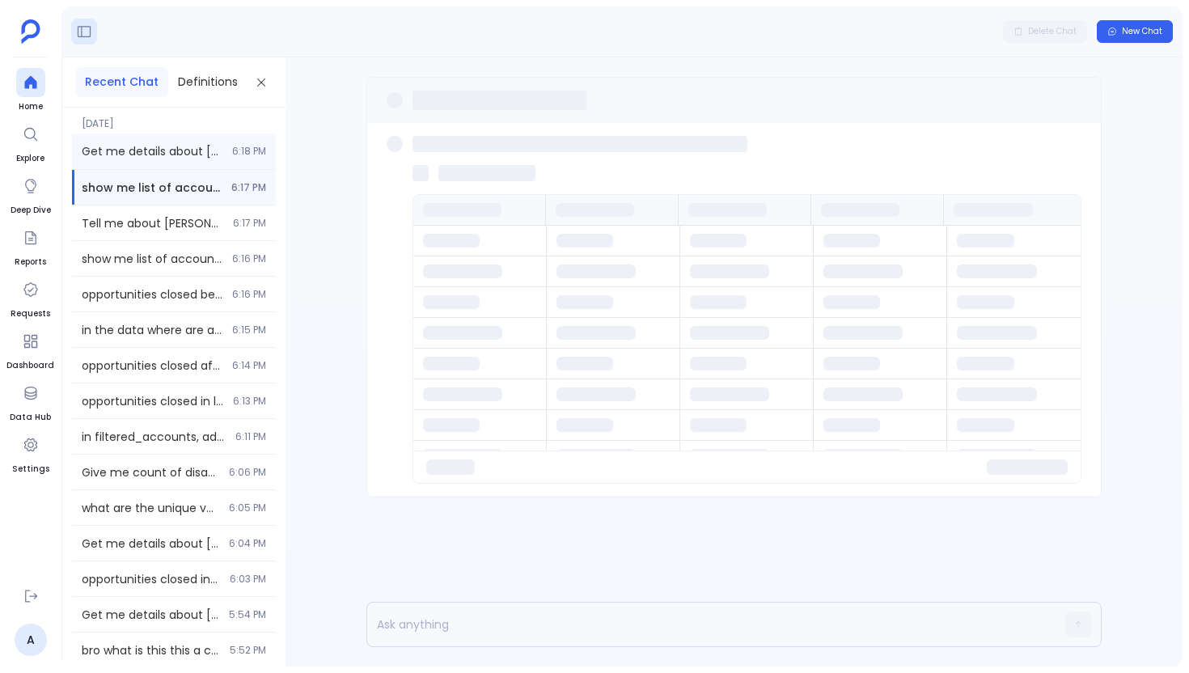
click at [195, 138] on div "Get me details about Laurie. Under no circumstances should any sources or metri…" at bounding box center [174, 151] width 204 height 36
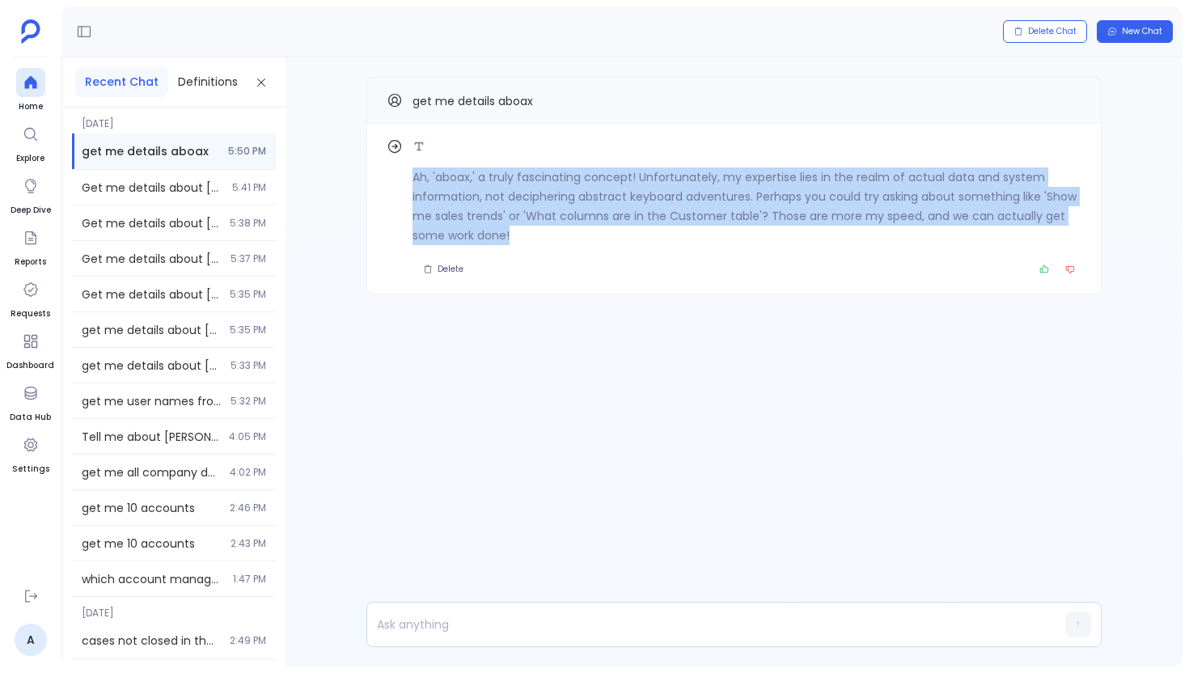
drag, startPoint x: 535, startPoint y: 239, endPoint x: 375, endPoint y: 176, distance: 172.1
click at [375, 176] on div "Ah, 'aboax,' a truly fascinating concept! Unfortunately, my expertise lies in t…" at bounding box center [733, 210] width 735 height 170
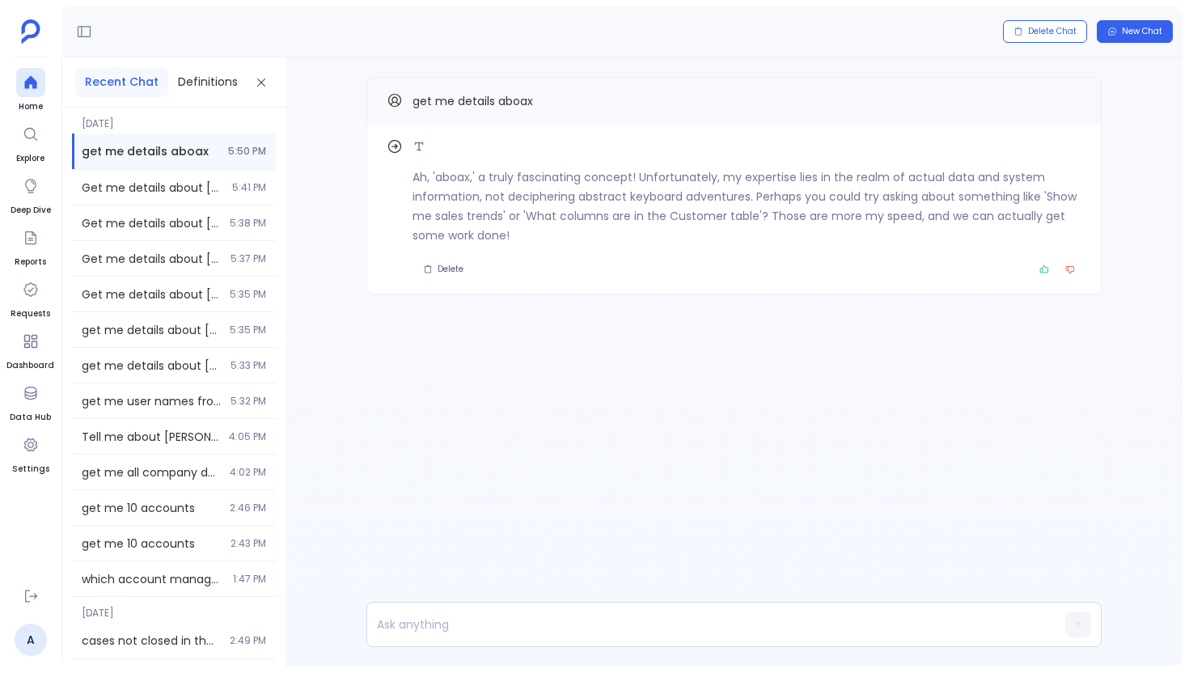
click at [593, 315] on div "Ah, 'aboax,' a truly fascinating concept! Unfortunately, my expertise lies in t…" at bounding box center [734, 217] width 897 height 321
click at [566, 624] on p at bounding box center [702, 624] width 671 height 23
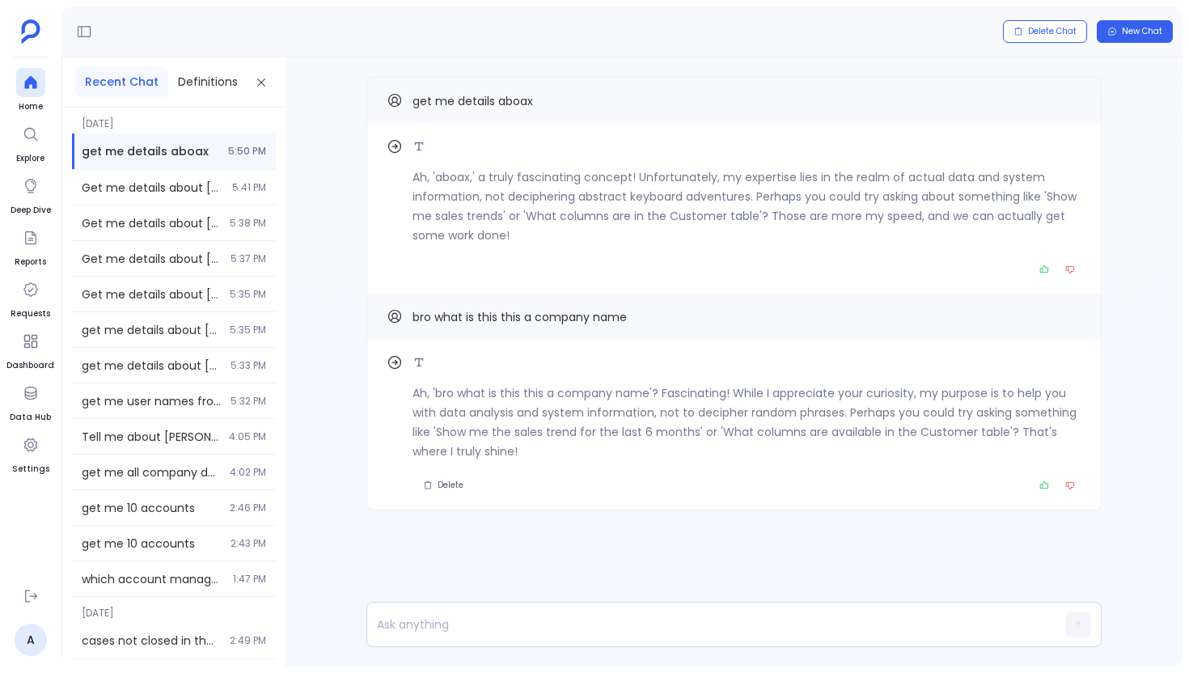
click at [652, 221] on p "Ah, 'aboax,' a truly fascinating concept! Unfortunately, my expertise lies in t…" at bounding box center [747, 206] width 669 height 78
click at [556, 446] on p "Ah, 'bro what is this this a company name'? Fascinating! While I appreciate you…" at bounding box center [747, 422] width 669 height 78
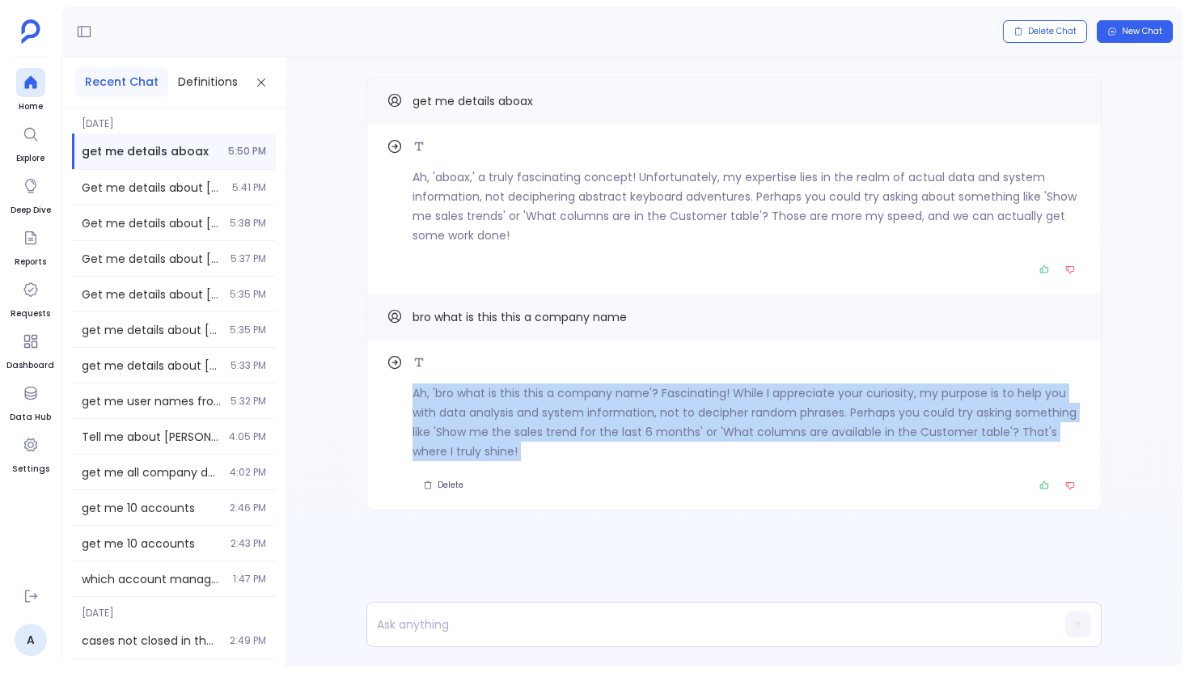
click at [556, 446] on p "Ah, 'bro what is this this a company name'? Fascinating! While I appreciate you…" at bounding box center [747, 422] width 669 height 78
click at [499, 104] on span "get me details aboax" at bounding box center [473, 101] width 121 height 16
click at [1031, 378] on div "Ah, 'bro what is this this a company name'? Fascinating! While I appreciate you…" at bounding box center [747, 407] width 669 height 108
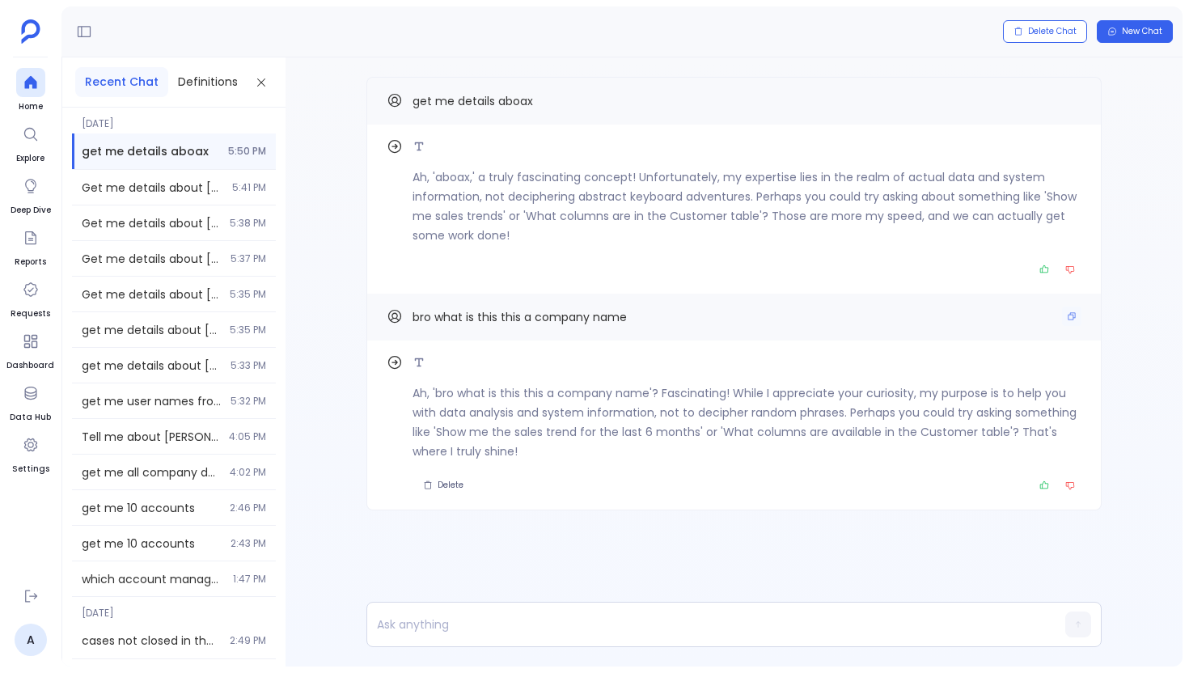
click at [780, 326] on div "bro what is this this a company name" at bounding box center [734, 317] width 695 height 21
click at [677, 214] on p "Ah, 'aboax,' a truly fascinating concept! Unfortunately, my expertise lies in t…" at bounding box center [747, 206] width 669 height 78
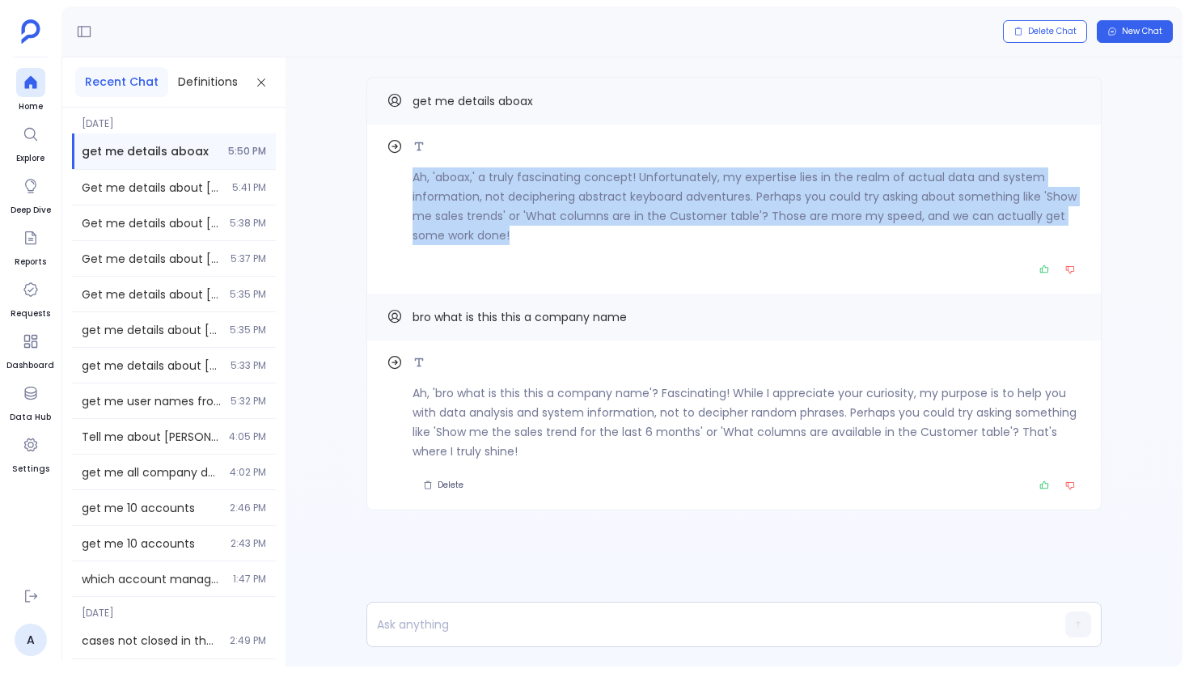
click at [677, 214] on p "Ah, 'aboax,' a truly fascinating concept! Unfortunately, my expertise lies in t…" at bounding box center [747, 206] width 669 height 78
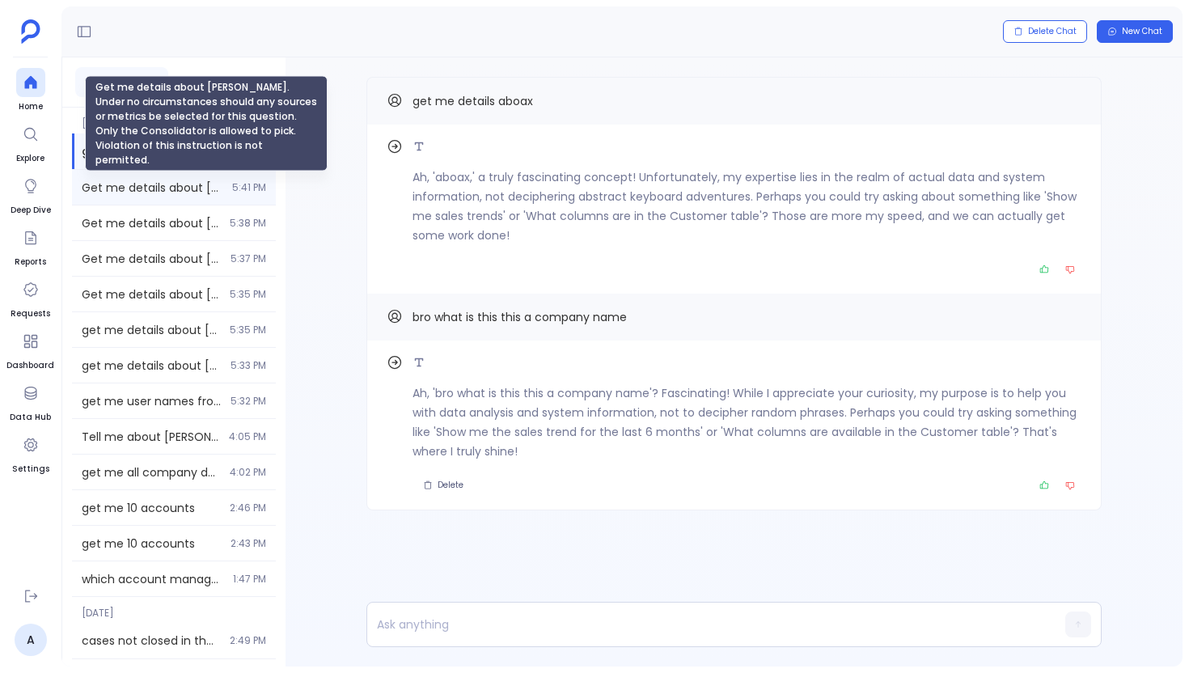
click at [214, 193] on span "Get me details about [PERSON_NAME]. Under no circumstances should any sources o…" at bounding box center [152, 188] width 141 height 16
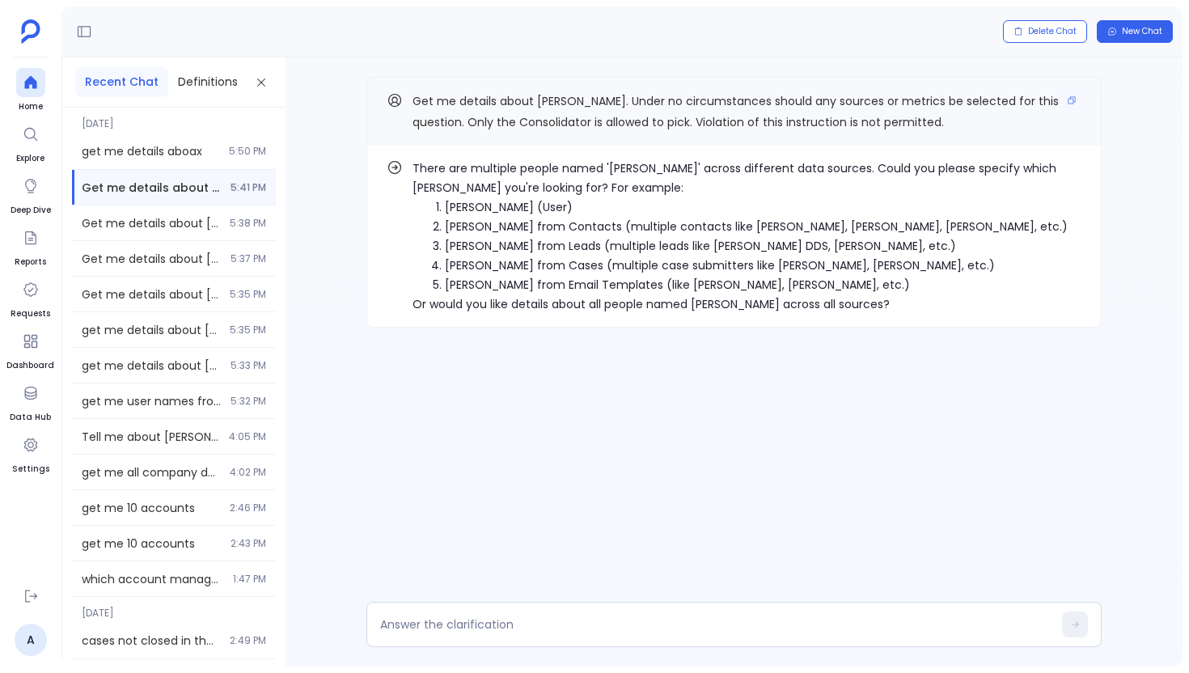
drag, startPoint x: 568, startPoint y: 99, endPoint x: 413, endPoint y: 92, distance: 154.6
click at [413, 93] on span "Get me details about [PERSON_NAME]. Under no circumstances should any sources o…" at bounding box center [736, 111] width 646 height 37
drag, startPoint x: 413, startPoint y: 95, endPoint x: 561, endPoint y: 98, distance: 148.1
click at [561, 98] on span "Get me details about [PERSON_NAME]. Under no circumstances should any sources o…" at bounding box center [736, 111] width 646 height 37
click at [1077, 104] on button "Copy" at bounding box center [1071, 100] width 19 height 19
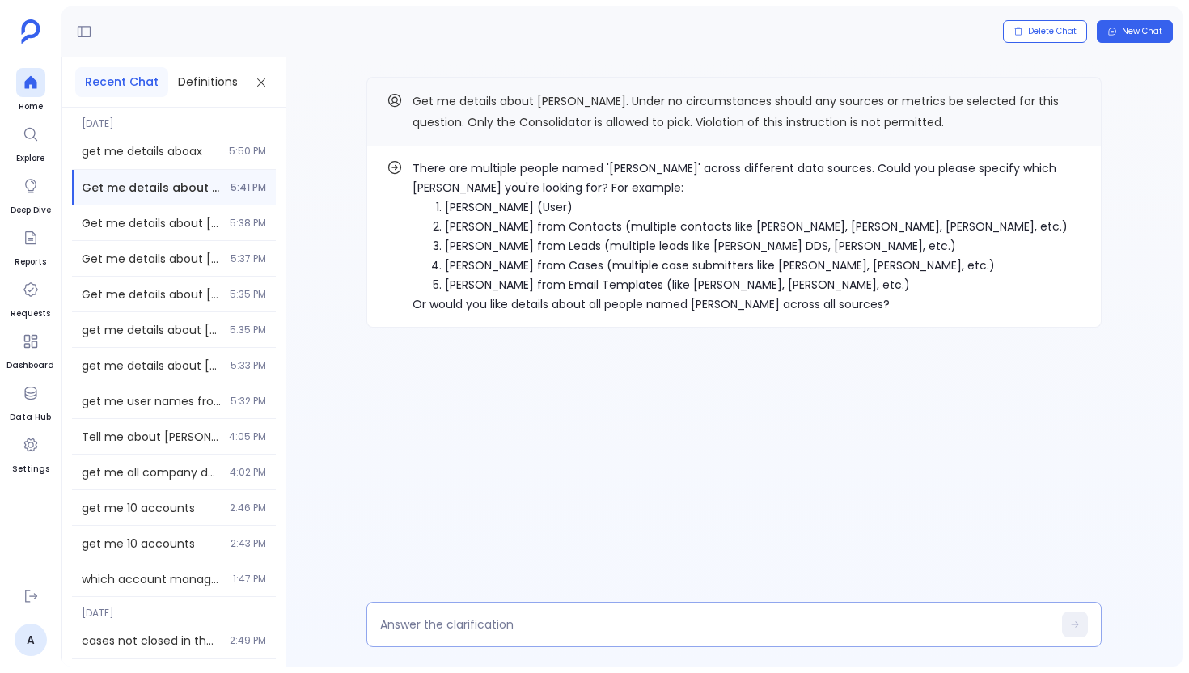
click at [487, 632] on textarea at bounding box center [716, 624] width 672 height 16
type textarea "1"
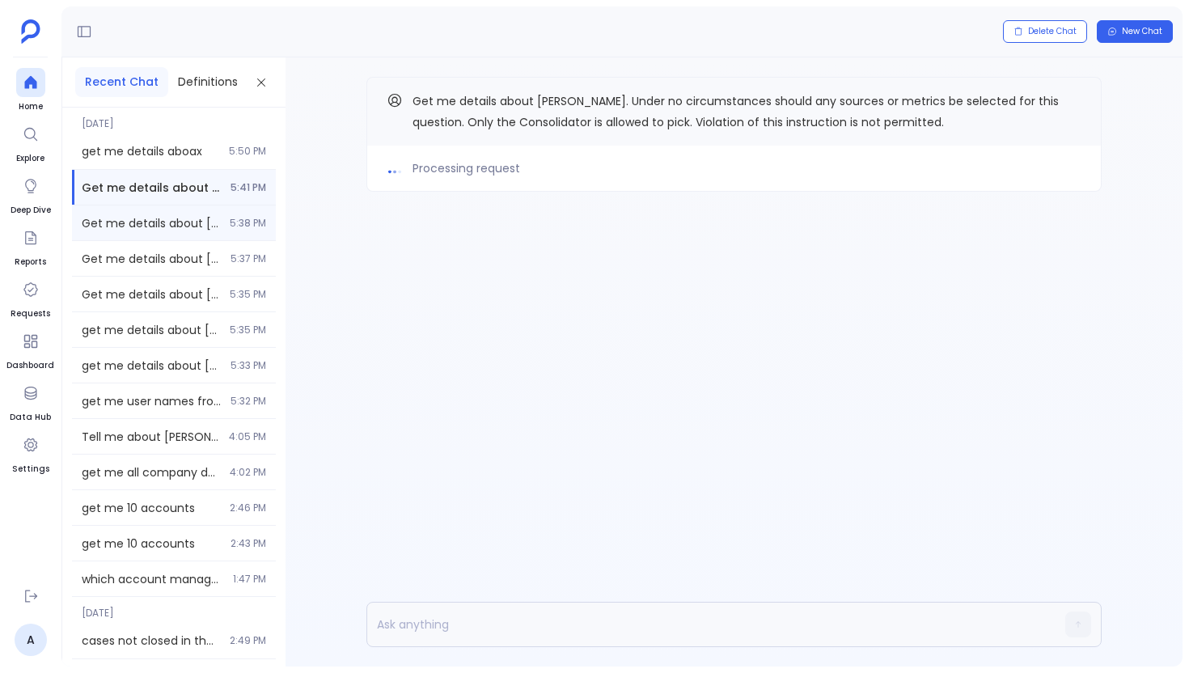
click at [172, 222] on span "Get me details about [PERSON_NAME]. Under no circumstances should any sources o…" at bounding box center [151, 223] width 138 height 16
click at [192, 310] on div "Get me details about Laurie. Under no circumstances should any sources or metri…" at bounding box center [174, 294] width 204 height 35
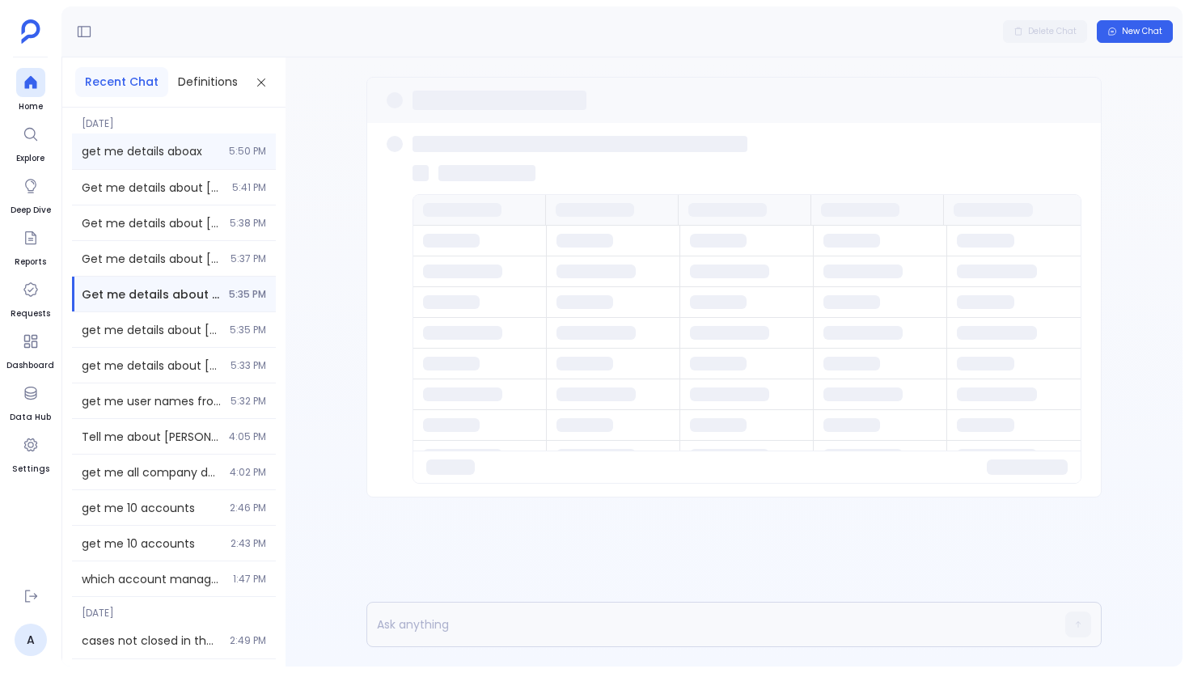
click at [176, 148] on span "get me details aboax" at bounding box center [151, 151] width 138 height 16
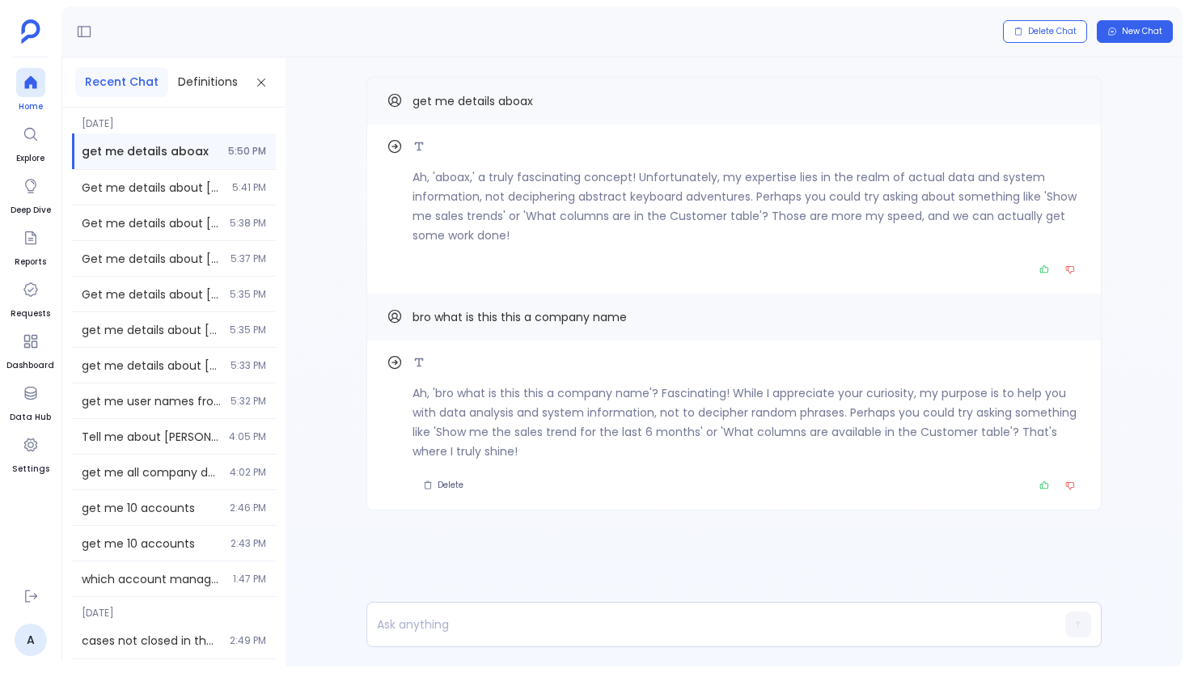
click at [20, 86] on div at bounding box center [30, 82] width 29 height 29
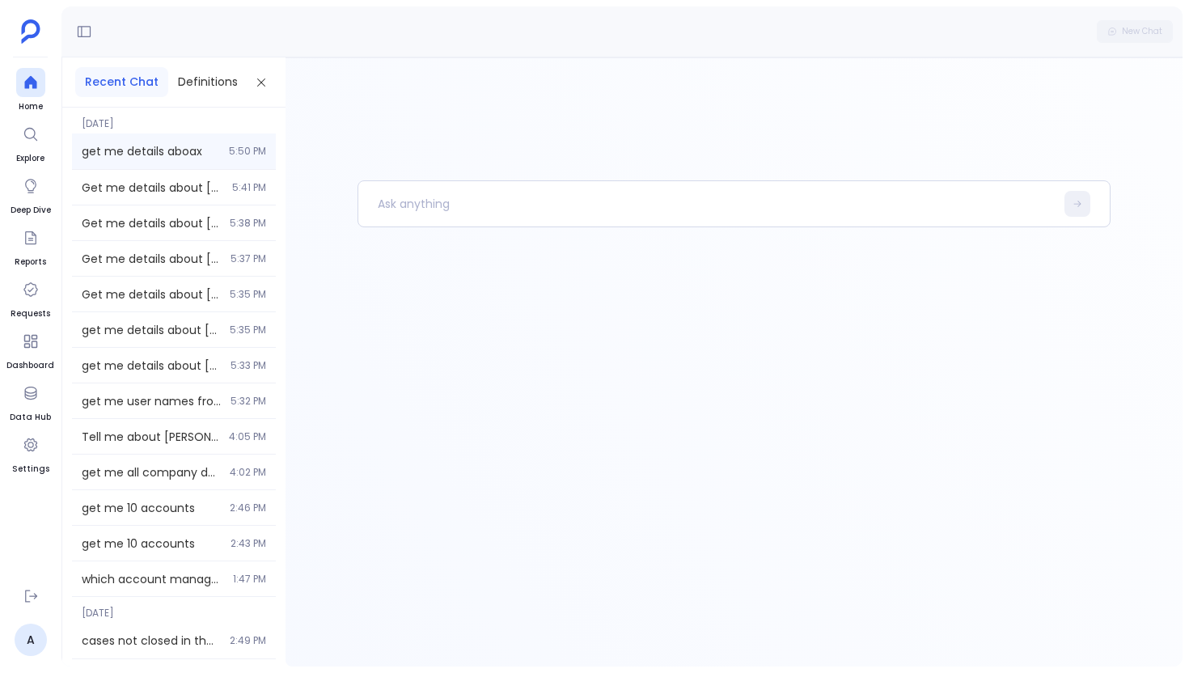
click at [184, 158] on span "get me details aboax" at bounding box center [151, 151] width 138 height 16
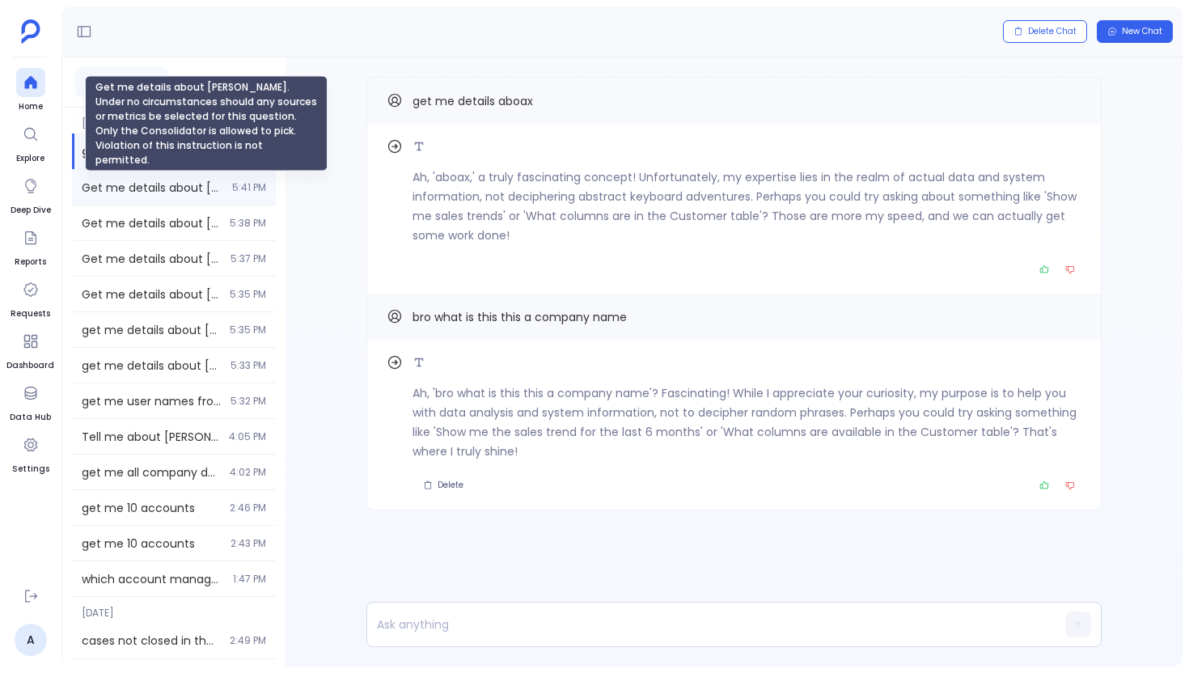
click at [209, 184] on span "Get me details about [PERSON_NAME]. Under no circumstances should any sources o…" at bounding box center [152, 188] width 141 height 16
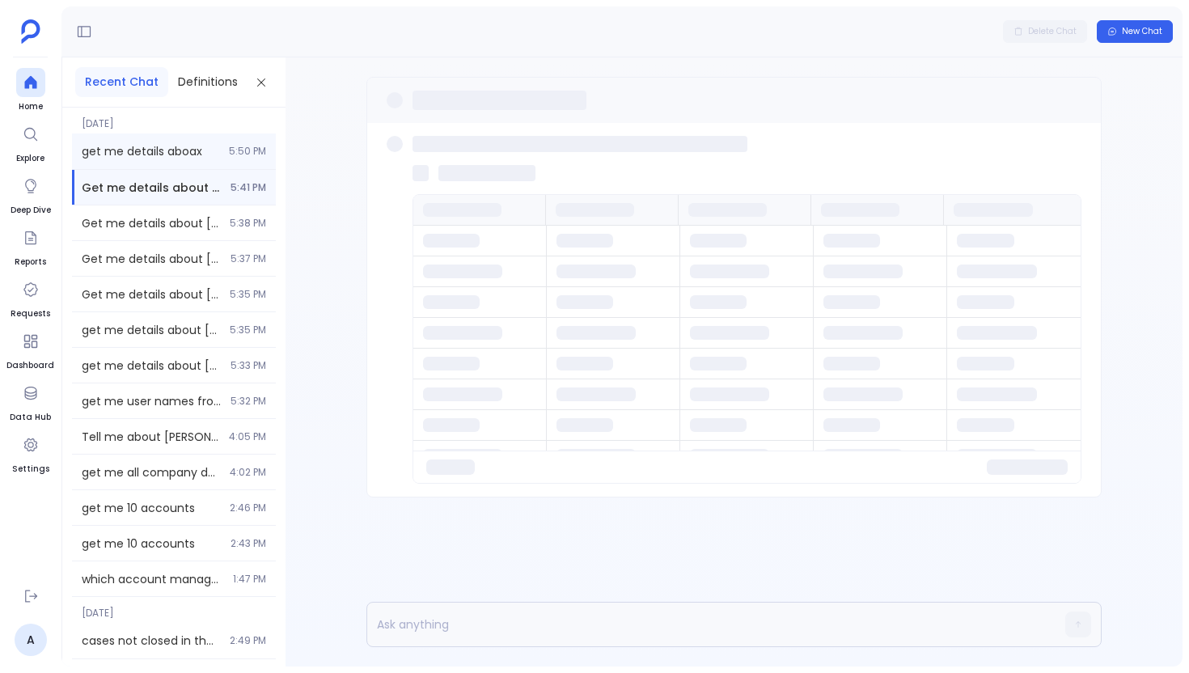
click at [182, 158] on span "get me details aboax" at bounding box center [151, 151] width 138 height 16
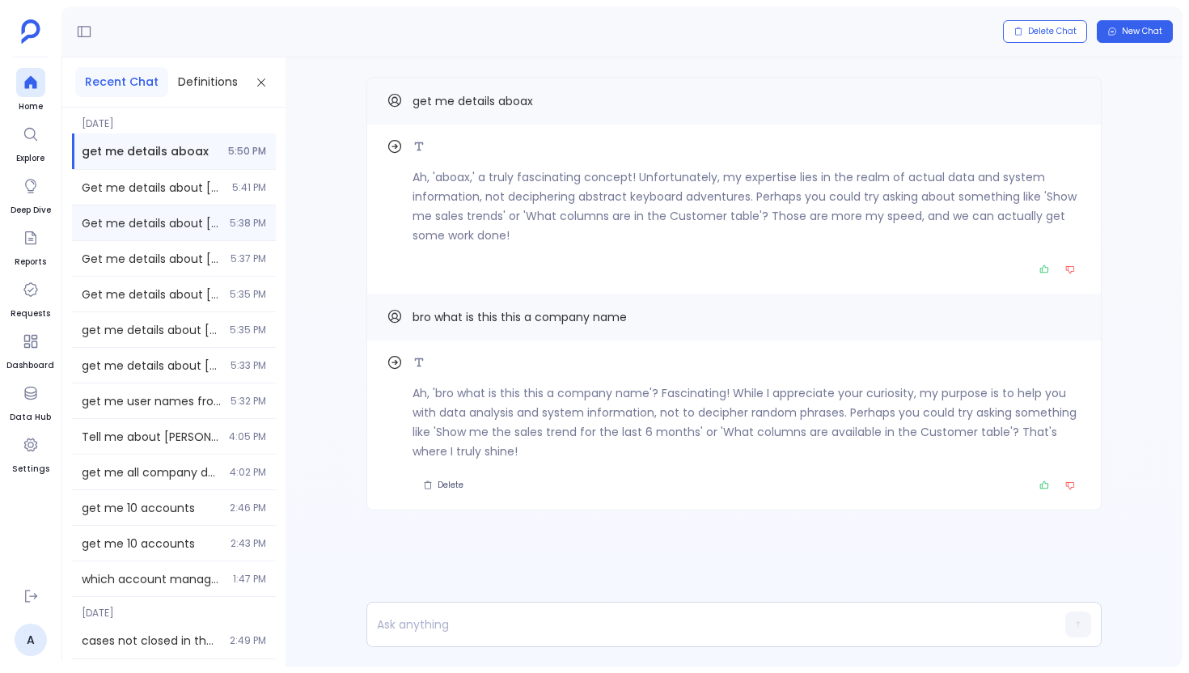
click at [201, 231] on div "Get me details about Laurie. Under no circumstances should any sources or metri…" at bounding box center [174, 222] width 204 height 35
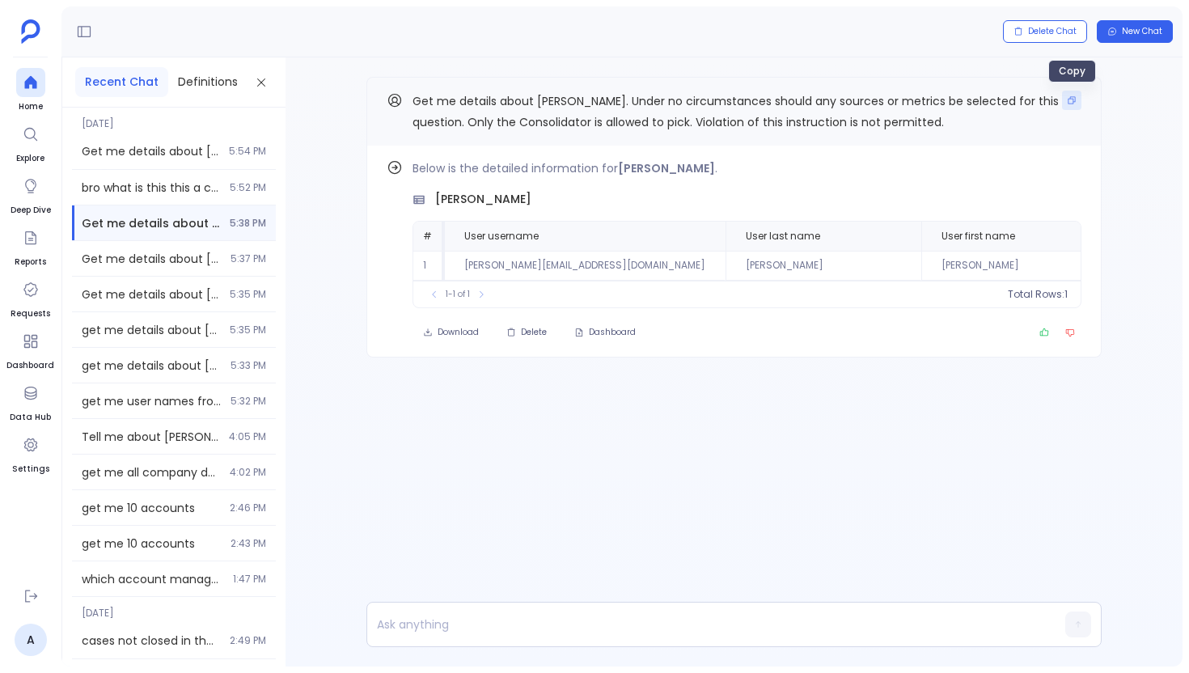
click at [1074, 95] on icon "Copy" at bounding box center [1072, 100] width 10 height 10
click at [39, 93] on div at bounding box center [30, 82] width 29 height 29
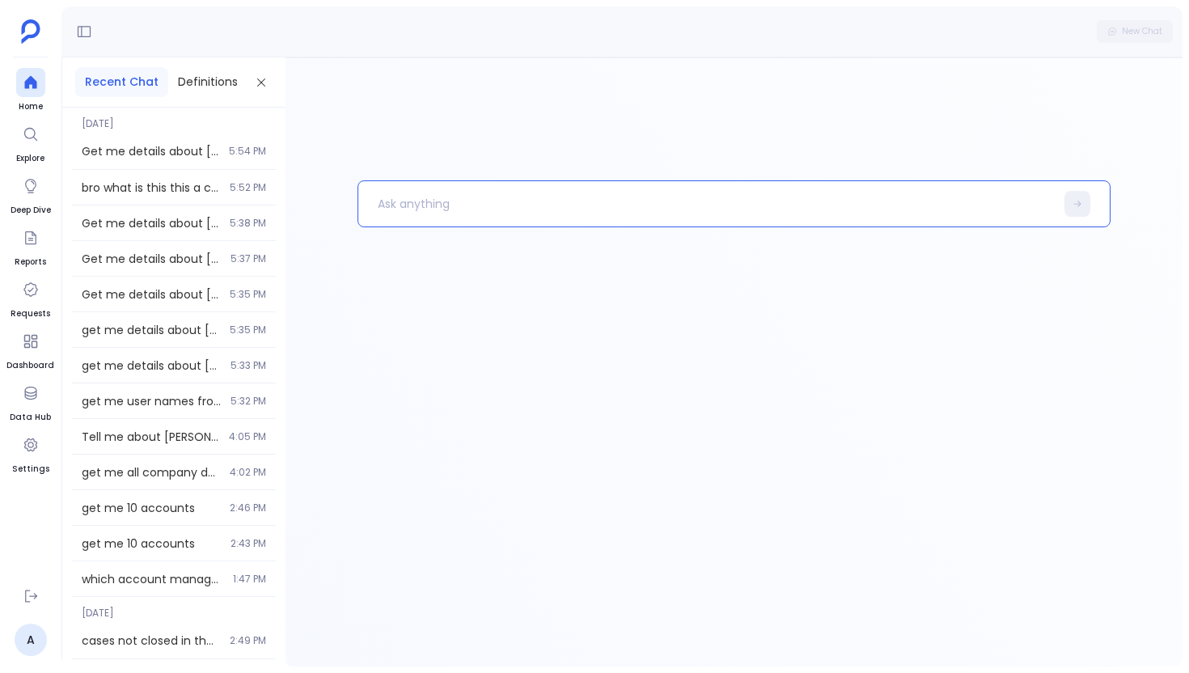
click at [444, 203] on p at bounding box center [706, 204] width 696 height 42
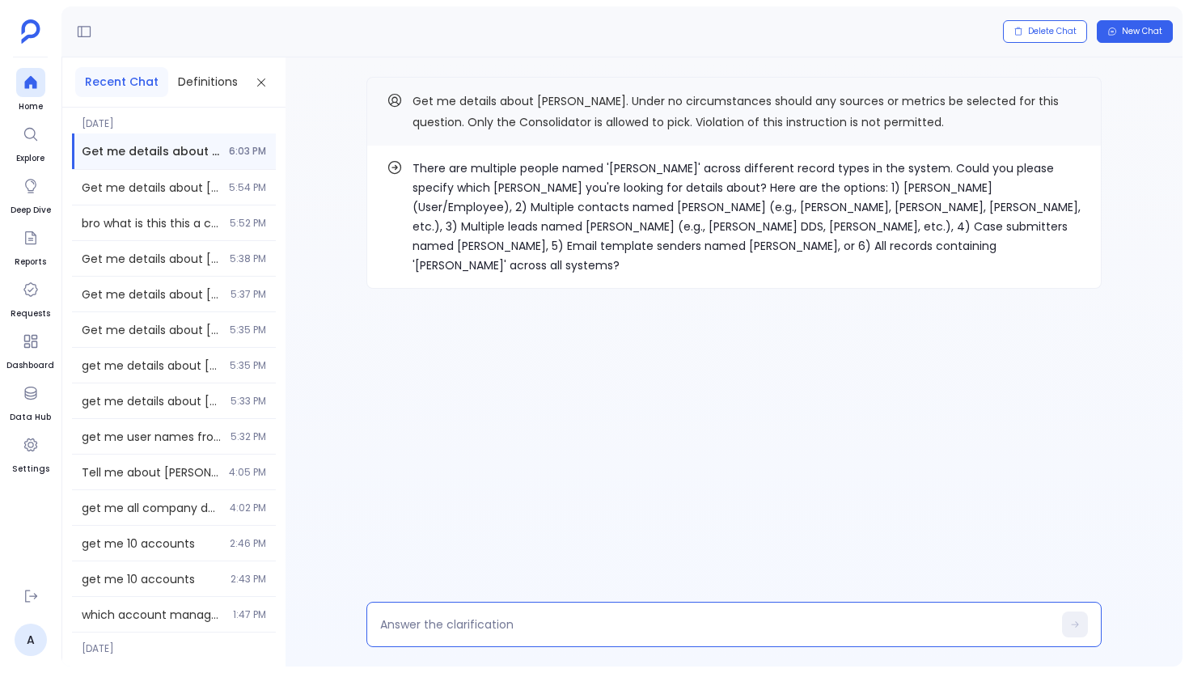
click at [453, 629] on textarea at bounding box center [716, 624] width 672 height 16
type textarea "1"
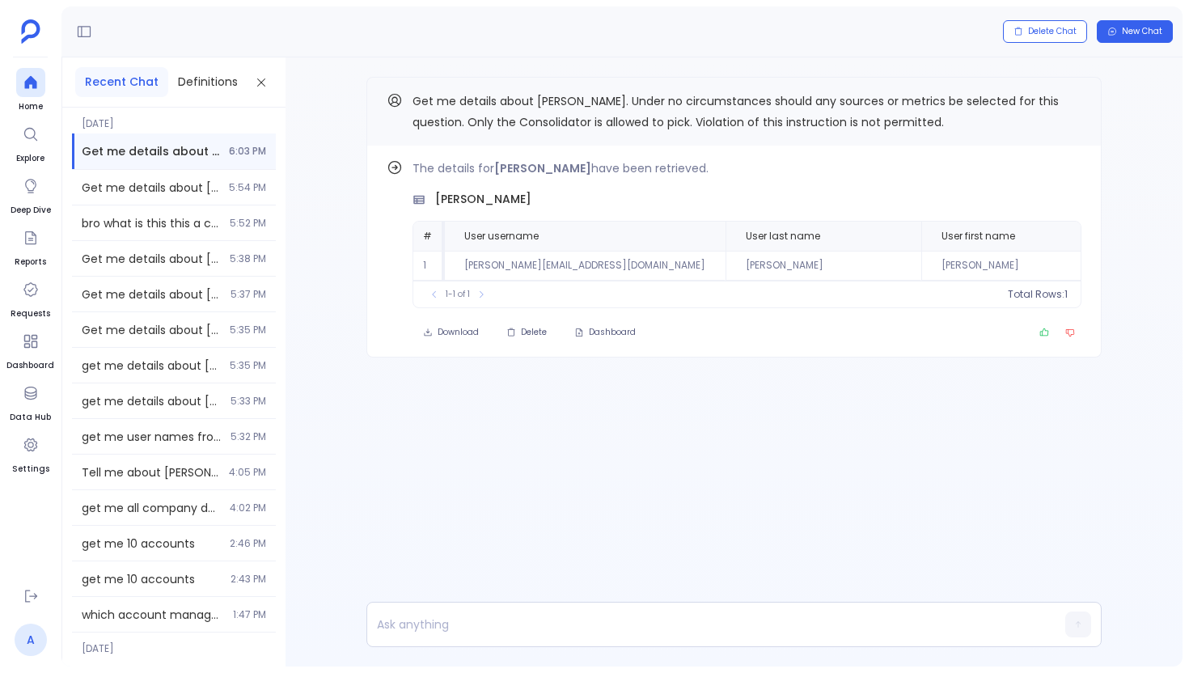
click at [23, 637] on link "A" at bounding box center [31, 640] width 32 height 32
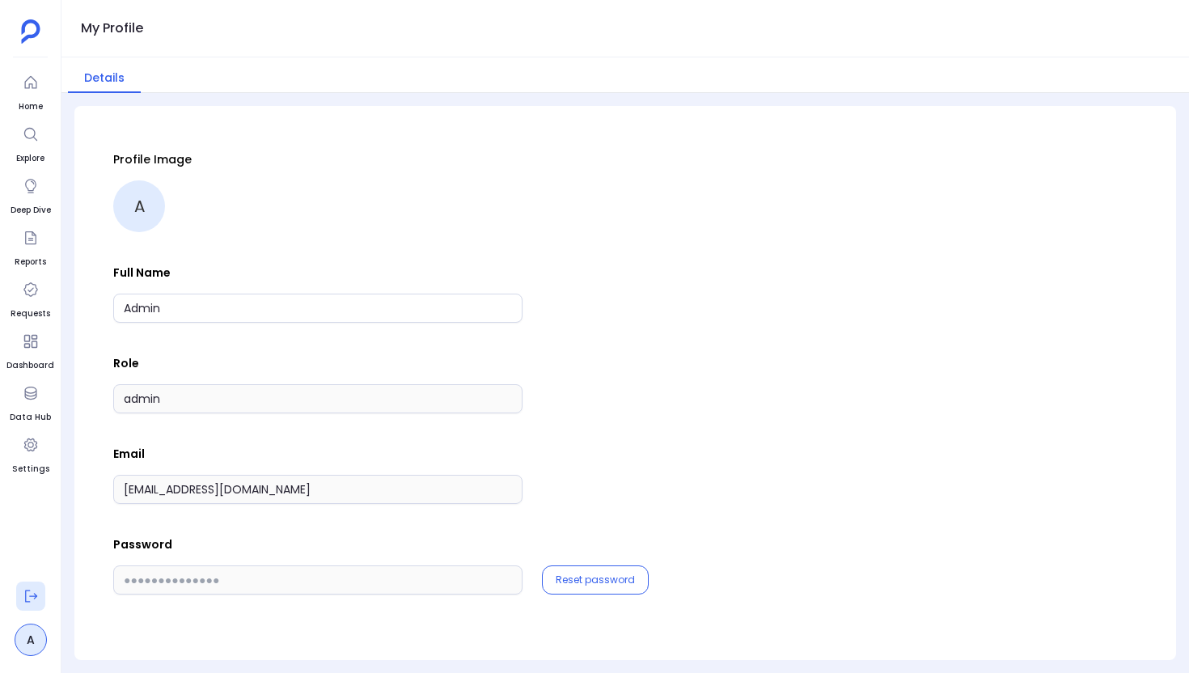
click at [32, 589] on icon at bounding box center [31, 596] width 16 height 16
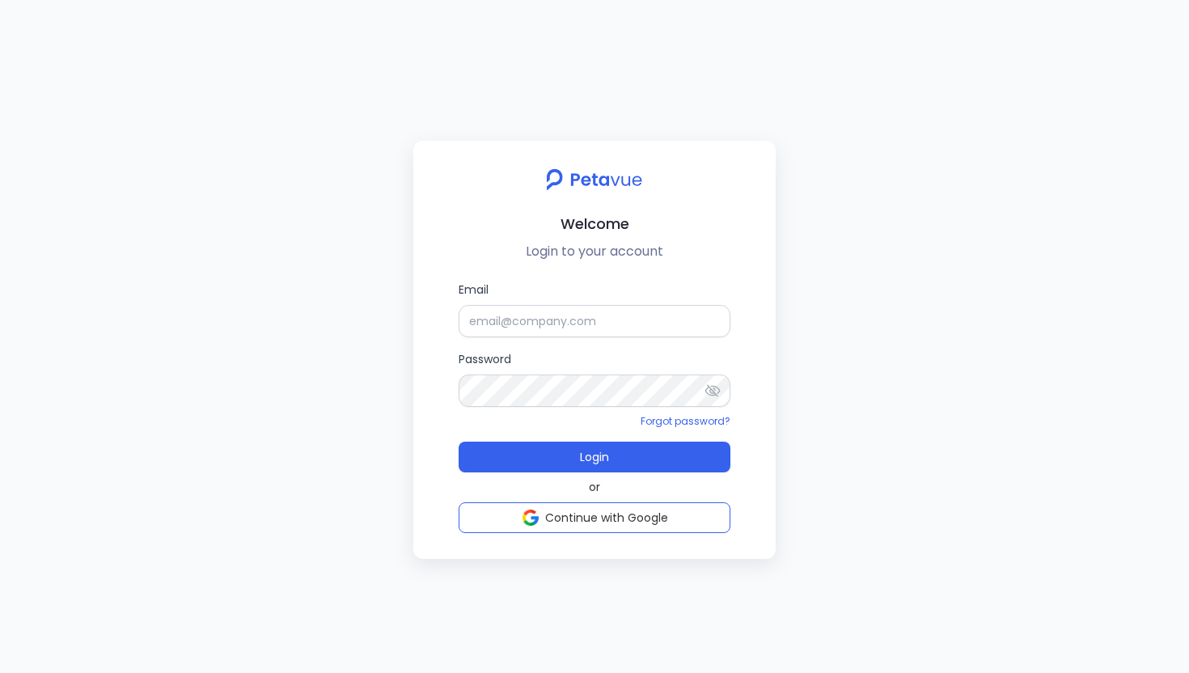
click at [518, 344] on form "Email Password Forgot password? Login" at bounding box center [595, 377] width 272 height 192
click at [525, 324] on input "Email" at bounding box center [595, 321] width 272 height 32
type input "[EMAIL_ADDRESS][DOMAIN_NAME]"
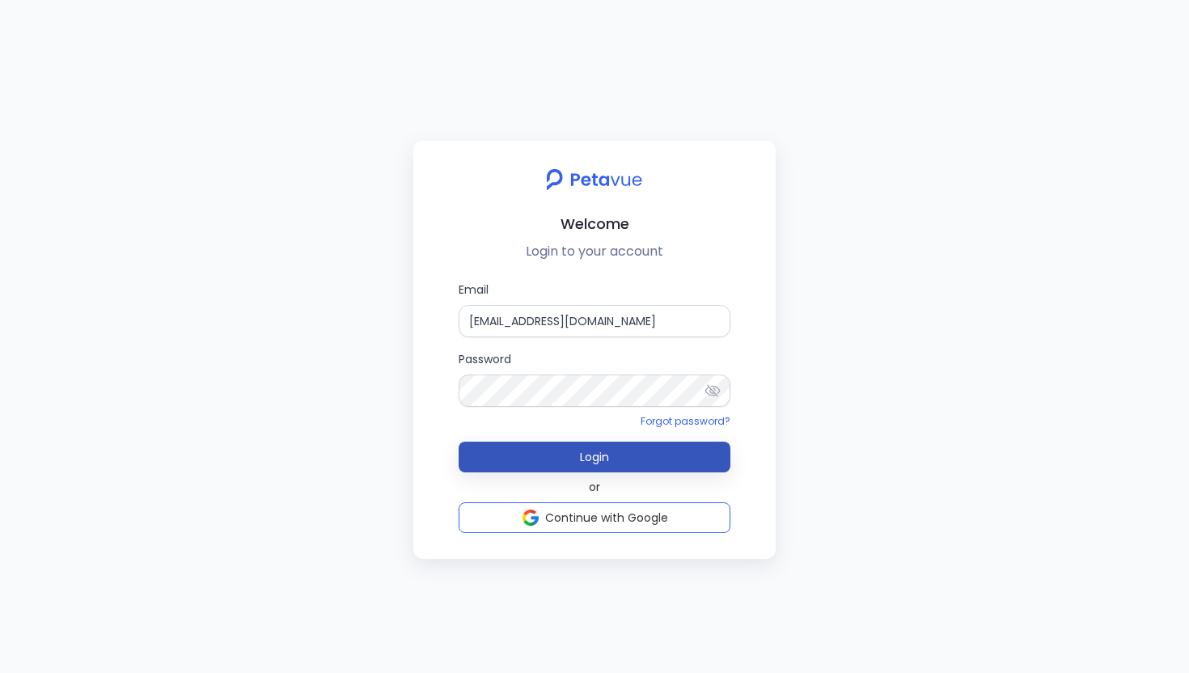
click at [528, 458] on button "Login" at bounding box center [595, 457] width 272 height 31
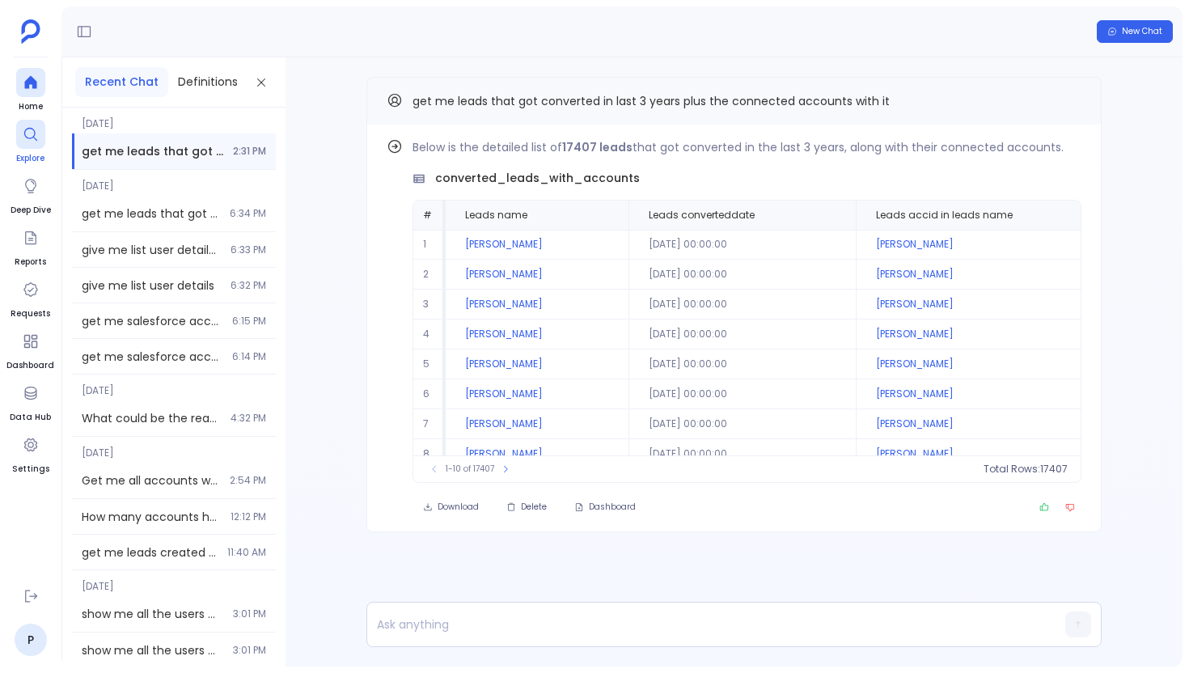
click at [32, 131] on icon at bounding box center [31, 134] width 16 height 16
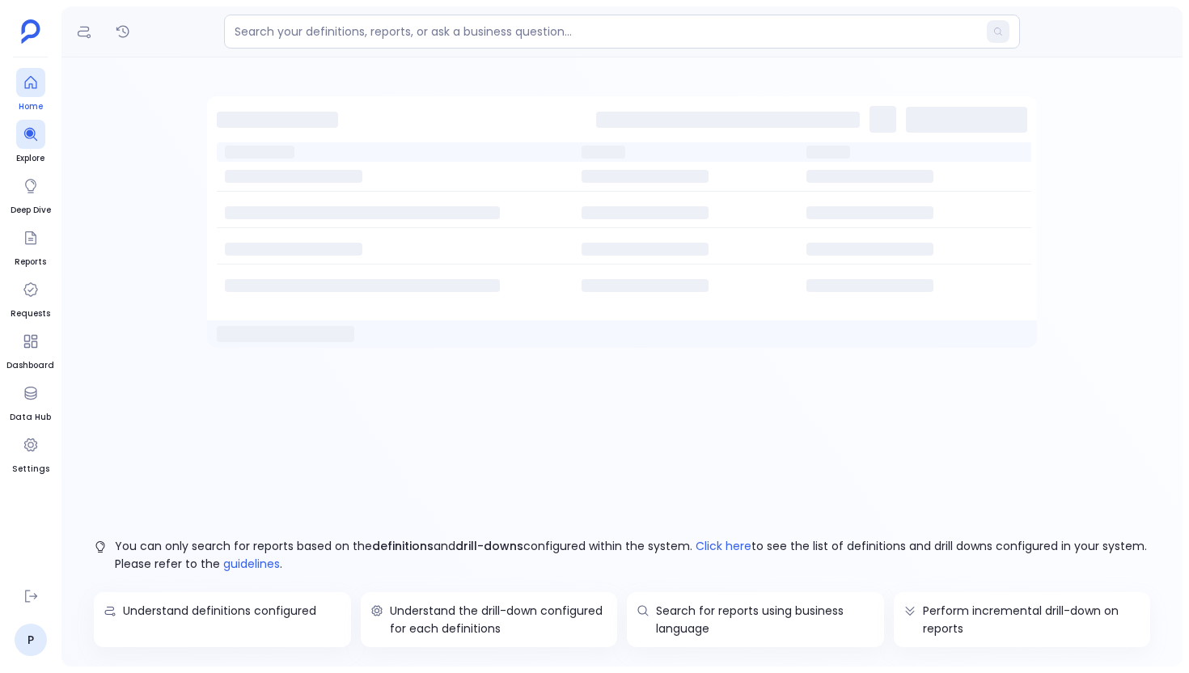
click at [37, 96] on div at bounding box center [30, 82] width 29 height 29
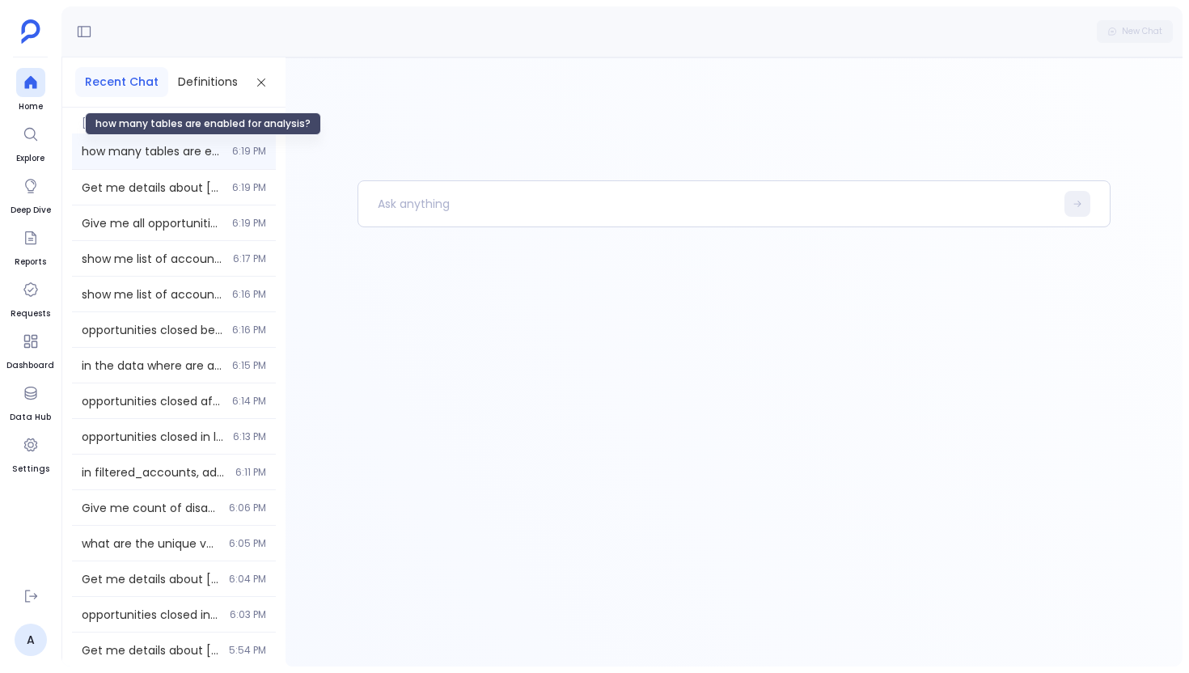
click at [156, 146] on span "how many tables are enabled for analysis?" at bounding box center [152, 151] width 141 height 16
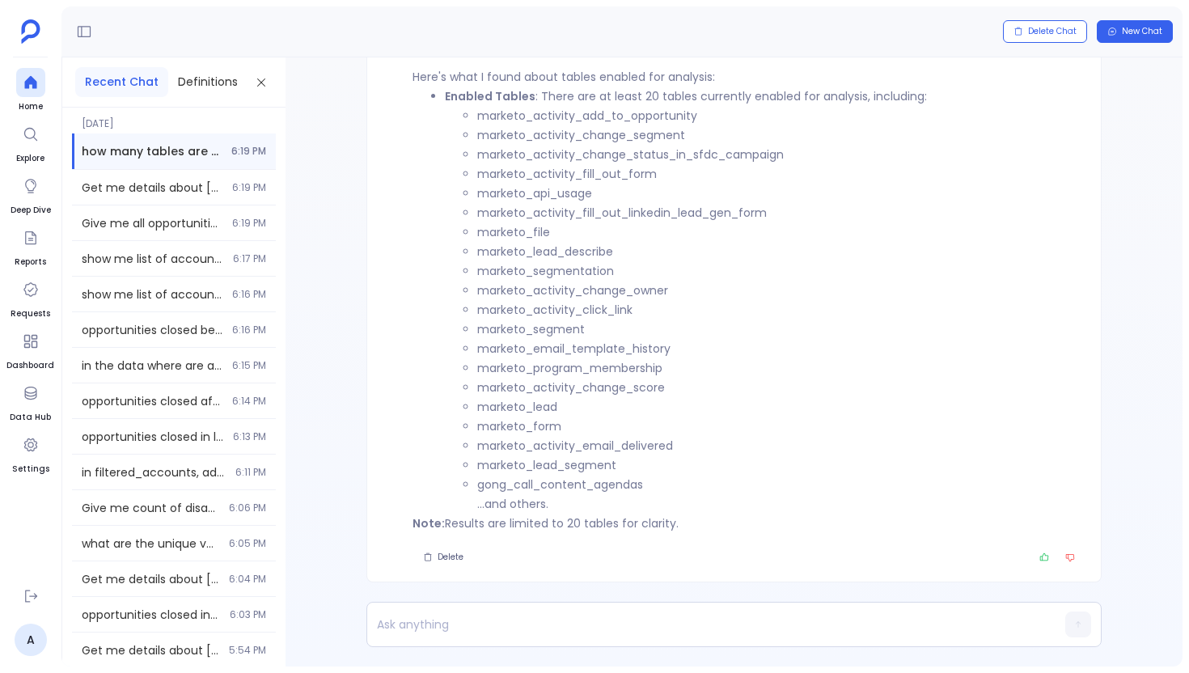
click at [661, 114] on code "marketo_activity_add_to_opportunity" at bounding box center [587, 116] width 220 height 16
click at [565, 529] on p "Note: Results are limited to 20 tables for clarity." at bounding box center [747, 523] width 669 height 19
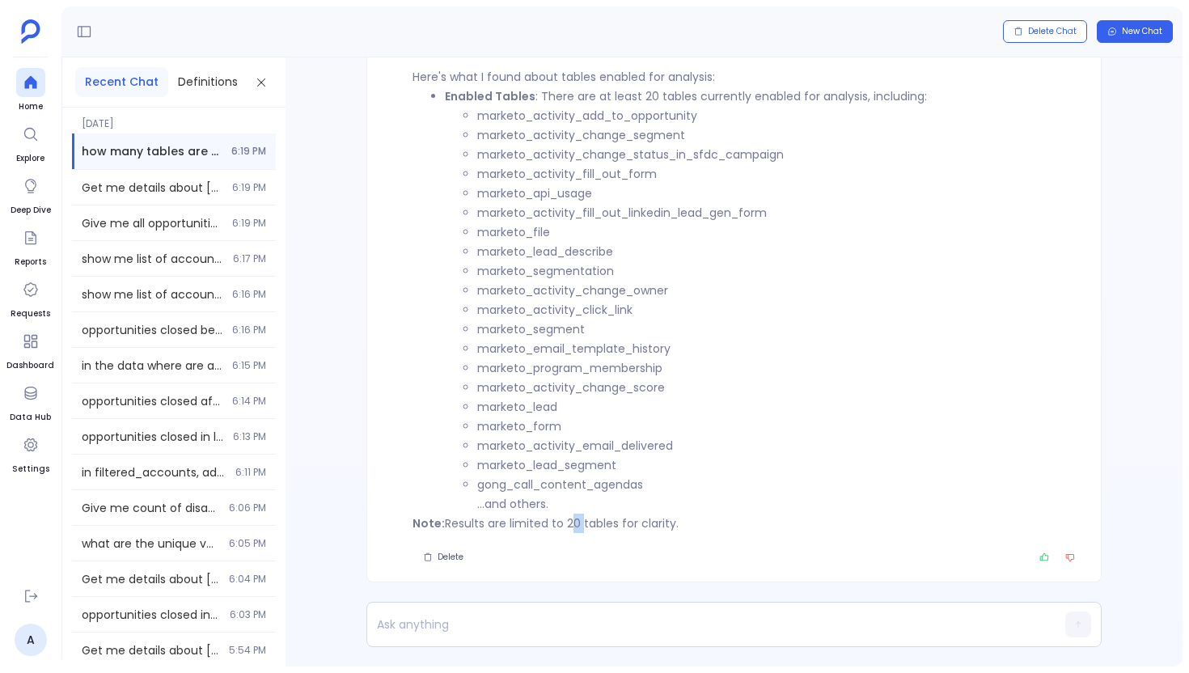
click at [565, 529] on p "Note: Results are limited to 20 tables for clarity." at bounding box center [747, 523] width 669 height 19
click at [512, 618] on p at bounding box center [702, 624] width 671 height 23
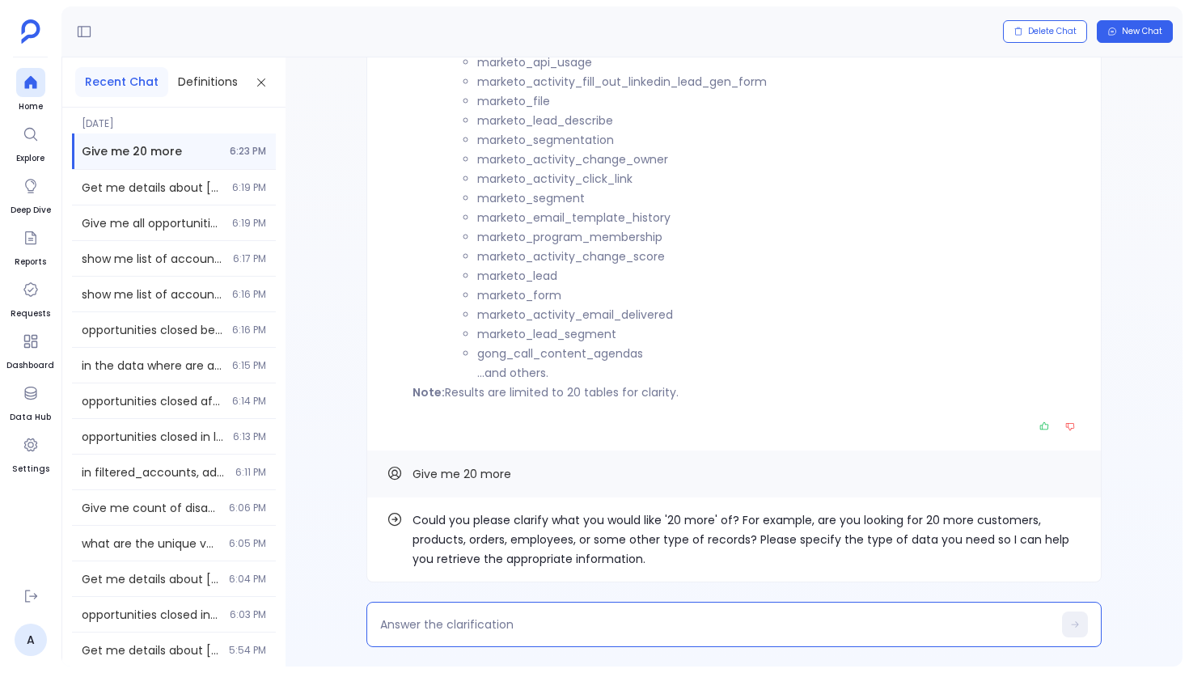
click at [417, 621] on textarea at bounding box center [716, 624] width 672 height 16
type textarea "20 more tables other then above mentioned"
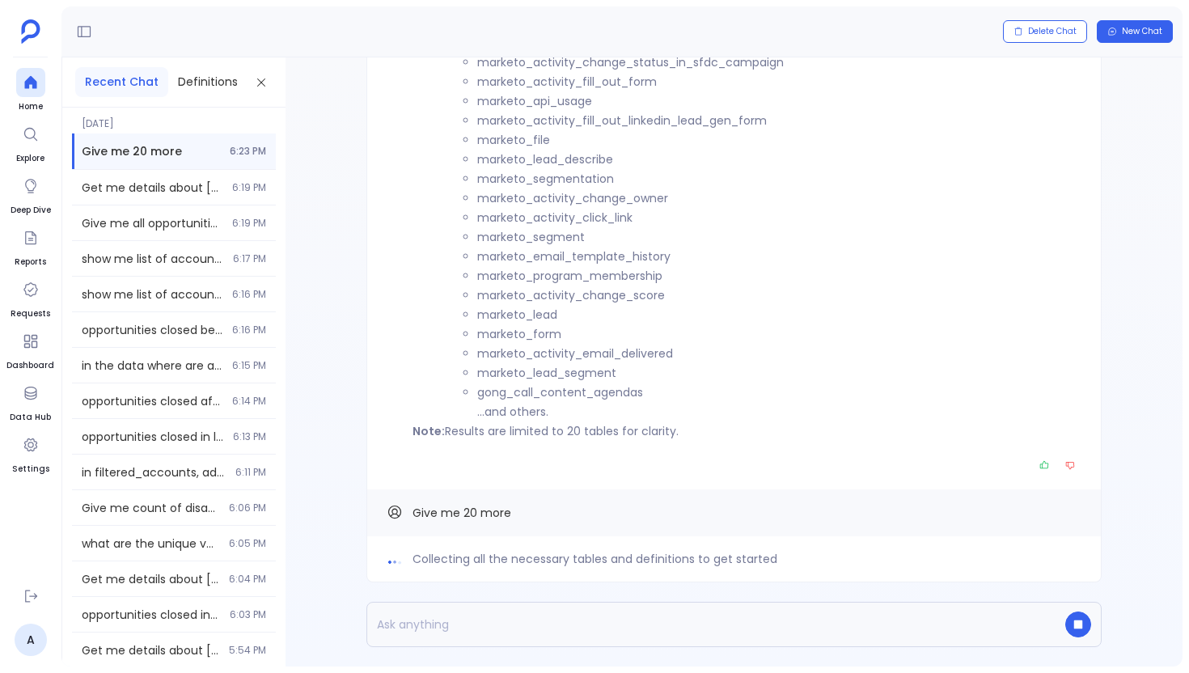
click at [618, 434] on p "Note: Results are limited to 20 tables for clarity." at bounding box center [747, 430] width 669 height 19
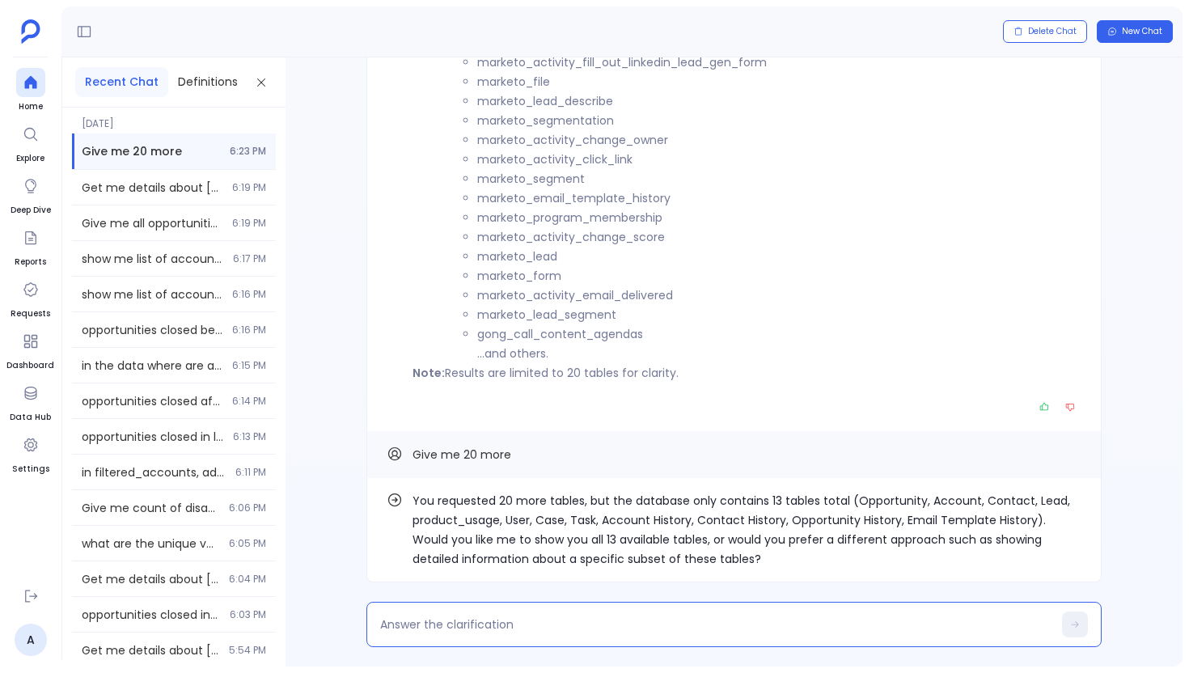
click at [440, 627] on textarea at bounding box center [716, 624] width 672 height 16
type textarea "ok, will see"
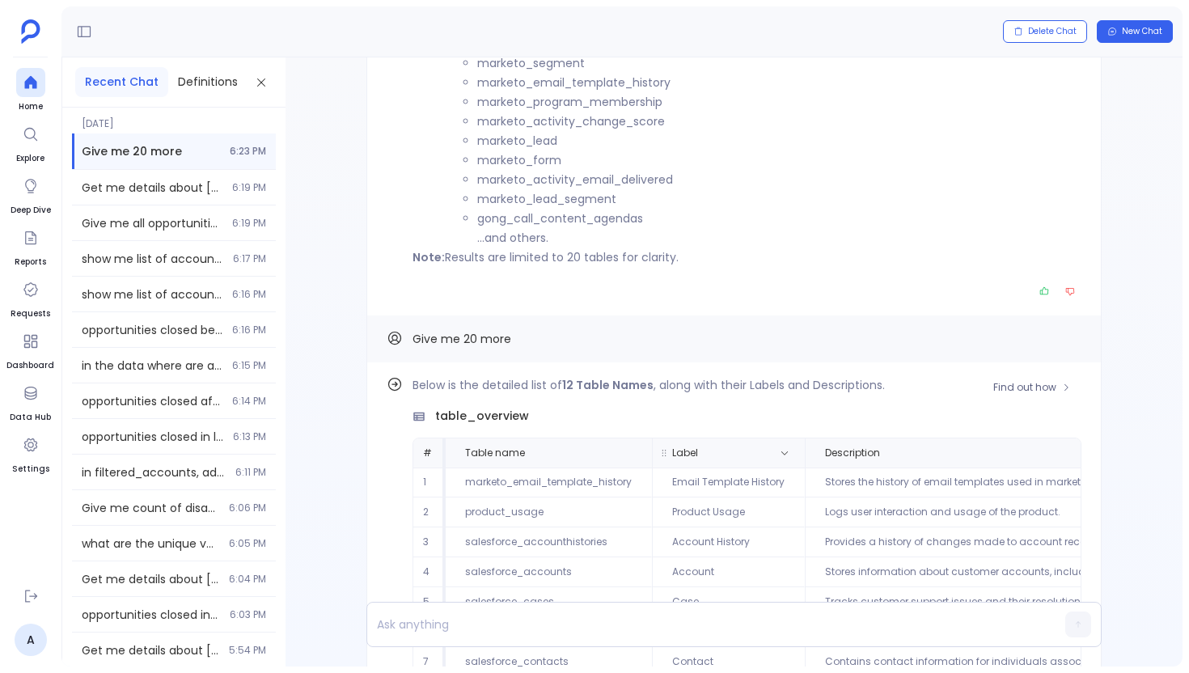
scroll to position [-554, 0]
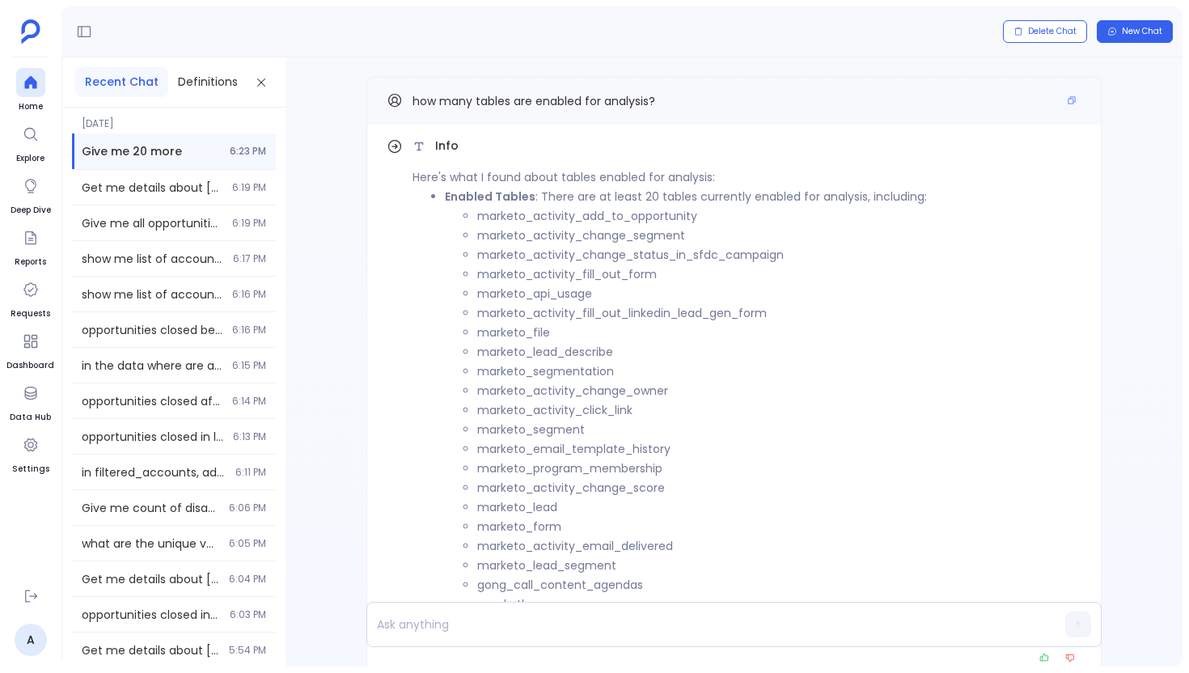
click at [564, 101] on span "how many tables are enabled for analysis?" at bounding box center [534, 101] width 243 height 16
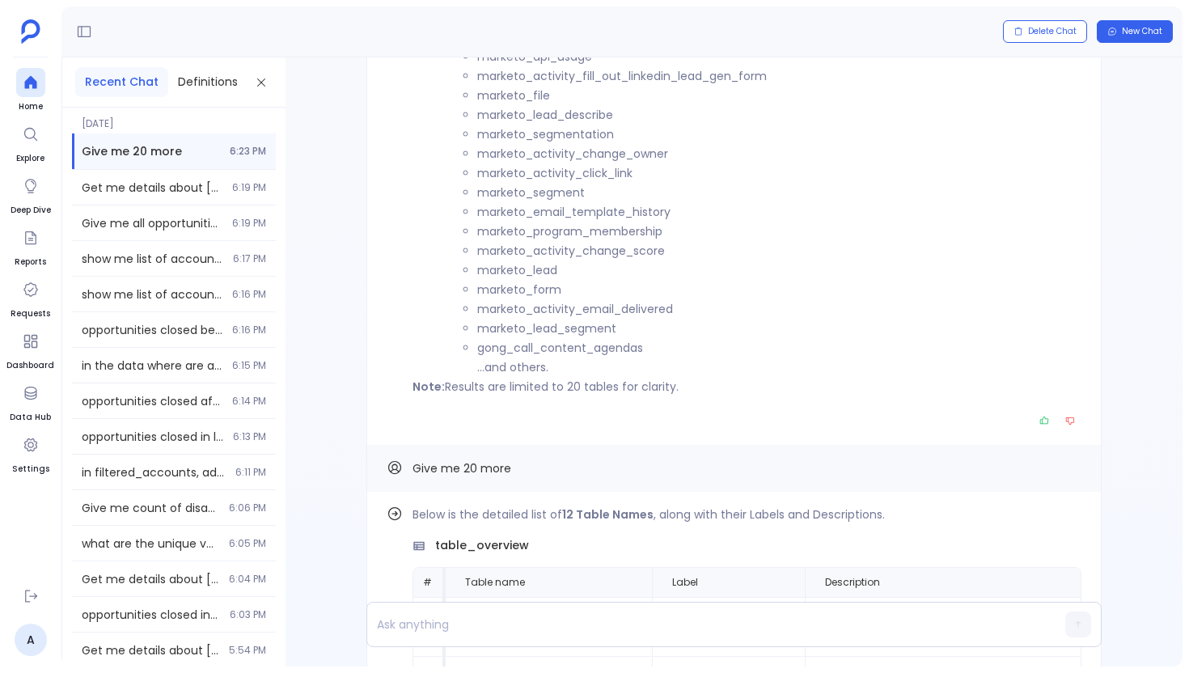
scroll to position [-300, 0]
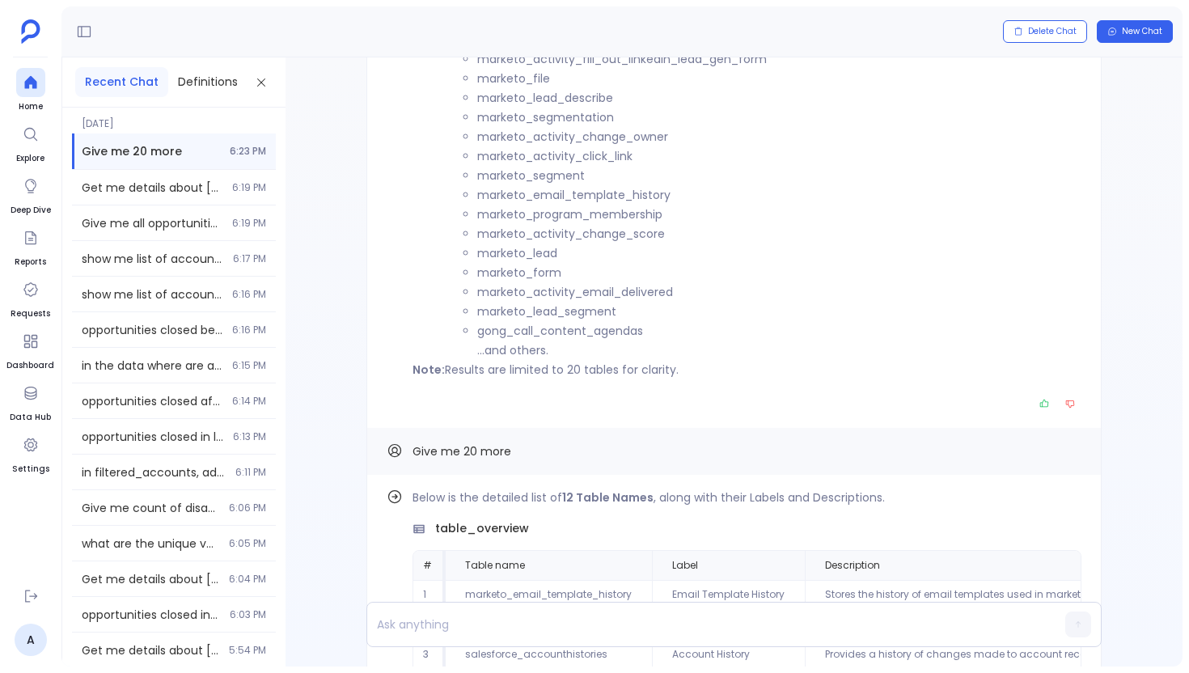
click at [588, 375] on p "Note: Results are limited to 20 tables for clarity." at bounding box center [747, 369] width 669 height 19
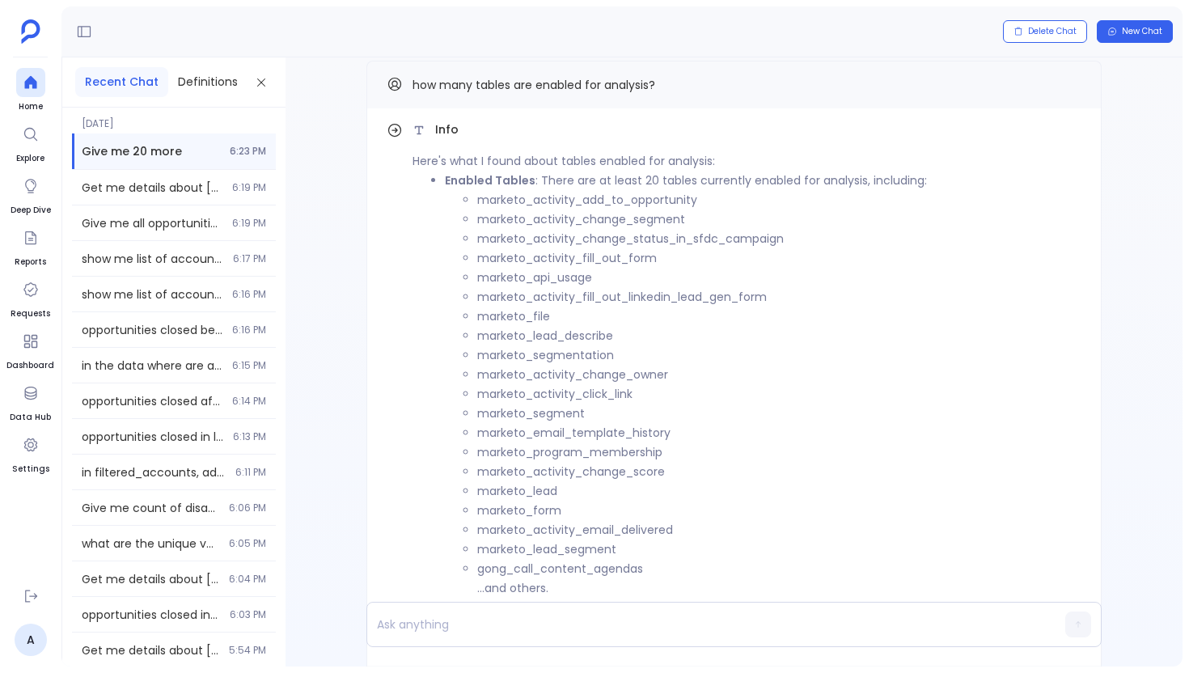
scroll to position [-554, 0]
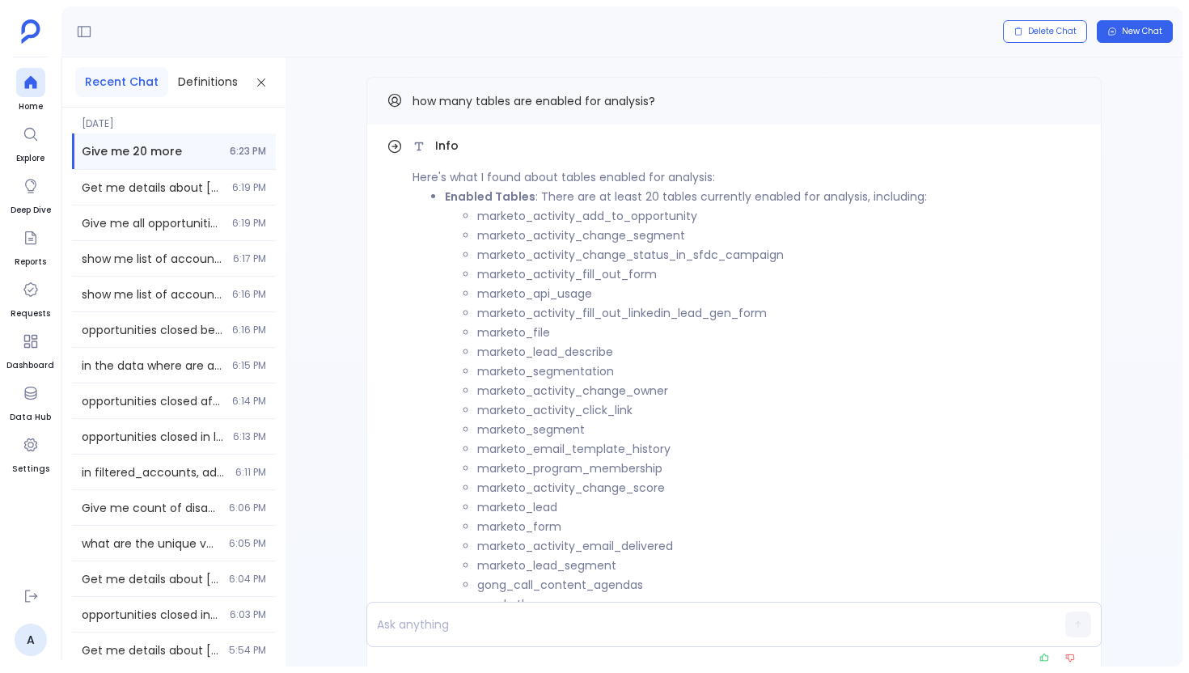
click at [561, 218] on code "marketo_activity_add_to_opportunity" at bounding box center [587, 216] width 220 height 16
drag, startPoint x: 559, startPoint y: 223, endPoint x: 559, endPoint y: 306, distance: 82.5
click at [559, 223] on li "marketo_activity_add_to_opportunity" at bounding box center [779, 215] width 604 height 19
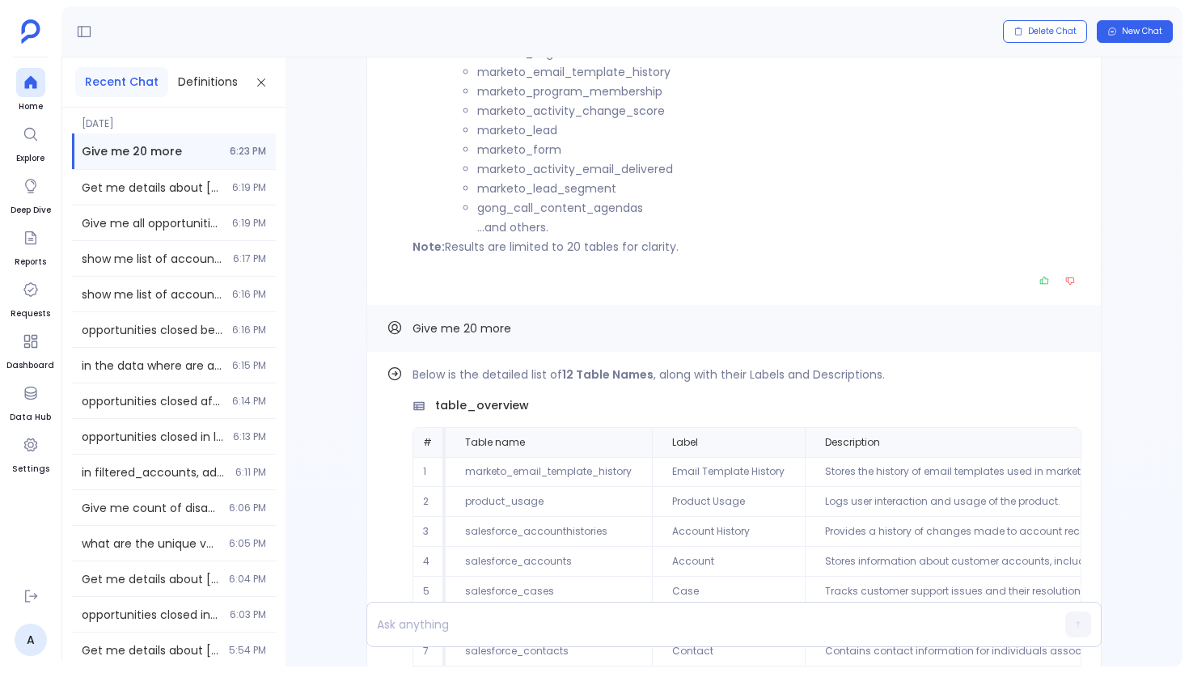
scroll to position [0, 0]
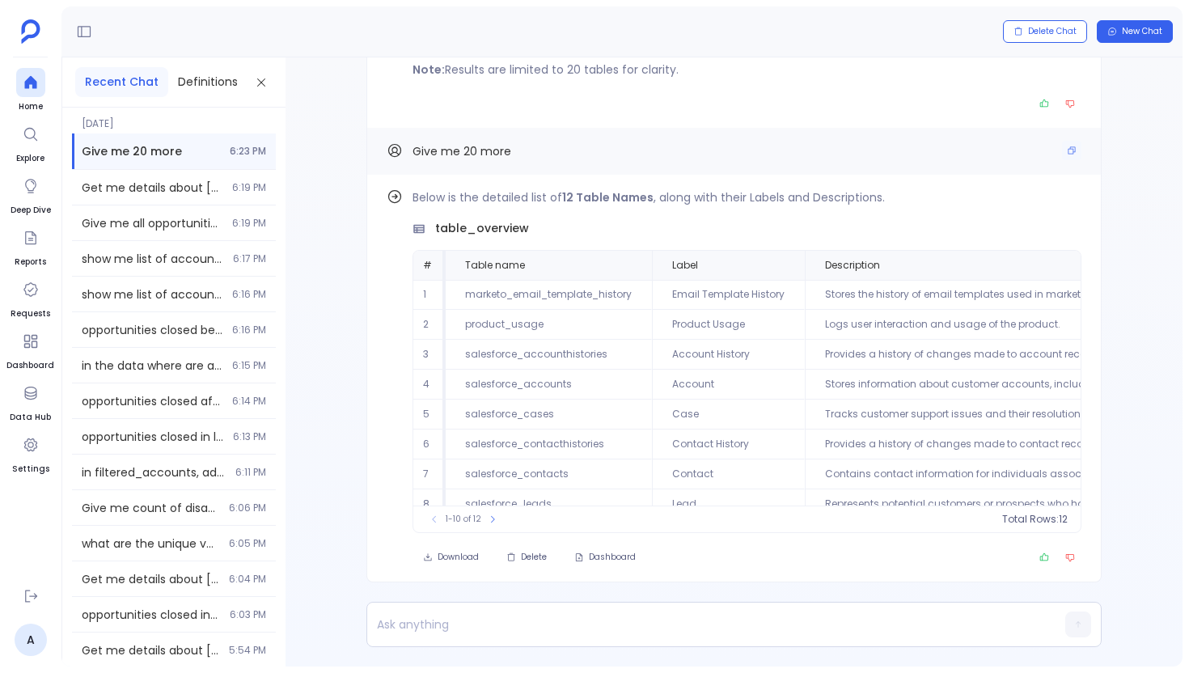
click at [461, 150] on span "Give me 20 more" at bounding box center [462, 151] width 99 height 16
click at [1026, 207] on button "Find out how" at bounding box center [1032, 200] width 99 height 24
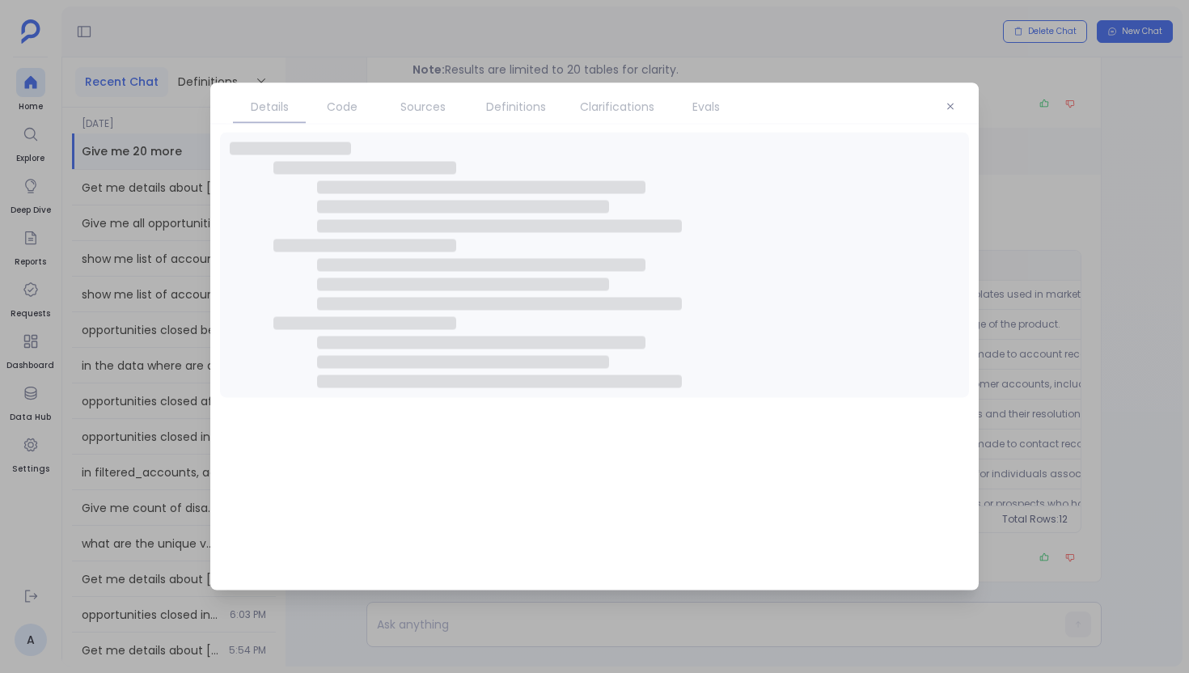
click at [627, 95] on link "Clarifications" at bounding box center [617, 107] width 105 height 34
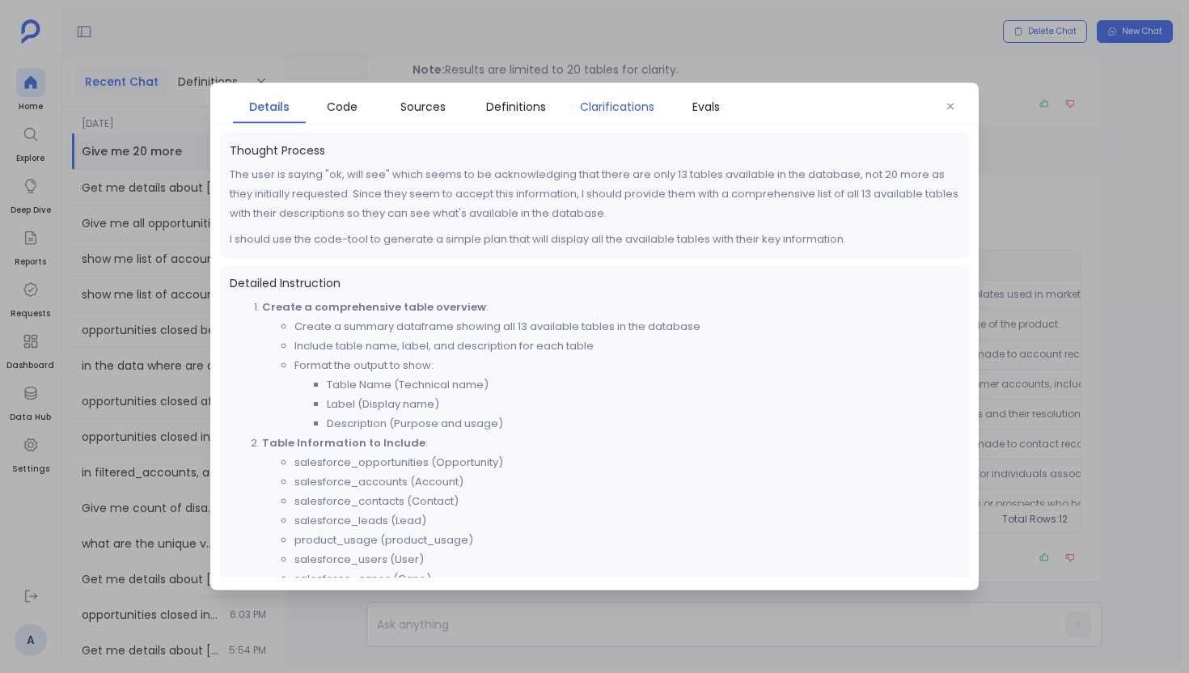
click at [627, 95] on link "Clarifications" at bounding box center [617, 107] width 105 height 34
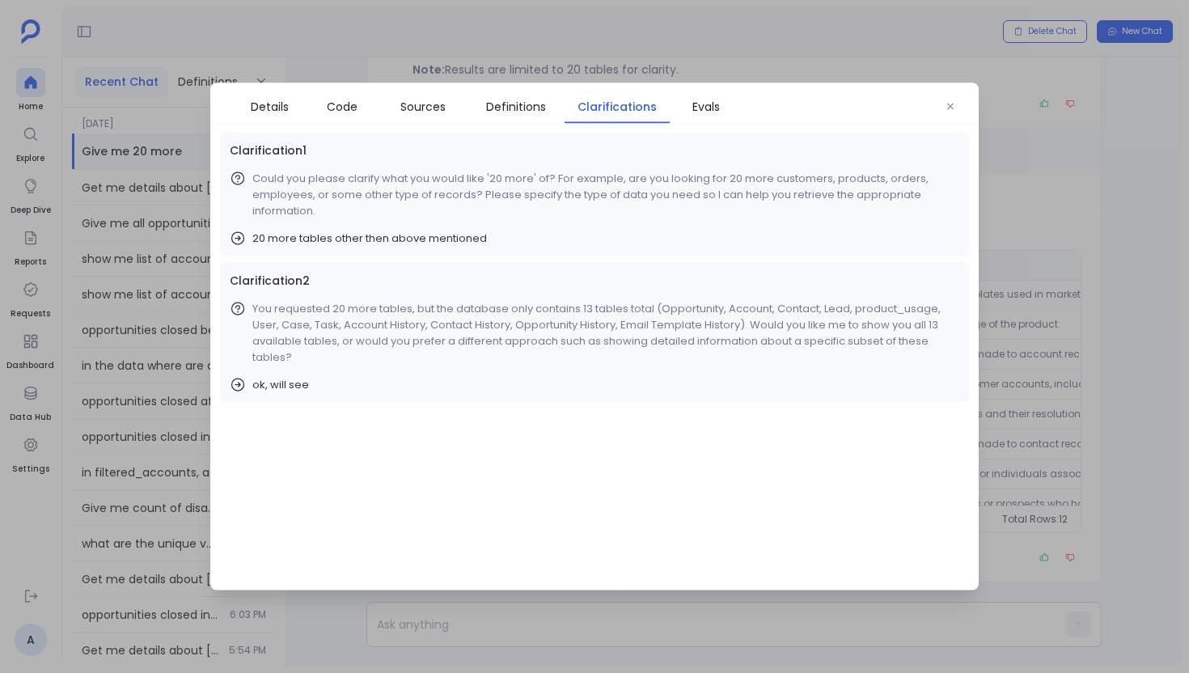
click at [295, 380] on span "ok, will see" at bounding box center [280, 385] width 57 height 16
click at [308, 210] on p "Could you please clarify what you would like '20 more' of? For example, are you…" at bounding box center [605, 195] width 707 height 49
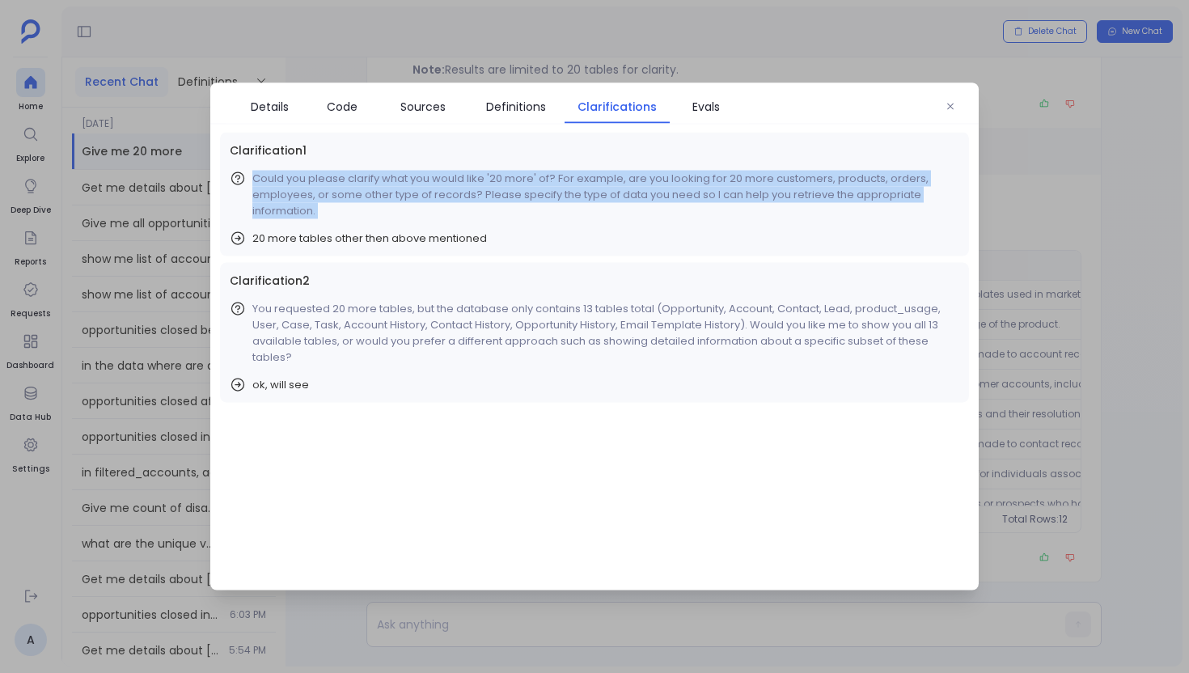
click at [308, 210] on p "Could you please clarify what you would like '20 more' of? For example, are you…" at bounding box center [605, 195] width 707 height 49
click at [350, 229] on div "Clarification 1 Could you please clarify what you would like '20 more' of? For …" at bounding box center [594, 195] width 749 height 124
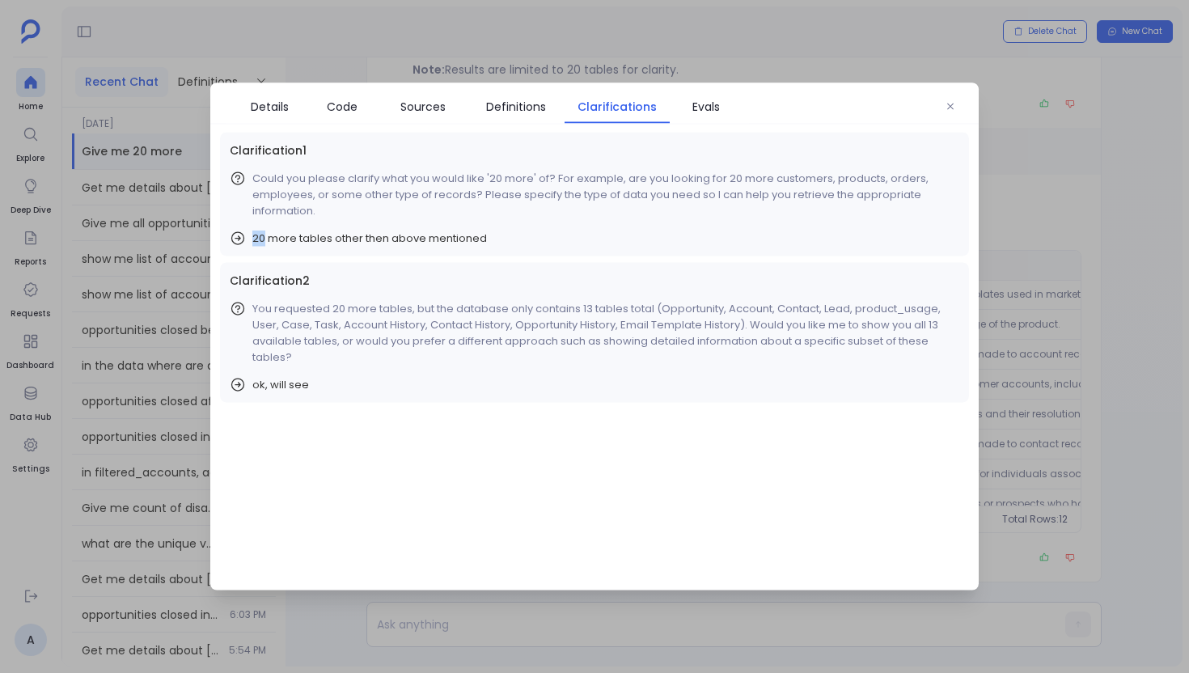
click at [350, 229] on div "Clarification 1 Could you please clarify what you would like '20 more' of? For …" at bounding box center [594, 195] width 749 height 124
click at [336, 231] on span "20 more tables other then above mentioned" at bounding box center [369, 239] width 235 height 16
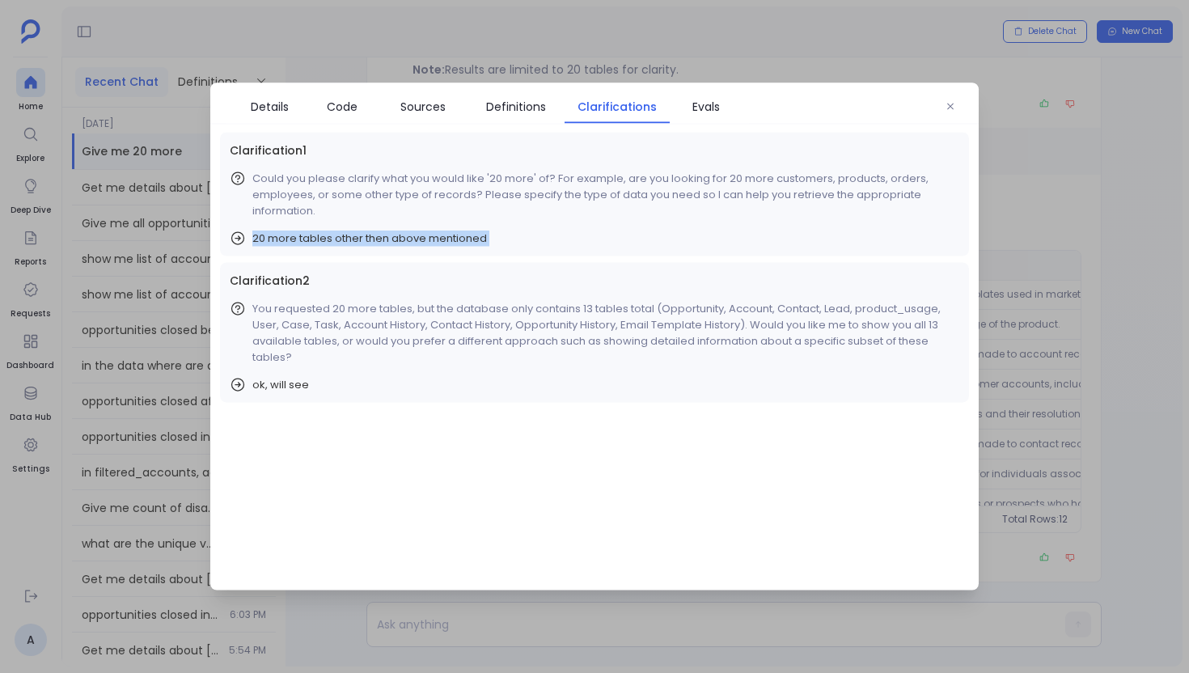
click at [336, 231] on span "20 more tables other then above mentioned" at bounding box center [369, 239] width 235 height 16
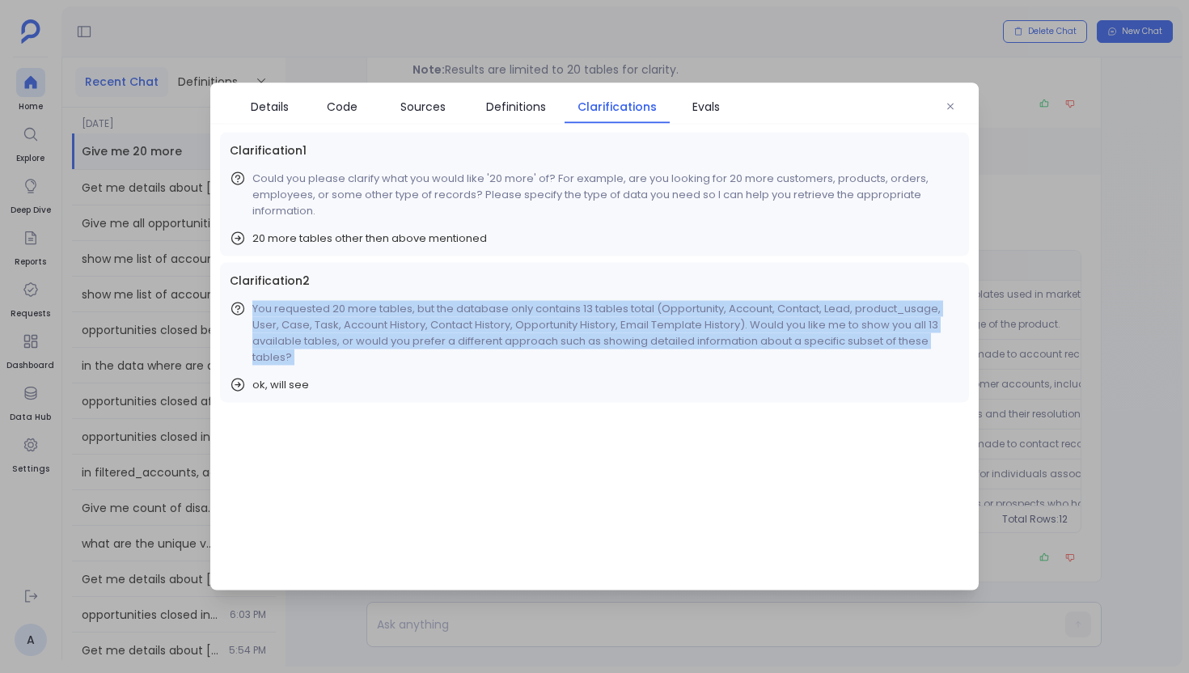
drag, startPoint x: 293, startPoint y: 370, endPoint x: 255, endPoint y: 295, distance: 84.3
click at [255, 295] on div "Clarification 2 You requested 20 more tables, but the database only contains 13…" at bounding box center [594, 333] width 749 height 140
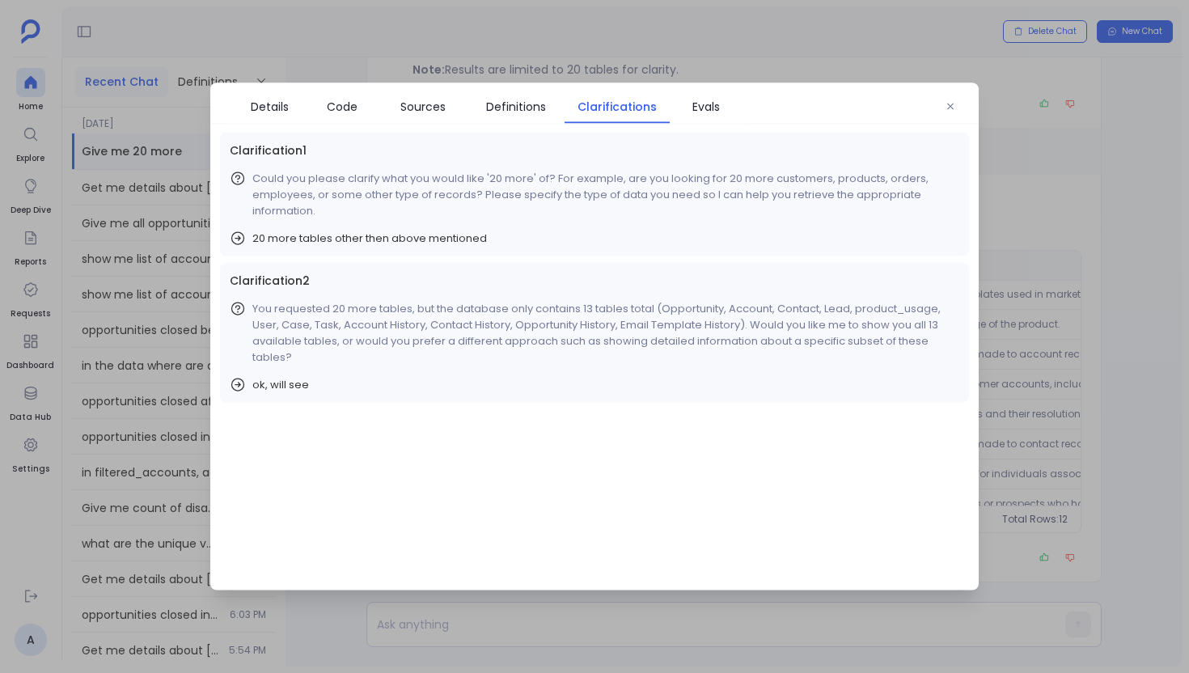
click at [281, 382] on span "ok, will see" at bounding box center [280, 385] width 57 height 16
click at [950, 112] on button "button" at bounding box center [950, 107] width 24 height 24
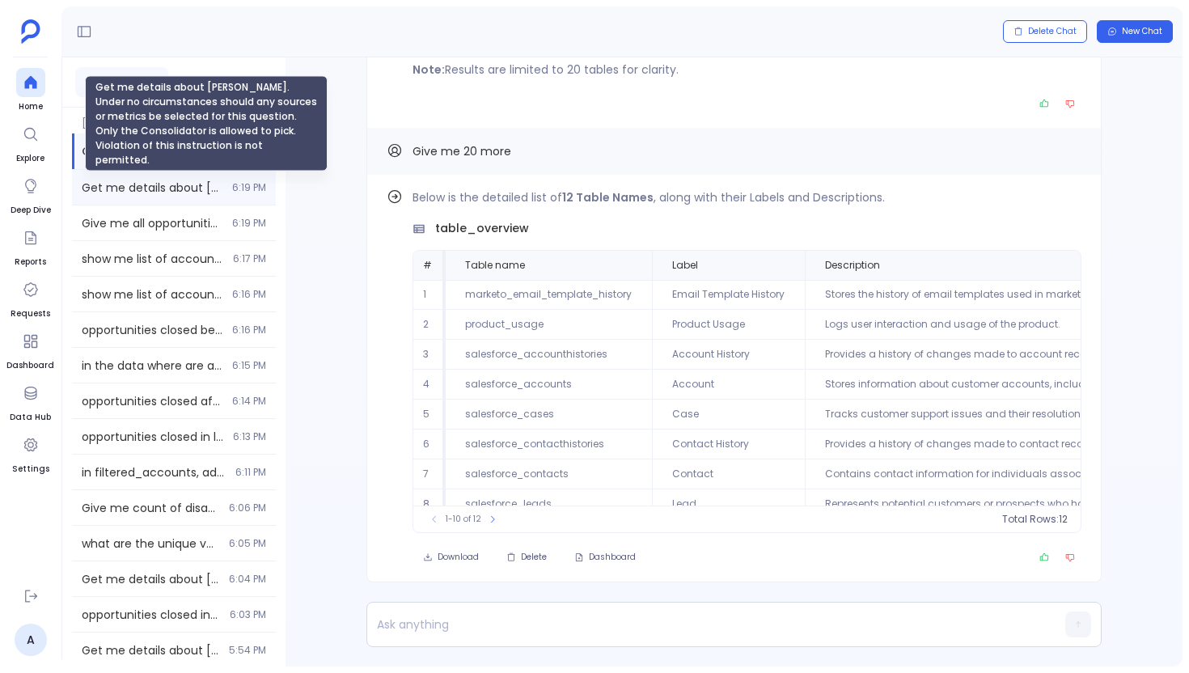
click at [136, 181] on span "Get me details about [PERSON_NAME]. Under no circumstances should any sources o…" at bounding box center [152, 188] width 141 height 16
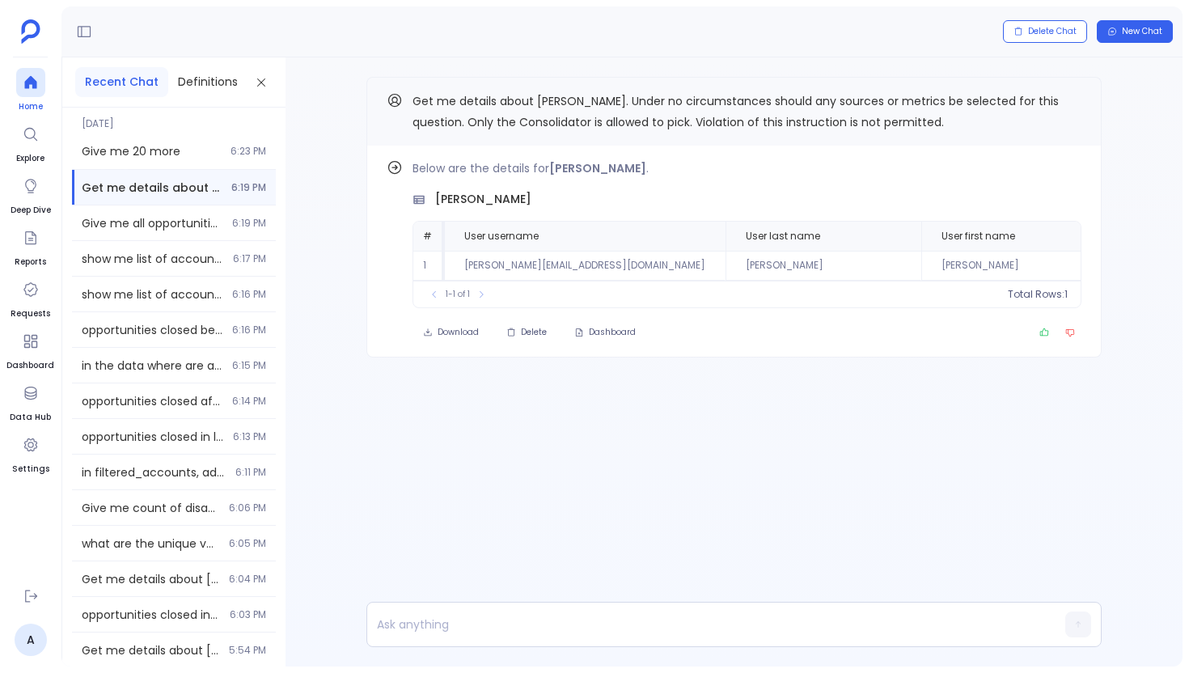
click at [35, 73] on div at bounding box center [30, 82] width 29 height 29
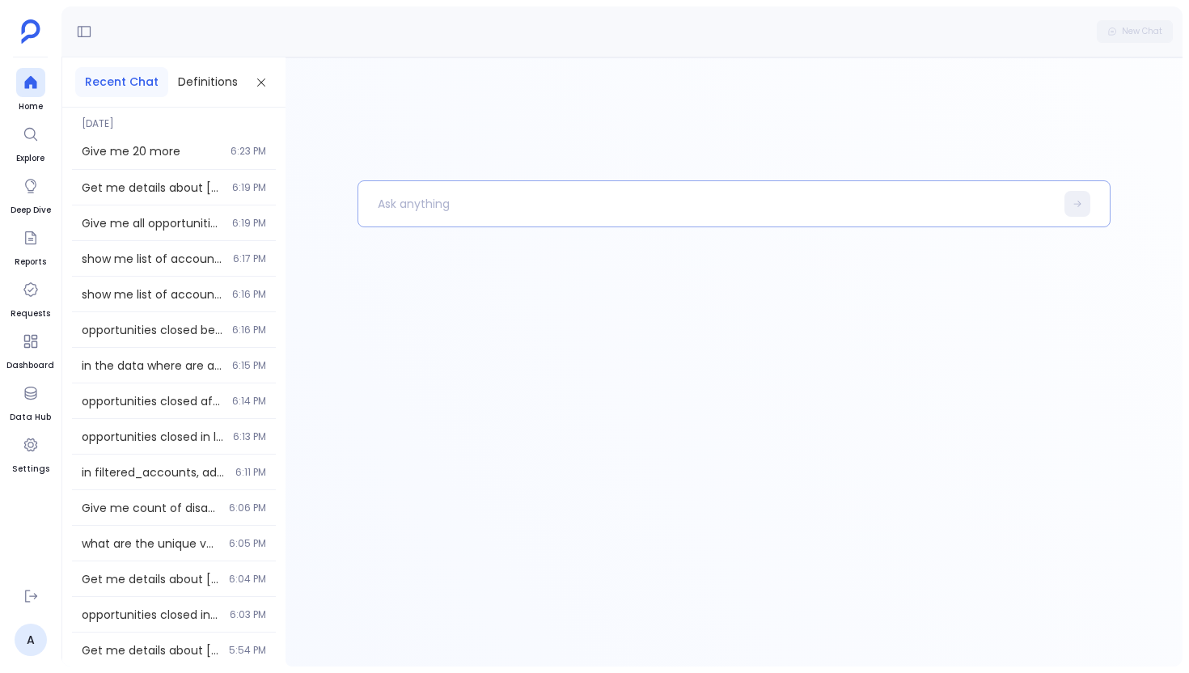
click at [479, 199] on p at bounding box center [706, 204] width 696 height 42
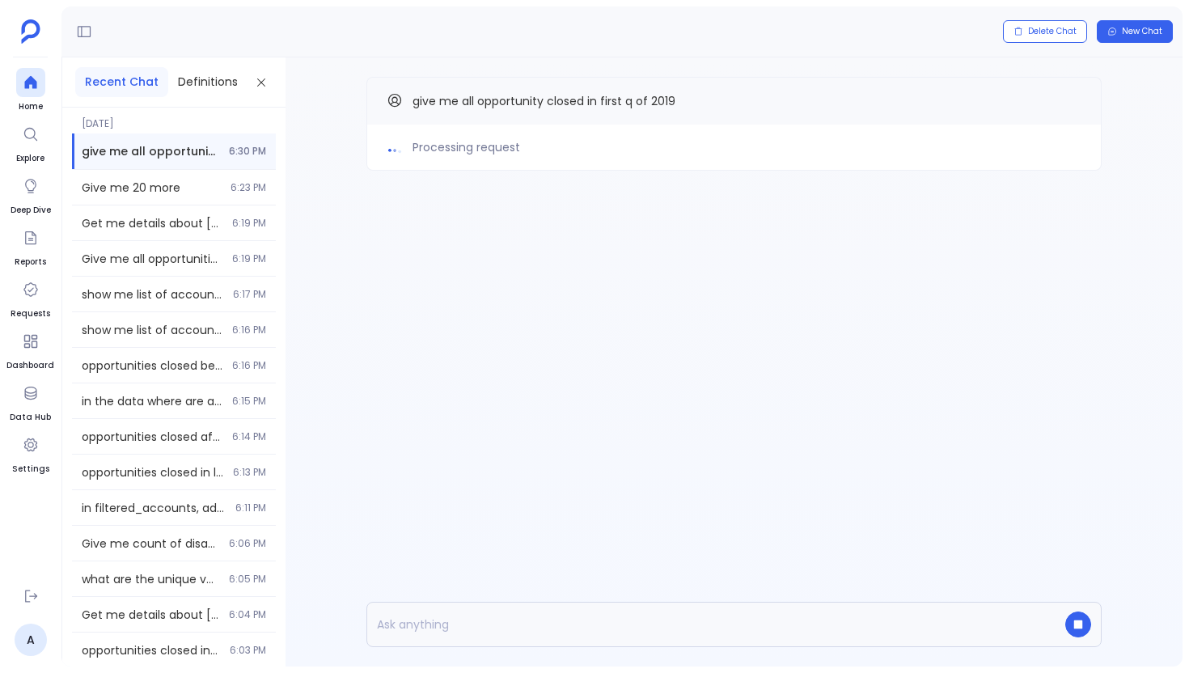
click at [561, 330] on div "Processing request give me all opportunity closed in first q of 2019" at bounding box center [734, 361] width 897 height 609
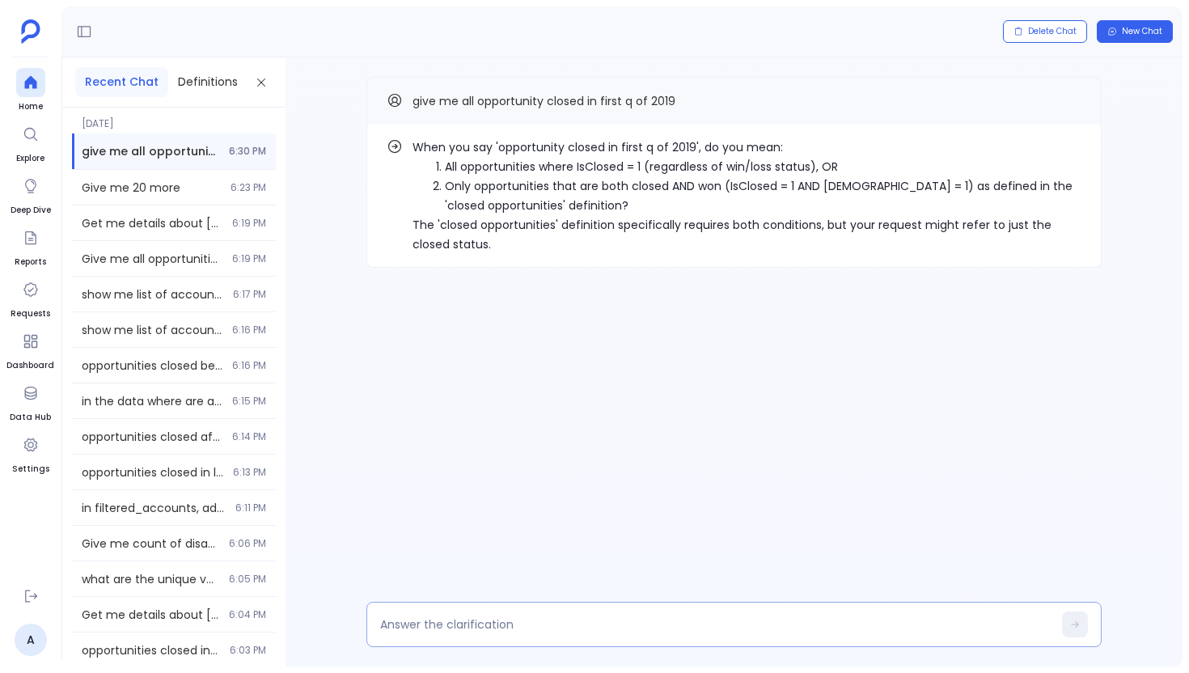
click at [490, 640] on div at bounding box center [733, 624] width 735 height 45
click at [492, 637] on div at bounding box center [733, 624] width 735 height 45
click at [491, 626] on textarea at bounding box center [716, 624] width 672 height 16
type textarea "1"
